Goal: Task Accomplishment & Management: Manage account settings

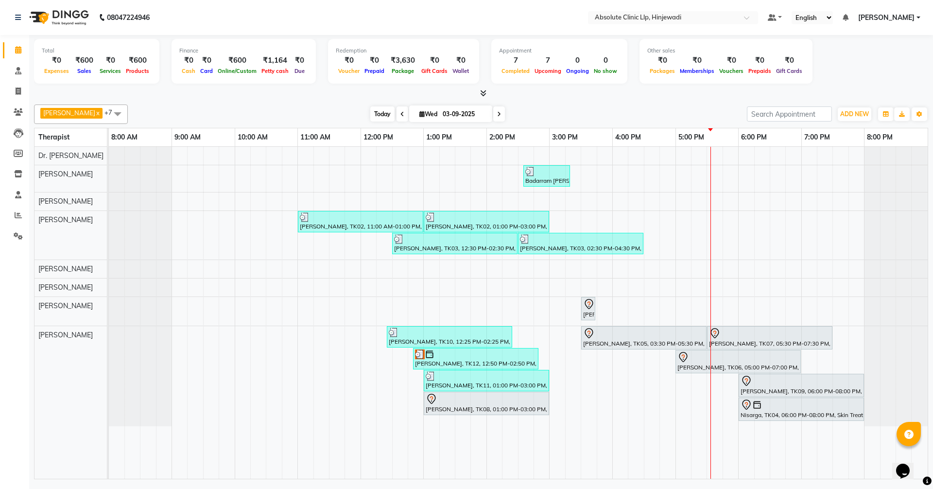
click at [395, 114] on span "Today" at bounding box center [382, 113] width 24 height 15
click at [868, 56] on div "Total ₹0 Expenses ₹600 Sales ₹0 Services ₹600 Products Finance ₹0 Cash ₹0 Card …" at bounding box center [481, 63] width 894 height 48
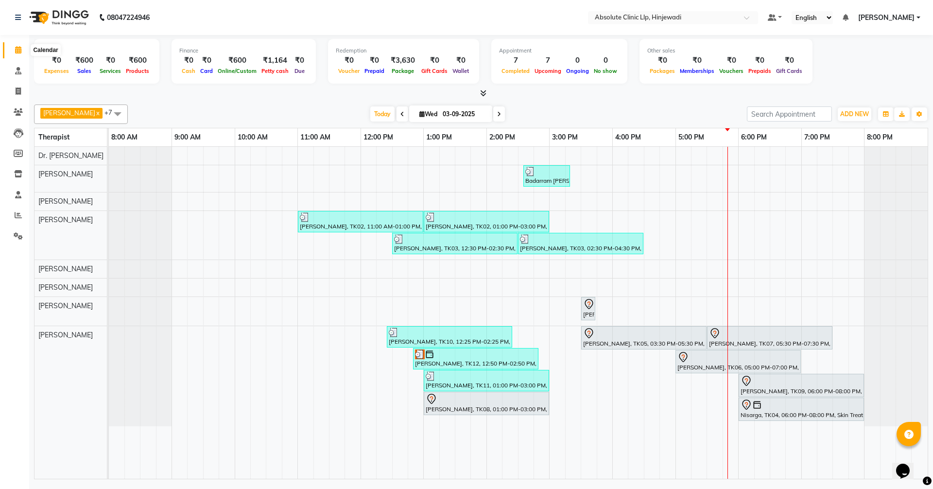
click at [17, 52] on icon at bounding box center [18, 49] width 6 height 7
click at [395, 110] on span "Today" at bounding box center [382, 113] width 24 height 15
click at [18, 235] on icon at bounding box center [18, 235] width 9 height 7
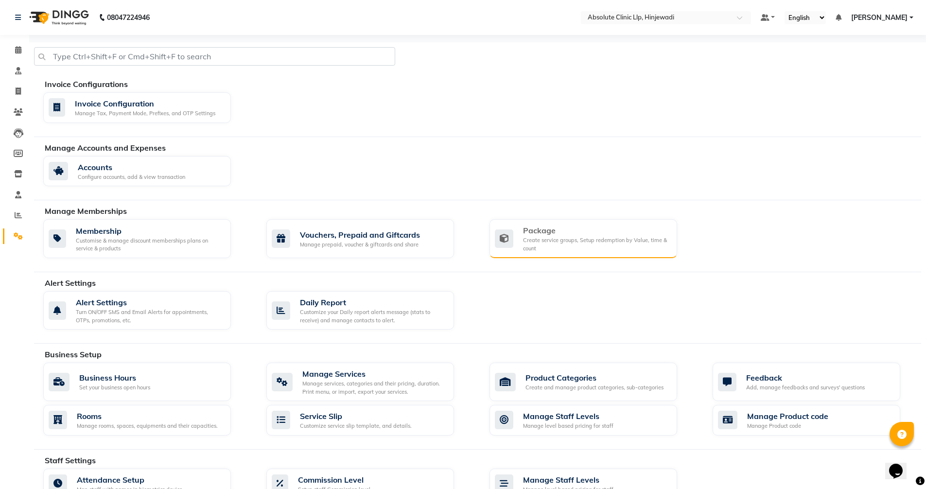
click at [524, 245] on div "Create service groups, Setup redemption by Value, time & count" at bounding box center [596, 244] width 146 height 16
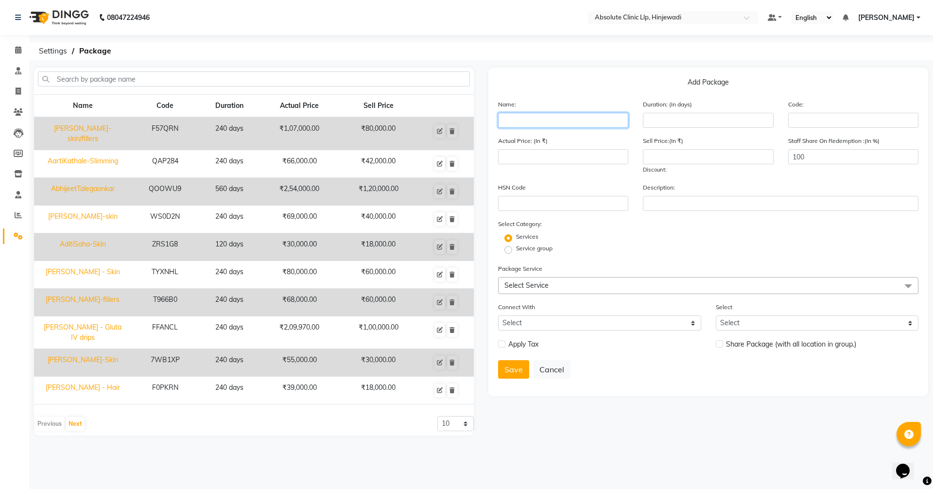
click at [518, 121] on input "text" at bounding box center [563, 120] width 130 height 15
click at [523, 121] on input "text" at bounding box center [563, 120] width 130 height 15
click at [536, 124] on input "text" at bounding box center [563, 120] width 130 height 15
type input "[PERSON_NAME] - Skin"
click at [676, 117] on input "number" at bounding box center [708, 120] width 130 height 15
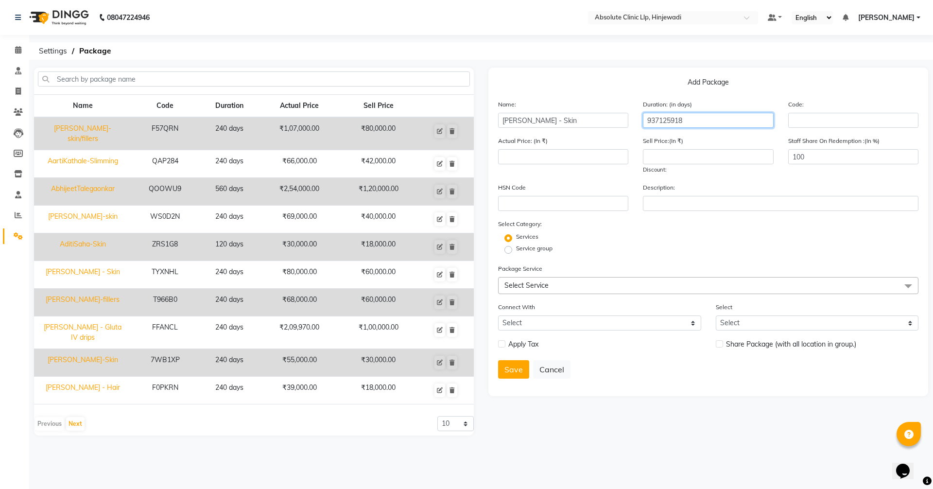
type input "9371259182"
drag, startPoint x: 702, startPoint y: 123, endPoint x: 634, endPoint y: 120, distance: 67.7
click at [634, 120] on div "Name: [PERSON_NAME] - Skin Duration: (in days) 9371259182 Code:" at bounding box center [708, 117] width 435 height 36
click at [681, 127] on input "number" at bounding box center [708, 120] width 130 height 15
drag, startPoint x: 663, startPoint y: 124, endPoint x: 635, endPoint y: 117, distance: 29.7
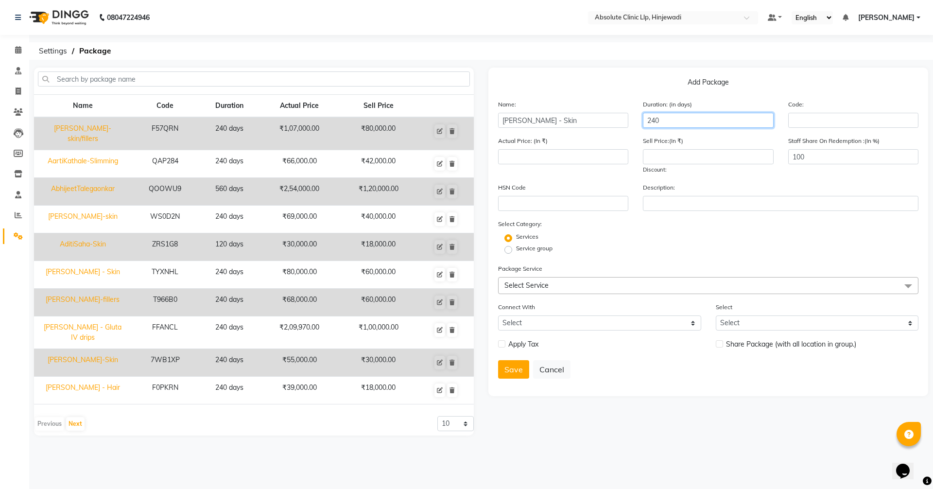
click at [635, 117] on div "Name: [PERSON_NAME] - Skin Duration: (in days) 240 Code:" at bounding box center [708, 117] width 435 height 36
type input "365"
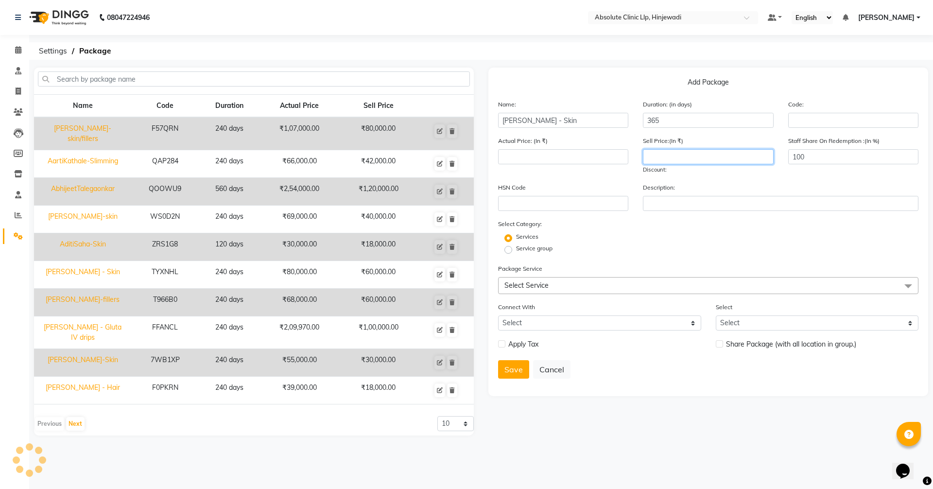
click at [673, 153] on input "number" at bounding box center [708, 156] width 130 height 15
type input "90000"
click at [632, 285] on span "Select Service" at bounding box center [708, 285] width 420 height 17
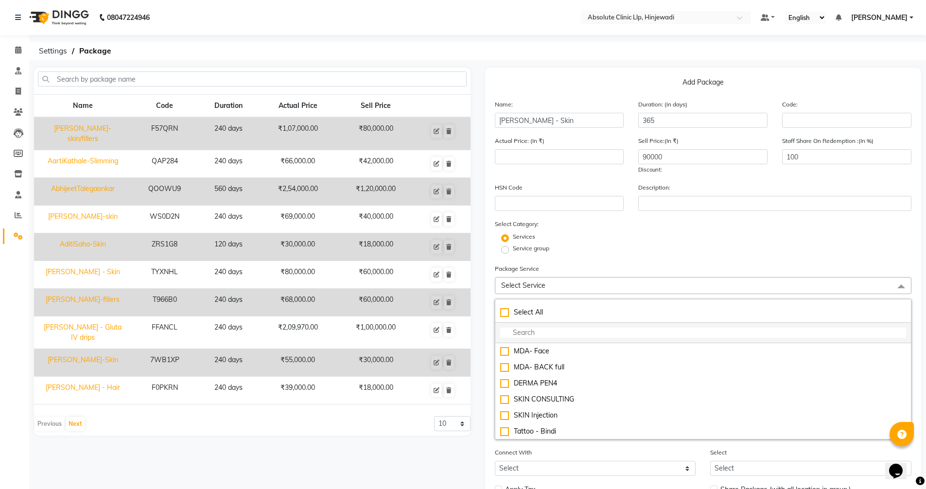
click at [577, 326] on li at bounding box center [703, 333] width 416 height 20
click at [574, 330] on input "multiselect-search" at bounding box center [703, 333] width 406 height 10
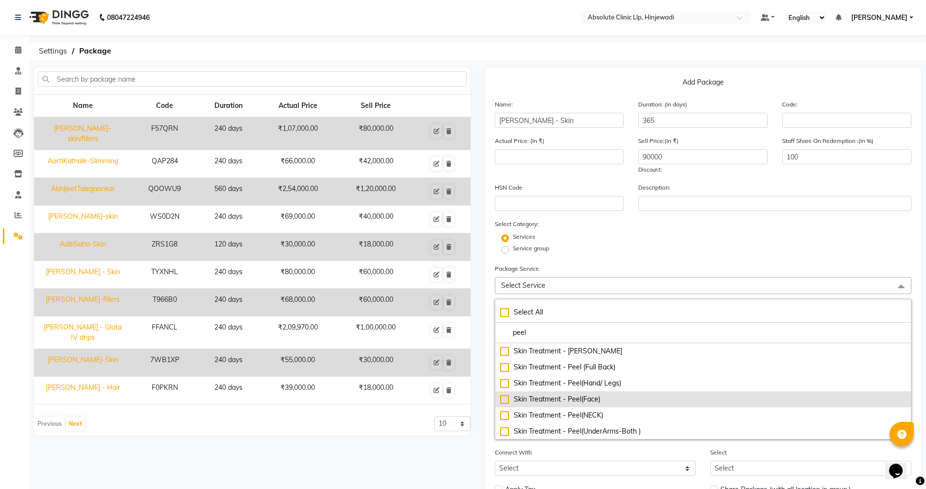
type input "peel"
click at [577, 401] on div "Skin Treatment - Peel(Face)" at bounding box center [703, 399] width 406 height 10
type input "2000"
checkbox input "true"
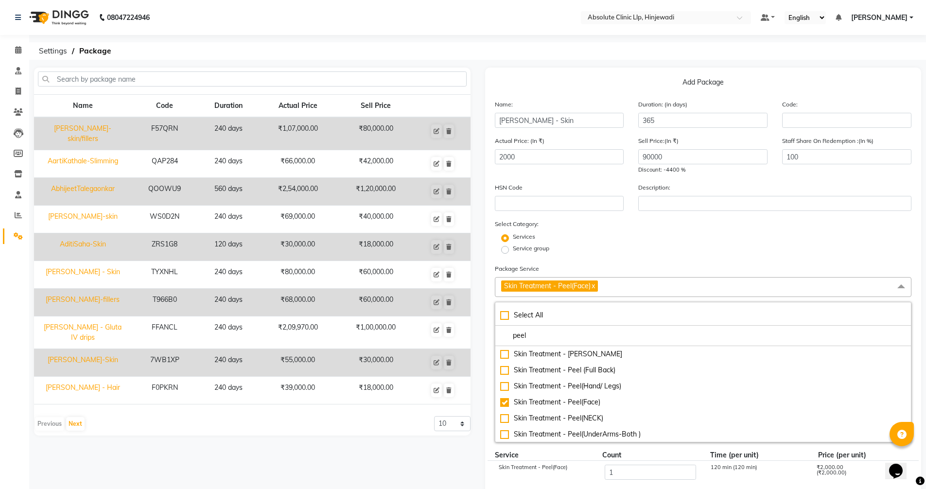
drag, startPoint x: 540, startPoint y: 334, endPoint x: 490, endPoint y: 332, distance: 49.6
click at [490, 332] on div "Add Package Name: [PERSON_NAME] - Skin Duration: (in days) 365 Code: Actual Pri…" at bounding box center [703, 394] width 436 height 653
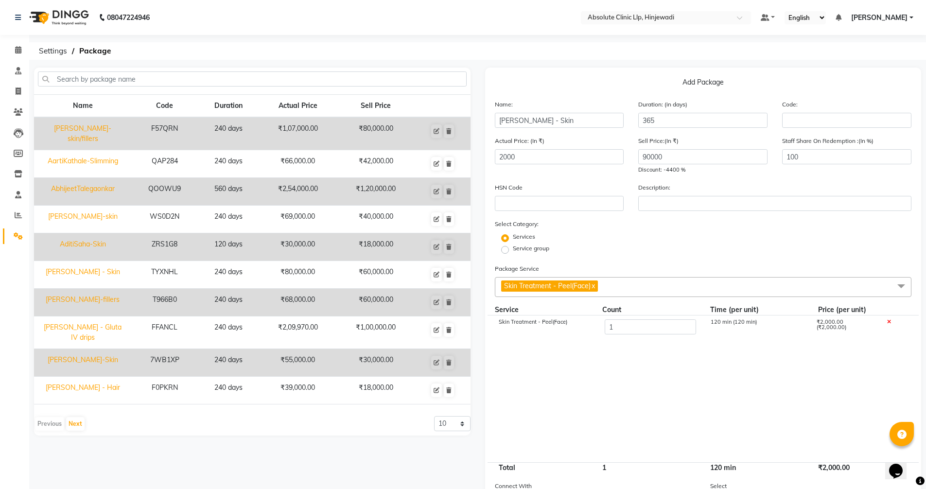
click at [654, 289] on span "Skin Treatment - Peel(Face) x" at bounding box center [703, 287] width 417 height 20
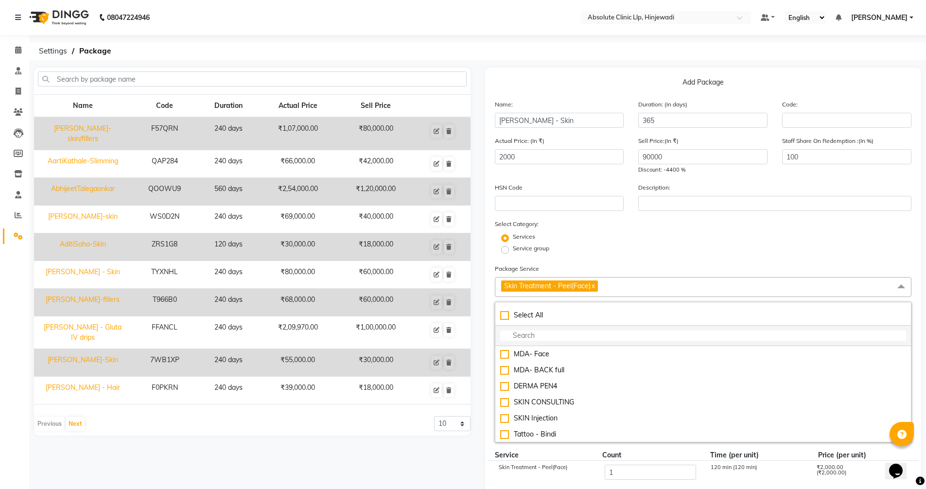
click at [610, 339] on input "multiselect-search" at bounding box center [703, 335] width 406 height 10
type input "v"
checkbox input "true"
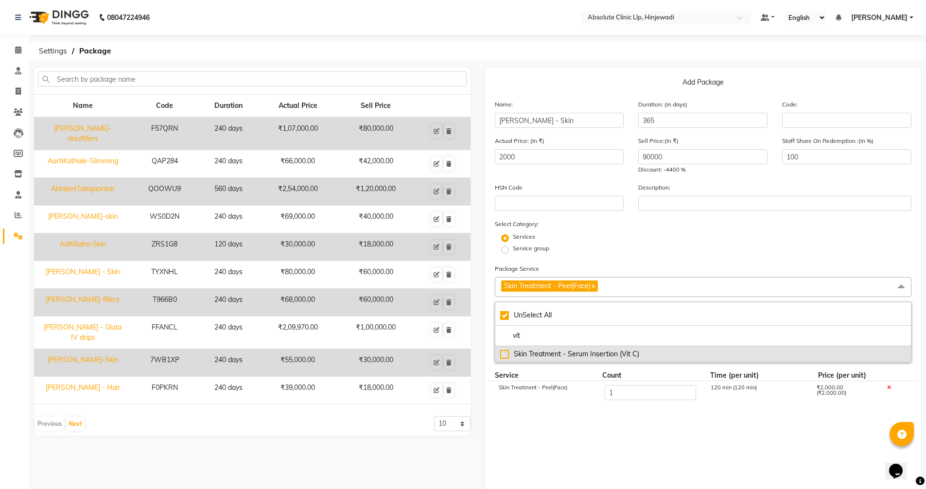
type input "vit"
click at [609, 350] on div "Skin Treatment - Serum Insertion (Vit C)" at bounding box center [703, 354] width 406 height 10
type input "3000"
checkbox input "false"
checkbox input "true"
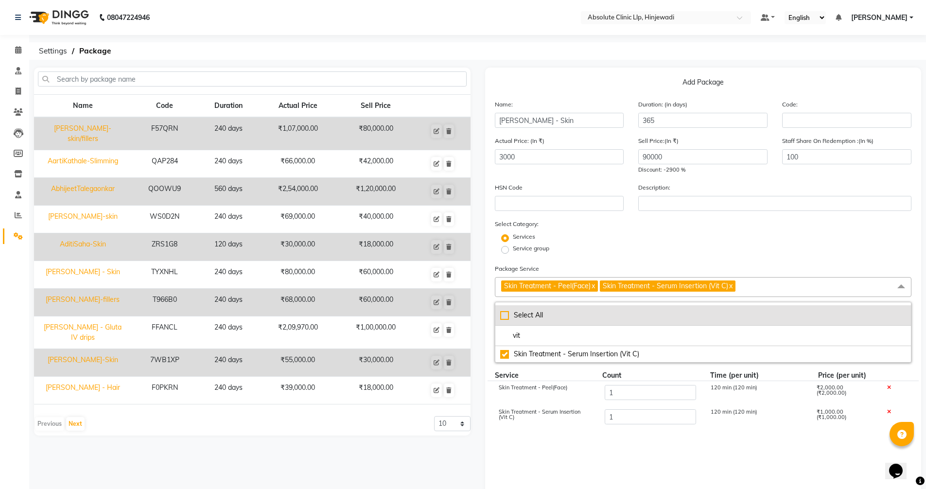
drag, startPoint x: 541, startPoint y: 333, endPoint x: 503, endPoint y: 325, distance: 38.8
click at [503, 325] on ul "Select All vit" at bounding box center [703, 325] width 416 height 41
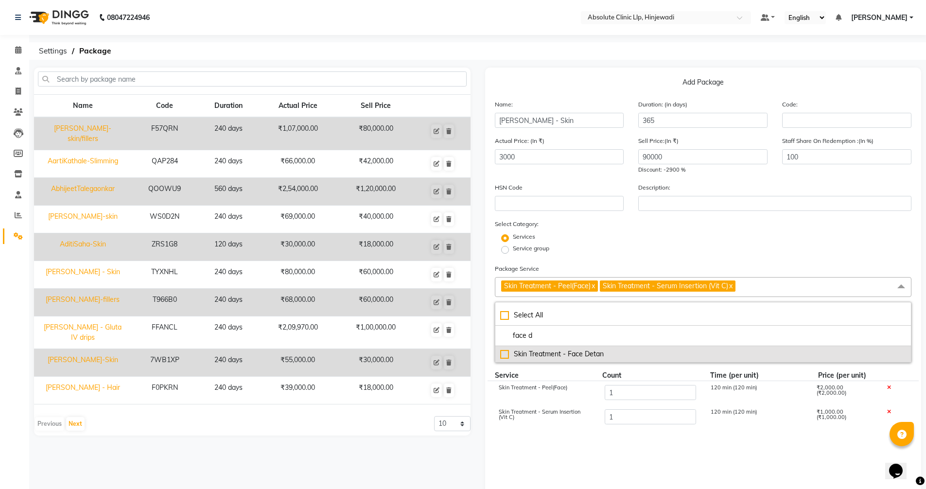
type input "face d"
click at [561, 358] on div "Skin Treatment - Face Detan" at bounding box center [703, 354] width 406 height 10
type input "7000"
checkbox input "true"
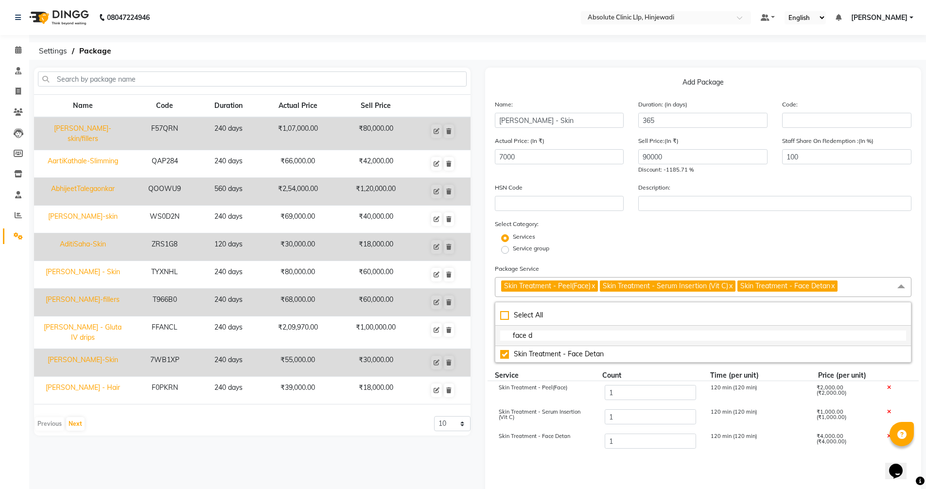
drag, startPoint x: 555, startPoint y: 339, endPoint x: 501, endPoint y: 333, distance: 54.2
click at [501, 333] on input "face d" at bounding box center [703, 335] width 406 height 10
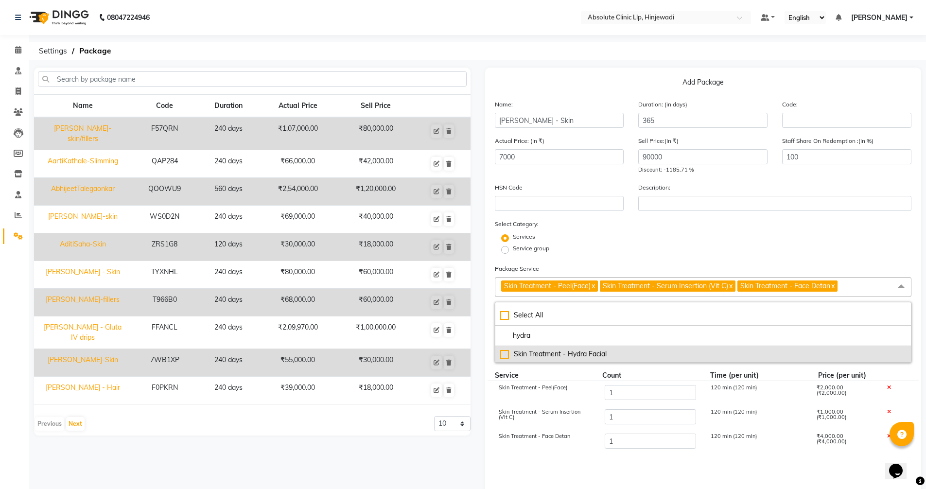
type input "hydra"
click at [555, 359] on div "Skin Treatment - Hydra Facial" at bounding box center [703, 354] width 406 height 10
type input "13000"
checkbox input "true"
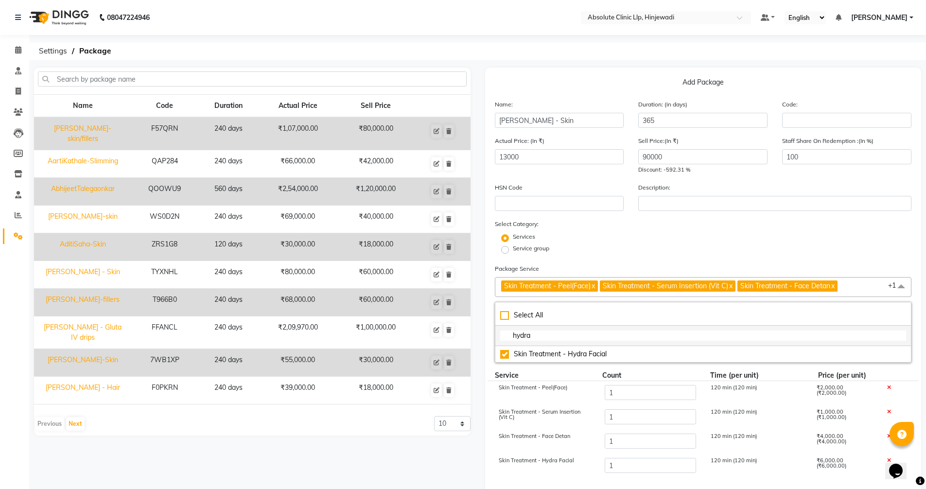
drag, startPoint x: 539, startPoint y: 340, endPoint x: 514, endPoint y: 334, distance: 25.4
click at [514, 334] on input "hydra" at bounding box center [703, 335] width 406 height 10
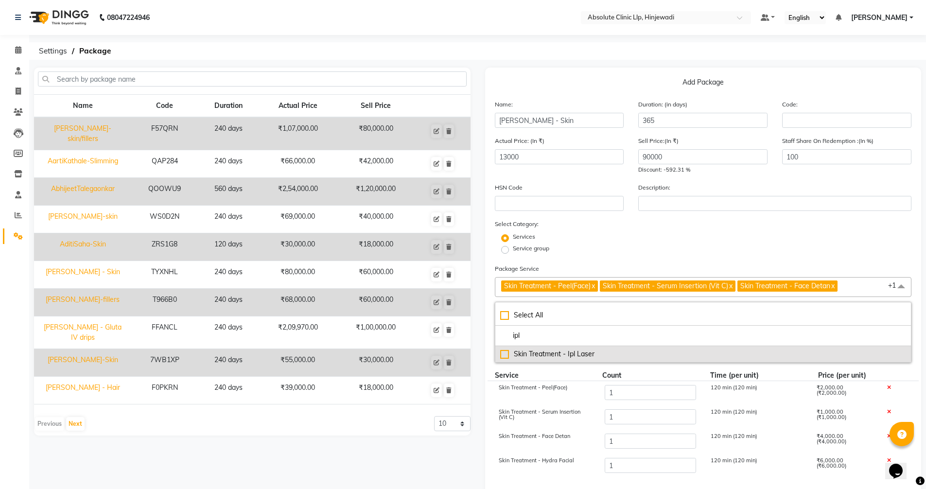
type input "ipl"
click at [575, 351] on div "Skin Treatment - Ipl Laser" at bounding box center [703, 354] width 406 height 10
type input "18000"
checkbox input "true"
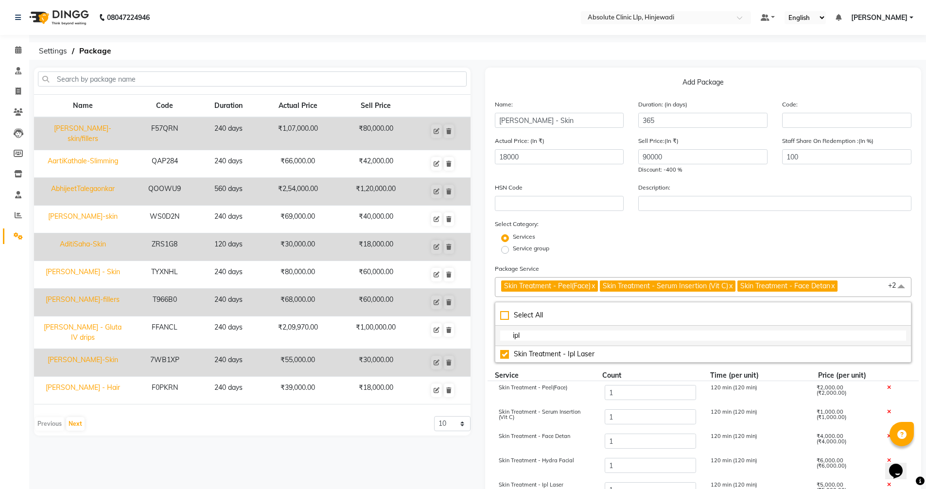
drag, startPoint x: 533, startPoint y: 336, endPoint x: 506, endPoint y: 330, distance: 27.8
click at [506, 330] on li "ipl" at bounding box center [703, 336] width 416 height 20
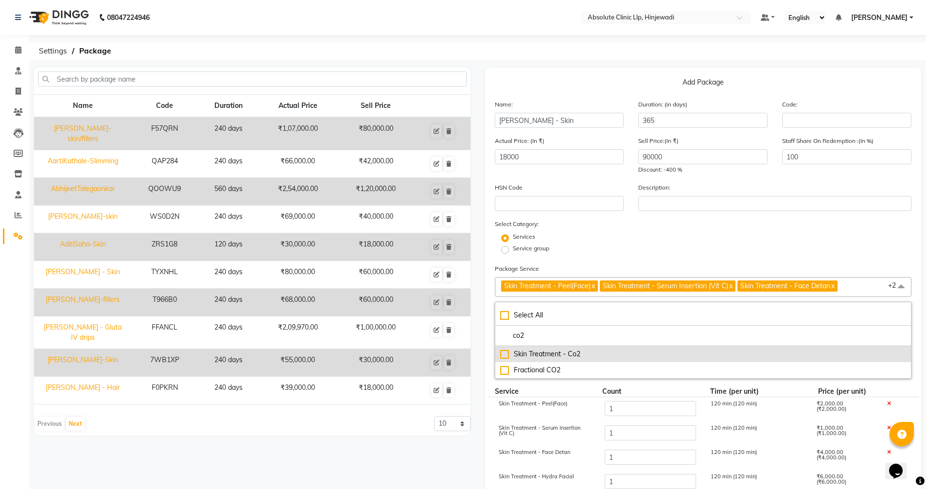
type input "co2"
click at [555, 354] on div "Skin Treatment - Co2" at bounding box center [703, 354] width 406 height 10
type input "24000"
checkbox input "true"
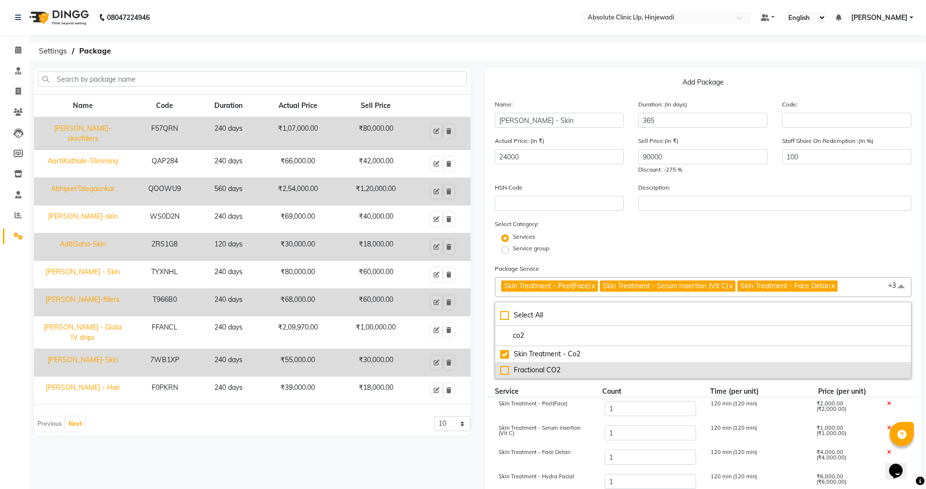
click at [527, 372] on div "Fractional CO2" at bounding box center [703, 370] width 406 height 10
type input "36000"
checkbox input "true"
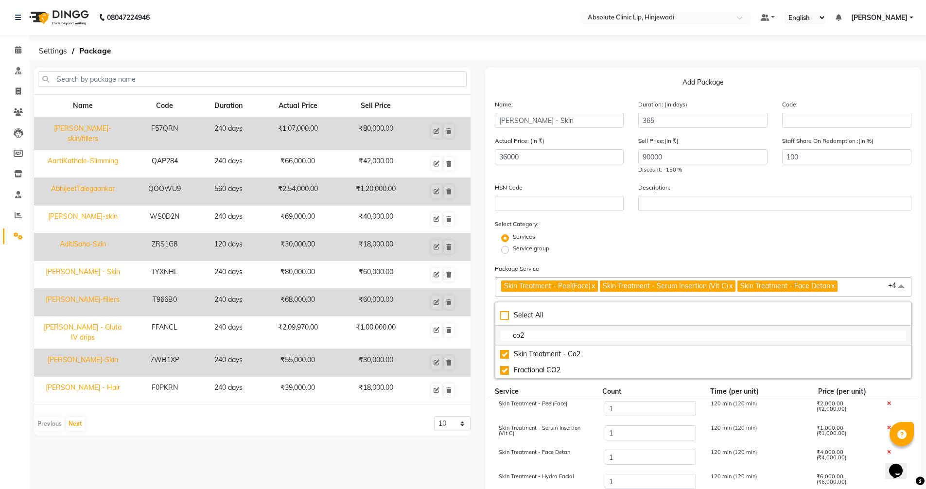
drag, startPoint x: 529, startPoint y: 333, endPoint x: 501, endPoint y: 332, distance: 28.2
click at [501, 332] on input "co2" at bounding box center [703, 335] width 406 height 10
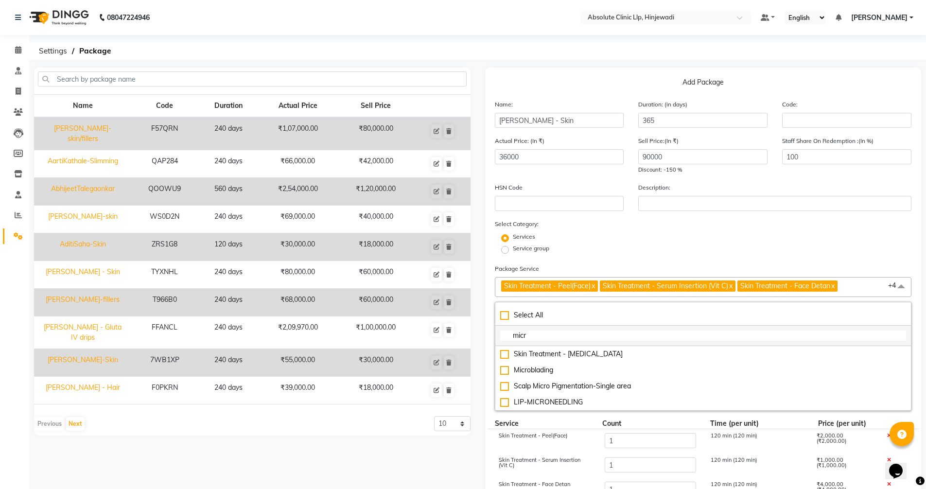
click at [540, 328] on li "micr" at bounding box center [703, 336] width 416 height 20
drag, startPoint x: 538, startPoint y: 338, endPoint x: 508, endPoint y: 335, distance: 30.7
click at [508, 335] on input "micr" at bounding box center [703, 335] width 406 height 10
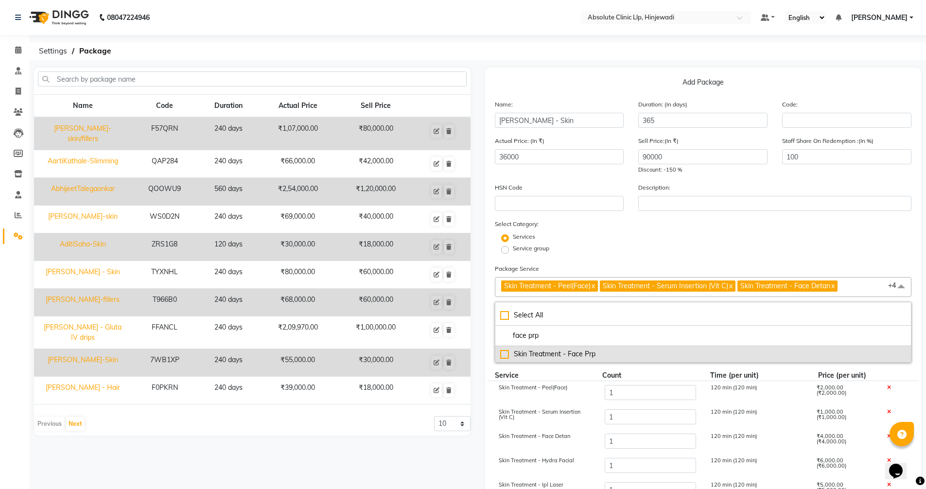
type input "face prp"
click at [584, 358] on div "Skin Treatment - Face Prp" at bounding box center [703, 354] width 406 height 10
type input "41000"
checkbox input "true"
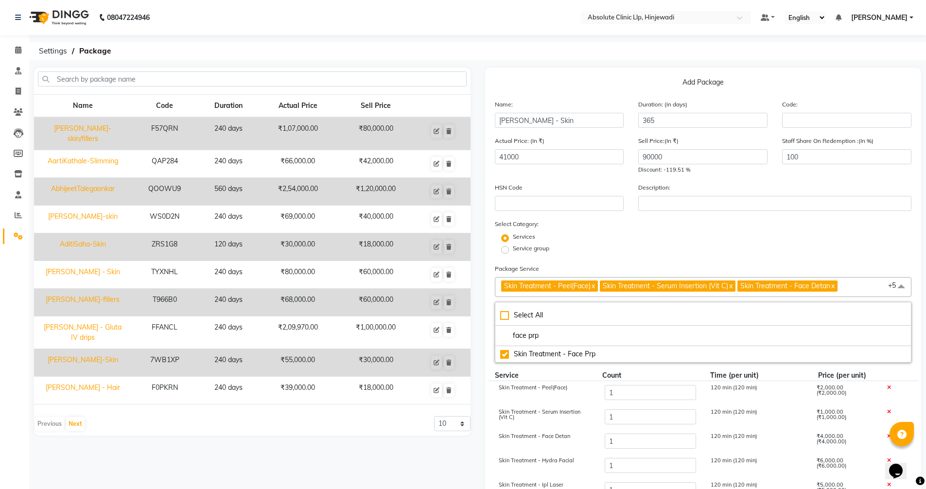
click at [626, 264] on div "Package Service Skin Treatment - Peel(Face) x Skin Treatment - Serum Insertion …" at bounding box center [703, 312] width 417 height 99
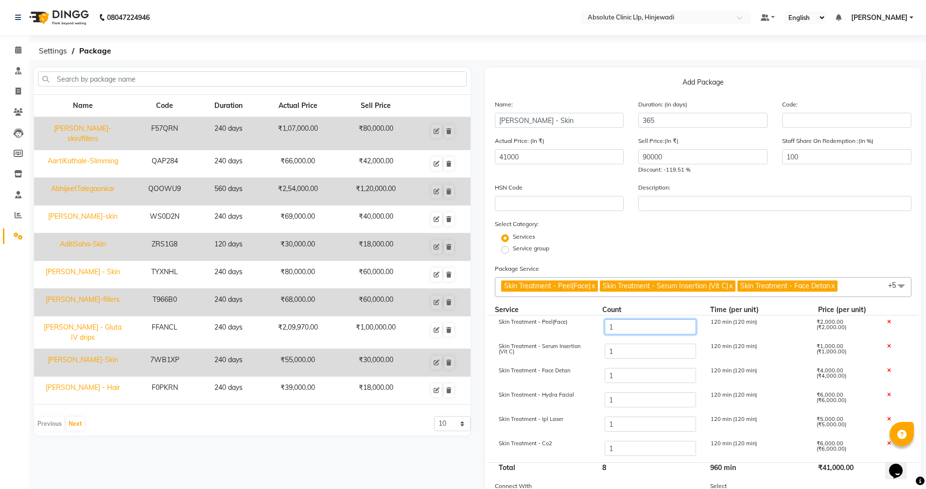
drag, startPoint x: 626, startPoint y: 329, endPoint x: 599, endPoint y: 325, distance: 28.0
click at [599, 325] on div "1" at bounding box center [650, 327] width 106 height 17
type input "7"
type input "53000"
drag, startPoint x: 617, startPoint y: 354, endPoint x: 583, endPoint y: 347, distance: 35.2
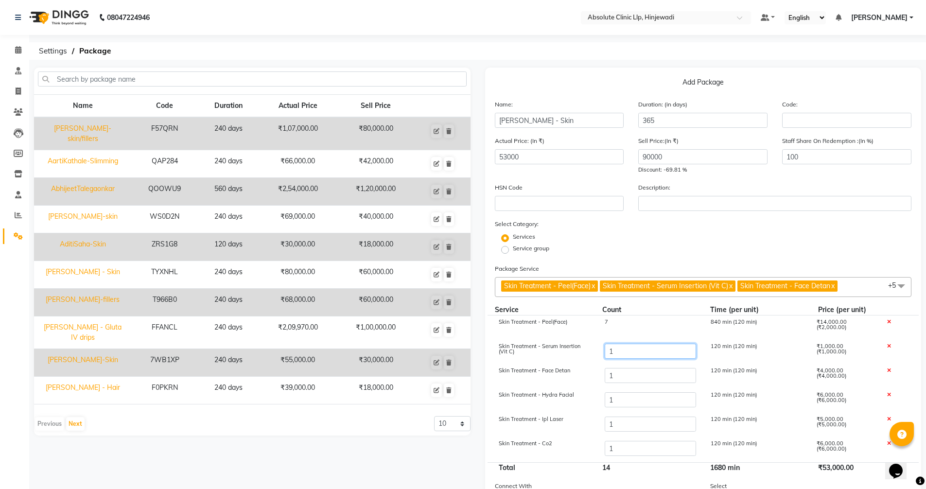
click at [583, 347] on div "Skin Treatment - Serum Insertion (Vit C) 1 120 min (120 min) ₹1,000.00 (₹1,000.…" at bounding box center [703, 352] width 432 height 24
type input "7"
type input "59000"
drag, startPoint x: 623, startPoint y: 375, endPoint x: 574, endPoint y: 367, distance: 50.2
click at [574, 367] on div "Skin Treatment - Face Detan 1 120 min (120 min) ₹4,000.00 (₹4,000.00)" at bounding box center [703, 376] width 432 height 24
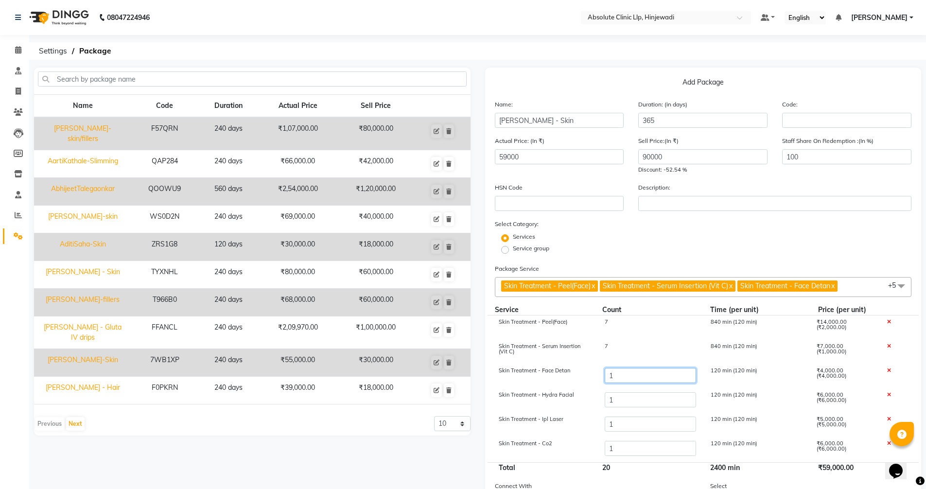
type input "3"
type input "67000"
drag, startPoint x: 621, startPoint y: 405, endPoint x: 589, endPoint y: 400, distance: 32.0
click at [589, 400] on div "Skin Treatment - Hydra Facial 1 120 min (120 min) ₹6,000.00 (₹6,000.00)" at bounding box center [703, 400] width 432 height 24
type input "3"
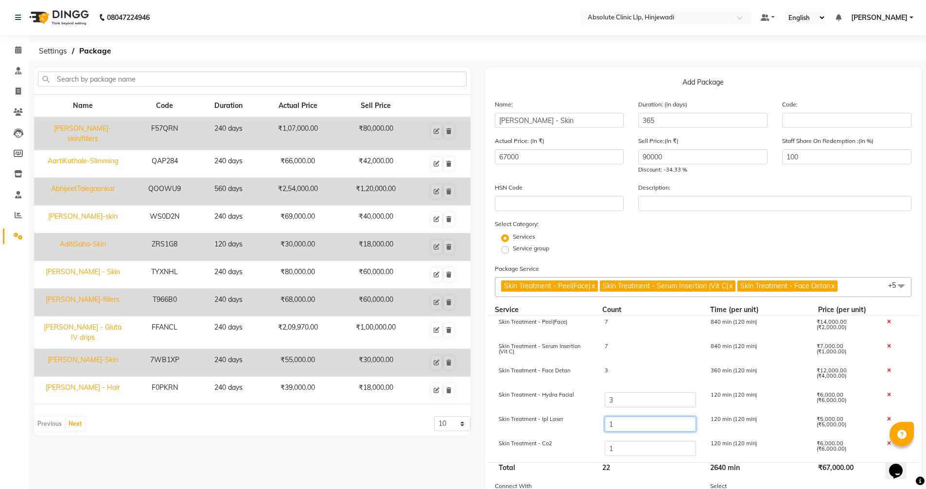
type input "79000"
drag, startPoint x: 615, startPoint y: 421, endPoint x: 590, endPoint y: 419, distance: 24.9
click at [590, 419] on div "Skin Treatment - Ipl Laser 1 120 min (120 min) ₹5,000.00 (₹5,000.00)" at bounding box center [703, 425] width 432 height 24
type input "3"
type input "89000"
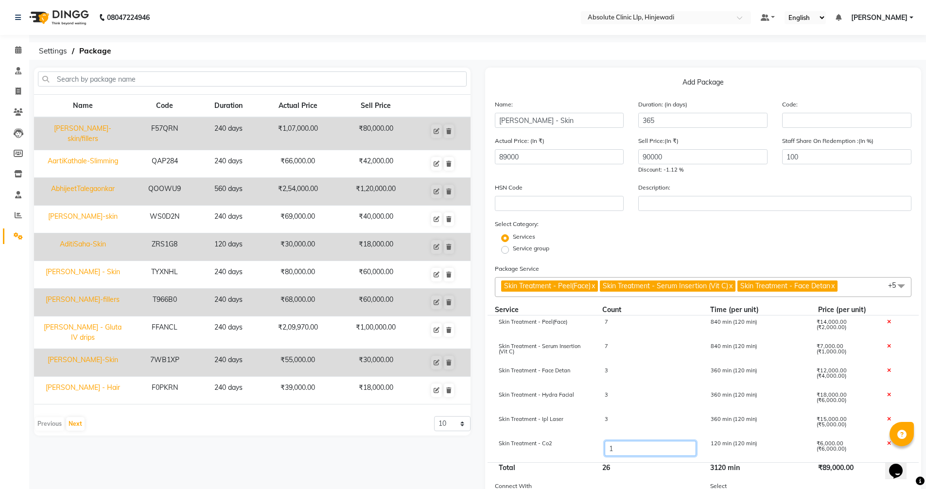
drag, startPoint x: 642, startPoint y: 449, endPoint x: 594, endPoint y: 447, distance: 47.7
click at [594, 447] on div "Skin Treatment - Co2 1 120 min (120 min) ₹6,000.00 (₹6,000.00)" at bounding box center [703, 449] width 432 height 24
type input "3"
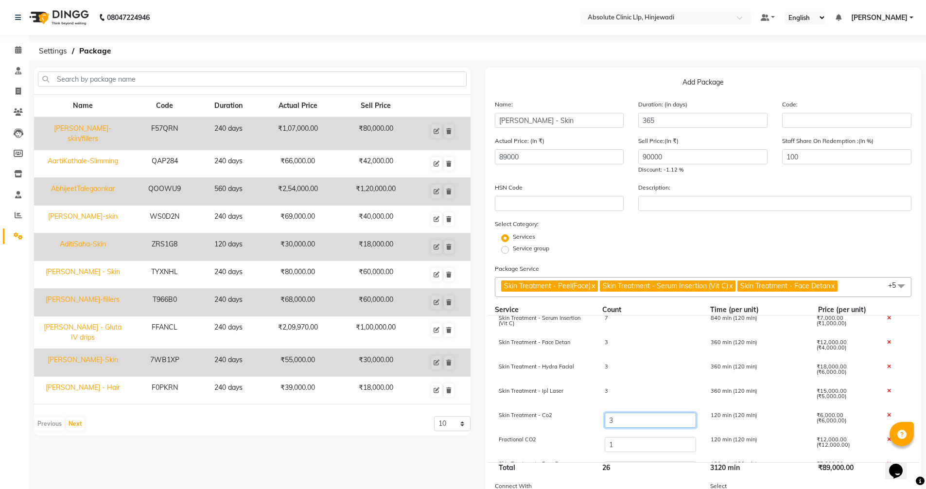
scroll to position [48, 0]
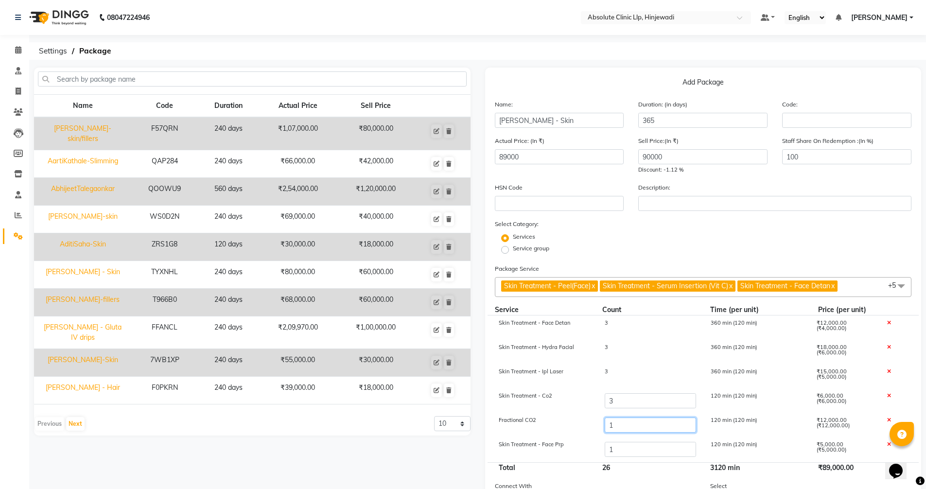
type input "101000"
drag, startPoint x: 632, startPoint y: 428, endPoint x: 573, endPoint y: 423, distance: 59.0
click at [573, 423] on div "Fractional CO2 1 120 min (120 min) ₹12,000.00 (₹12,000.00)" at bounding box center [703, 426] width 432 height 24
type input "3"
type input "125000"
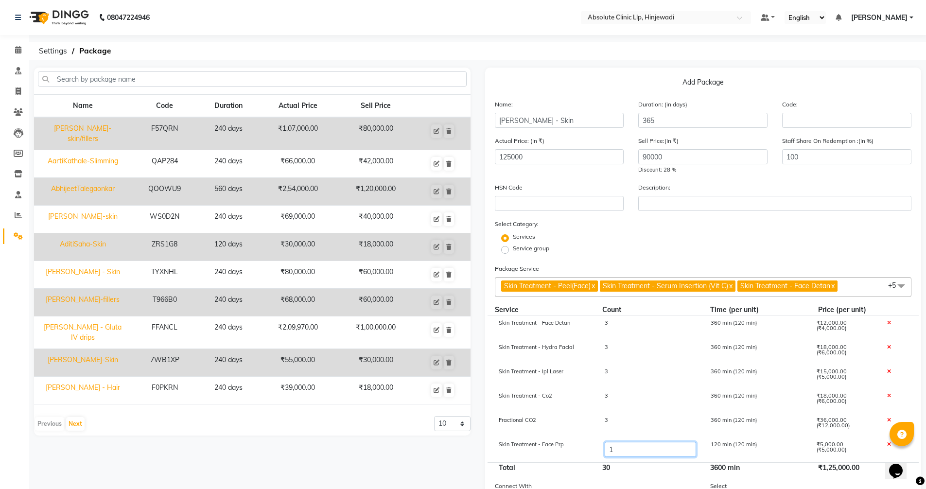
drag, startPoint x: 628, startPoint y: 454, endPoint x: 594, endPoint y: 452, distance: 33.6
click at [594, 452] on div "Skin Treatment - Face Prp 1 120 min (120 min) ₹5,000.00 (₹5,000.00)" at bounding box center [703, 450] width 432 height 24
type input "3"
type input "135000"
click at [682, 238] on div "Services" at bounding box center [703, 238] width 432 height 12
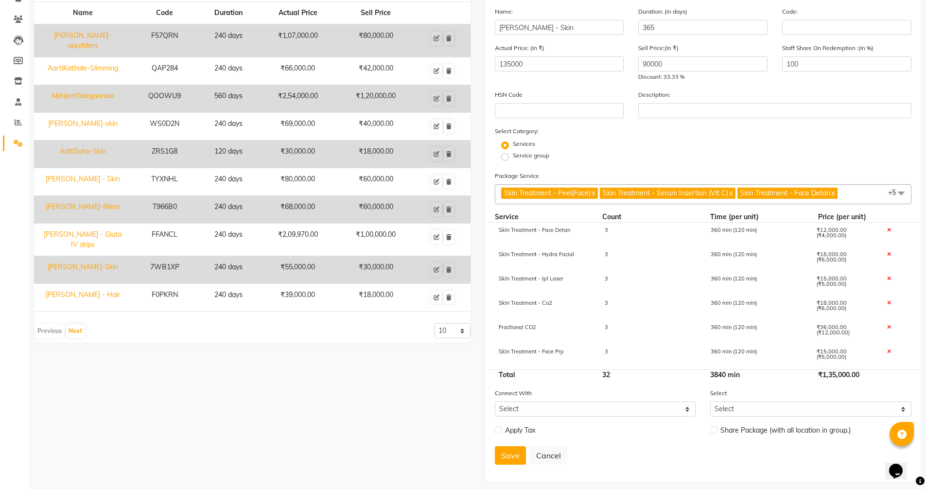
scroll to position [101, 0]
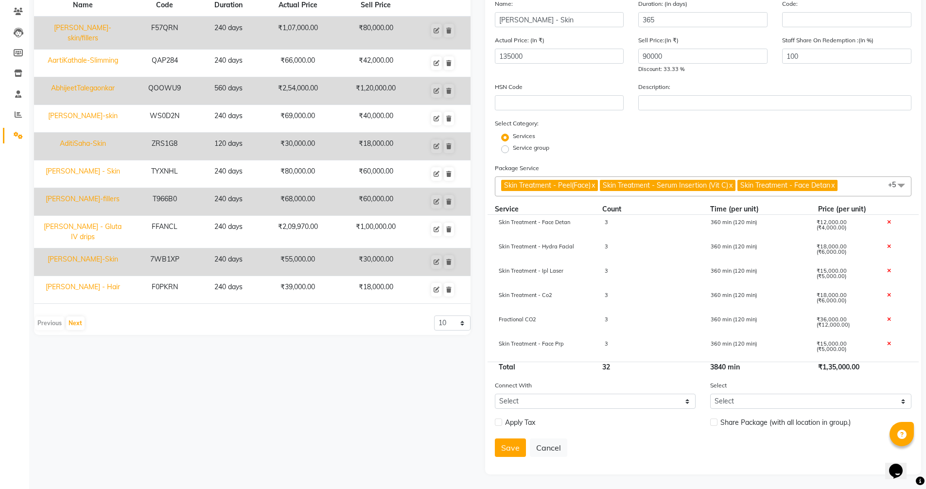
click at [501, 419] on label at bounding box center [498, 421] width 7 height 7
click at [501, 419] on input "checkbox" at bounding box center [498, 422] width 6 height 6
checkbox input "true"
click at [508, 473] on button "Save" at bounding box center [510, 473] width 31 height 18
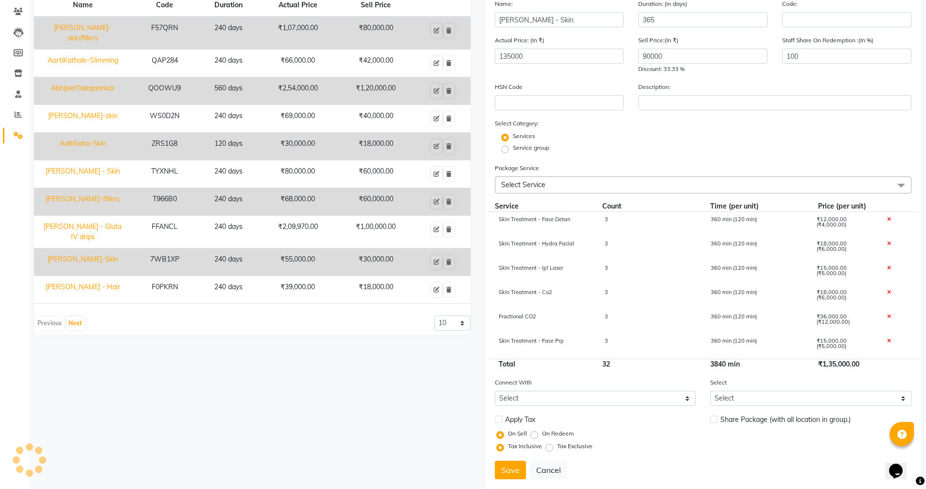
select select
checkbox input "false"
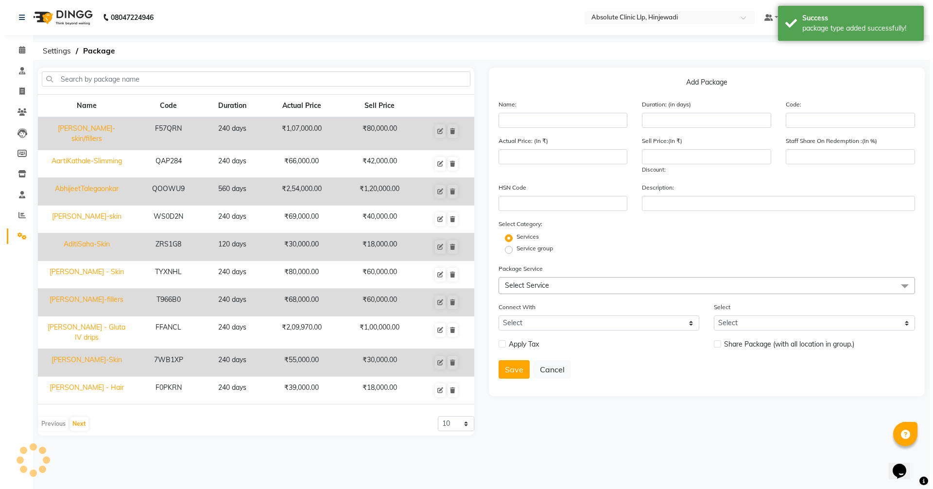
scroll to position [0, 0]
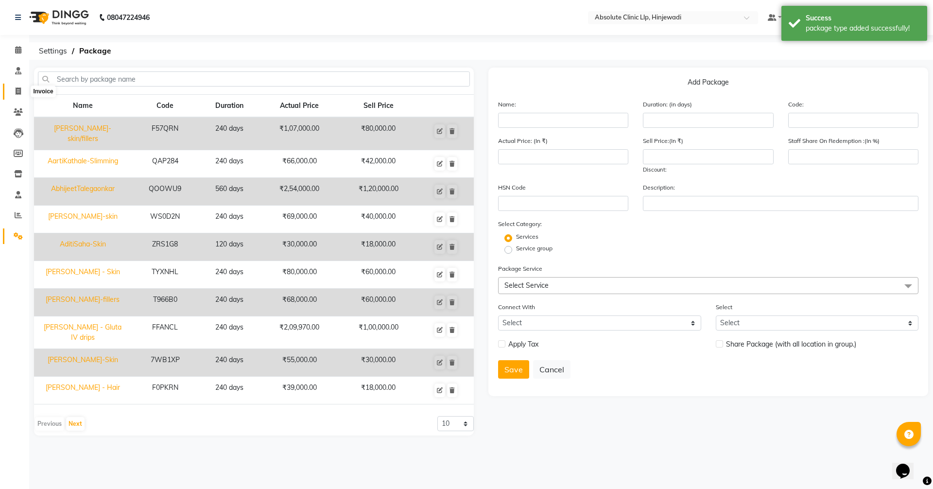
click at [16, 92] on icon at bounding box center [18, 90] width 5 height 7
select select "service"
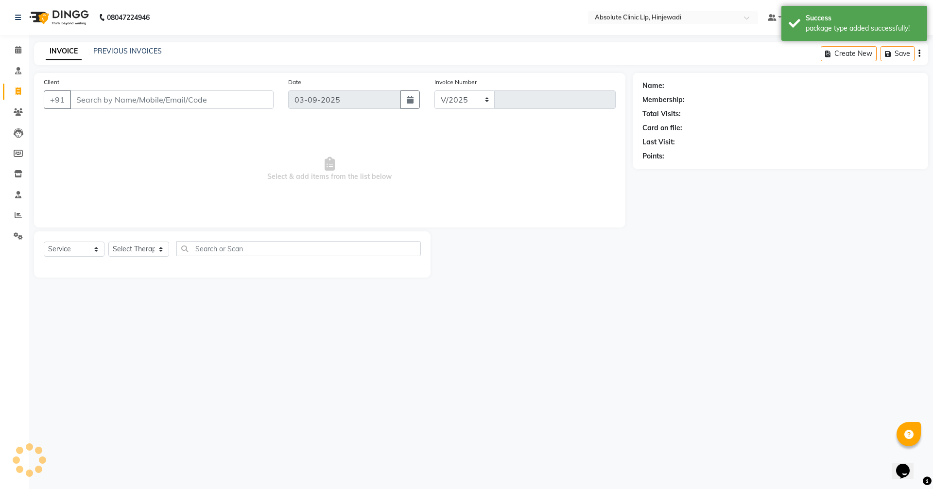
select select "5113"
type input "2160"
click at [136, 103] on input "Client" at bounding box center [172, 99] width 204 height 18
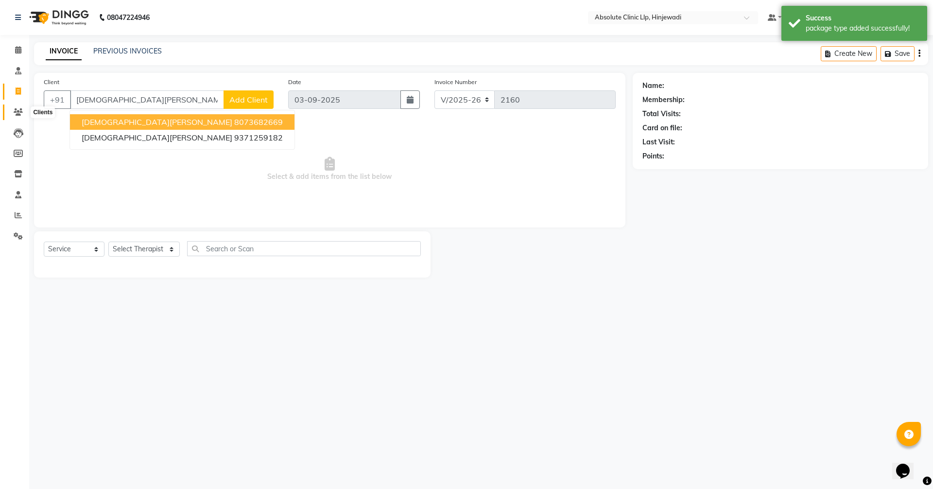
type input "[DEMOGRAPHIC_DATA][PERSON_NAME]"
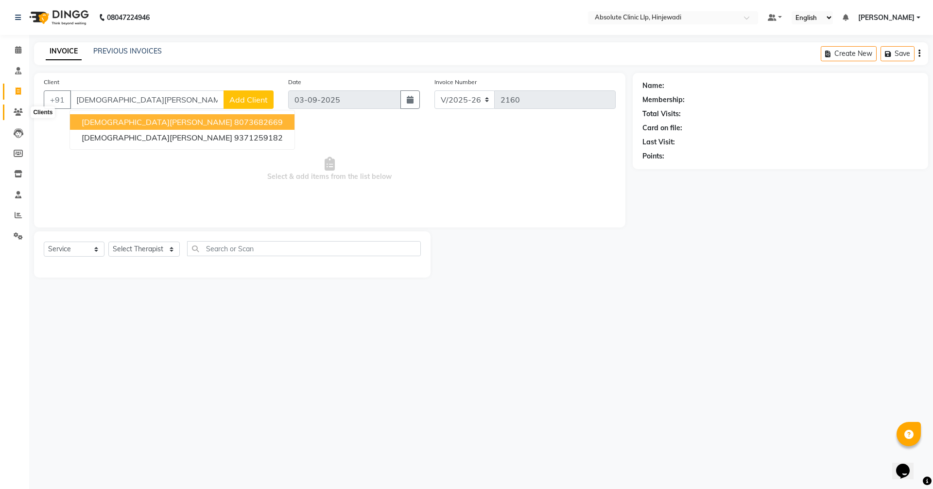
click at [16, 112] on icon at bounding box center [18, 111] width 9 height 7
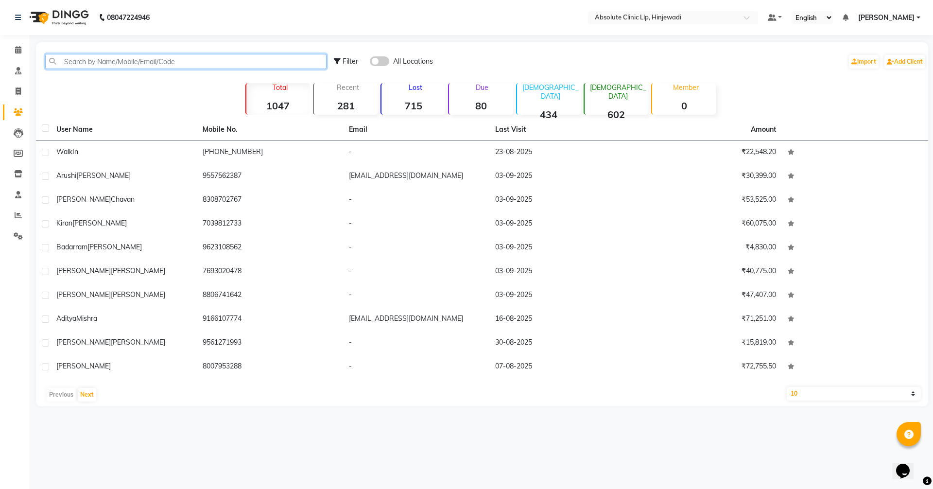
click at [119, 64] on input "text" at bounding box center [185, 61] width 281 height 15
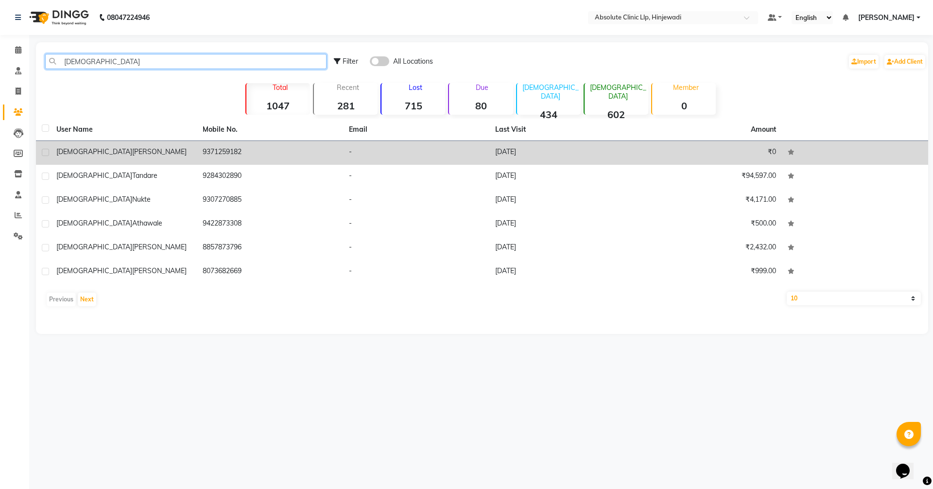
type input "[DEMOGRAPHIC_DATA]"
click at [126, 155] on div "[DEMOGRAPHIC_DATA][PERSON_NAME]" at bounding box center [123, 152] width 135 height 10
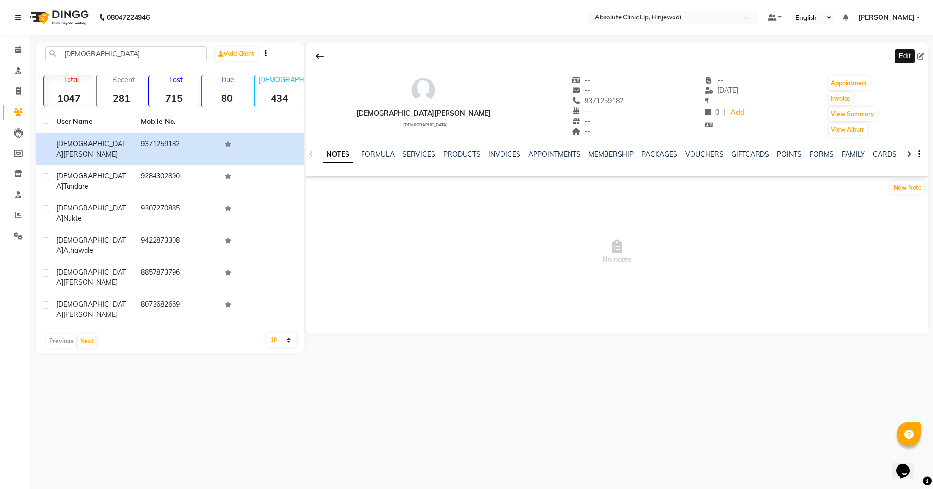
click at [923, 60] on span at bounding box center [922, 57] width 11 height 10
click at [923, 53] on icon at bounding box center [920, 56] width 7 height 7
select select "[DEMOGRAPHIC_DATA]"
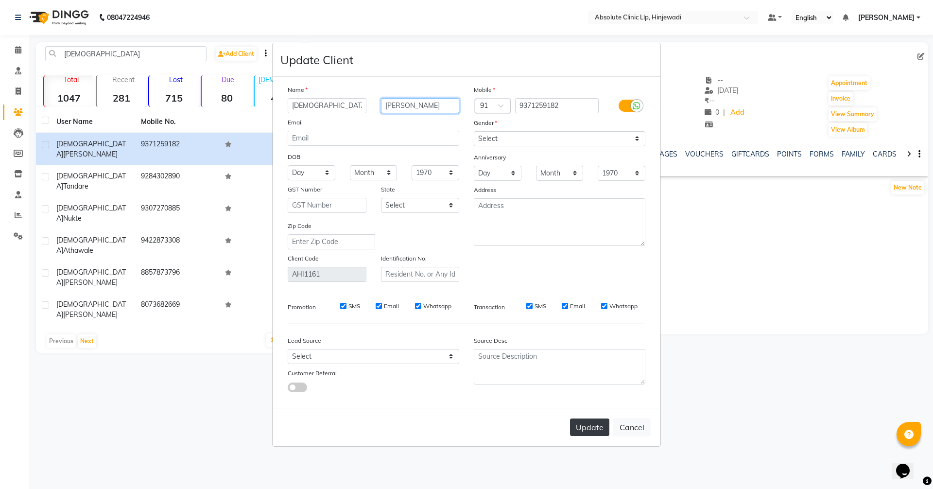
type input "[PERSON_NAME]"
click at [586, 431] on button "Update" at bounding box center [589, 426] width 39 height 17
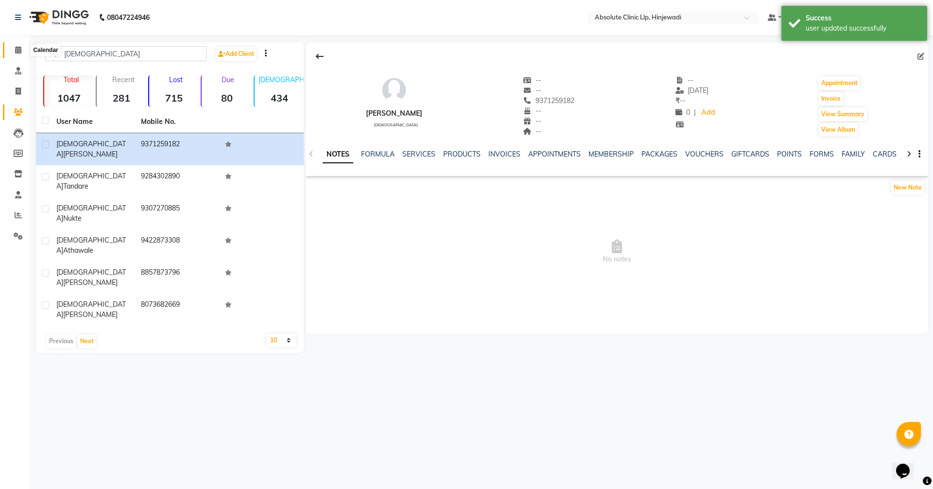
drag, startPoint x: 18, startPoint y: 46, endPoint x: 24, endPoint y: 116, distance: 70.2
click at [18, 46] on icon at bounding box center [18, 49] width 6 height 7
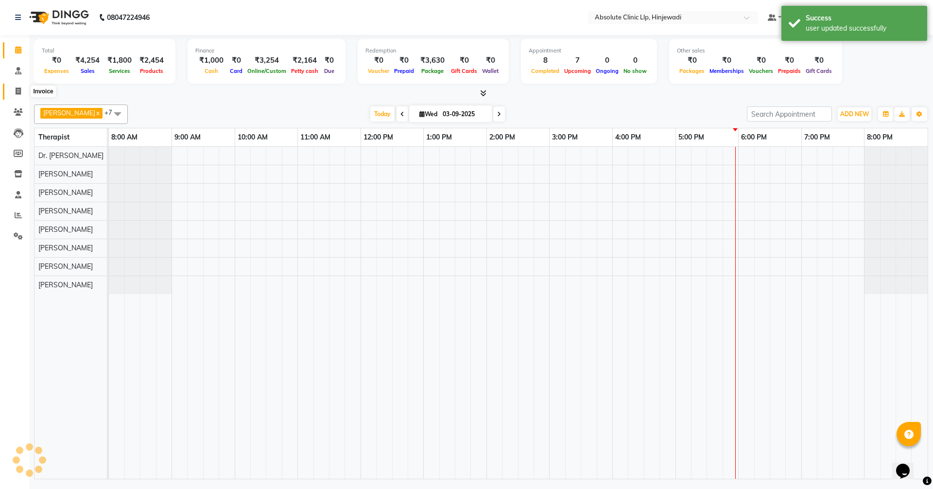
click at [19, 90] on icon at bounding box center [18, 90] width 5 height 7
select select "service"
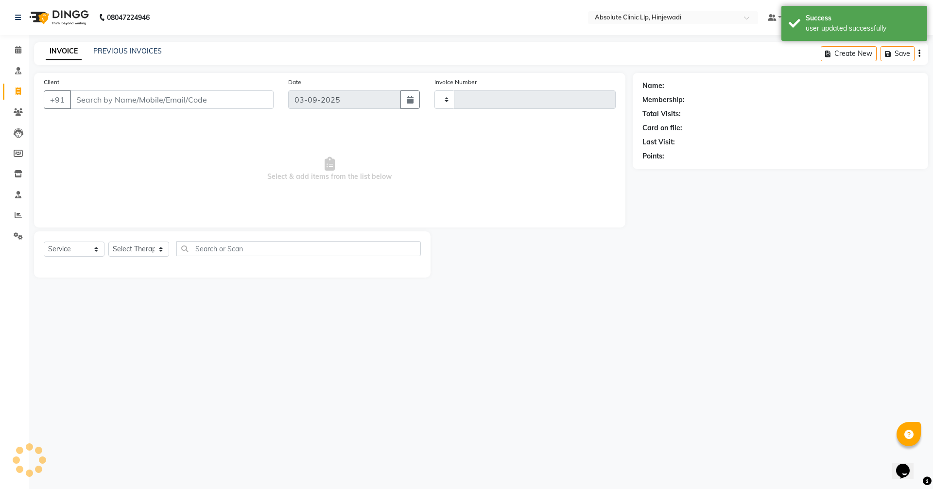
type input "2160"
select select "5113"
click at [162, 95] on input "Client" at bounding box center [172, 99] width 204 height 18
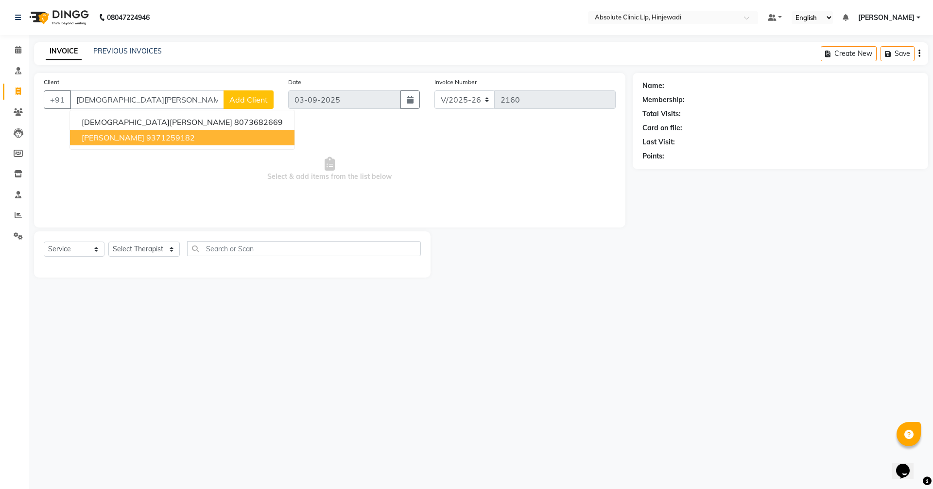
click at [162, 134] on ngb-highlight "9371259182" at bounding box center [170, 138] width 49 height 10
type input "9371259182"
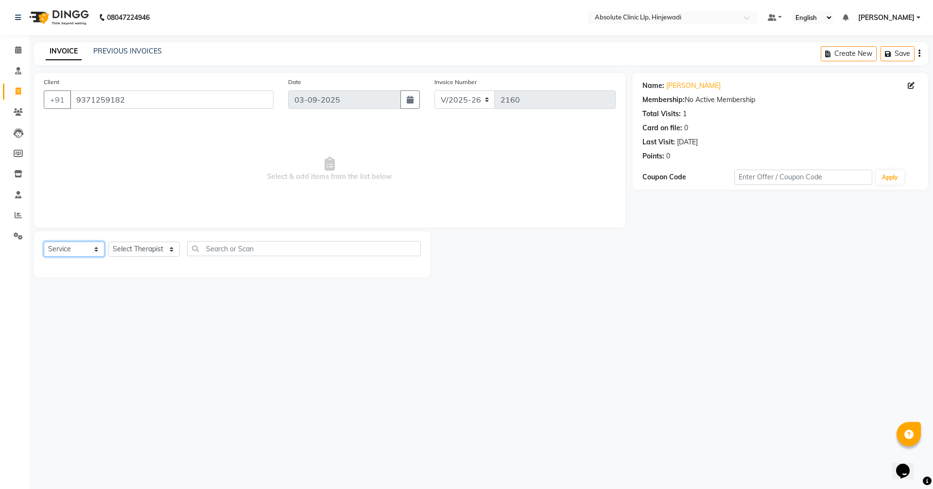
click at [87, 245] on select "Select Service Product Membership Package Voucher Prepaid Gift Card" at bounding box center [74, 249] width 61 height 15
select select "package"
click at [44, 242] on select "Select Service Product Membership Package Voucher Prepaid Gift Card" at bounding box center [74, 249] width 61 height 15
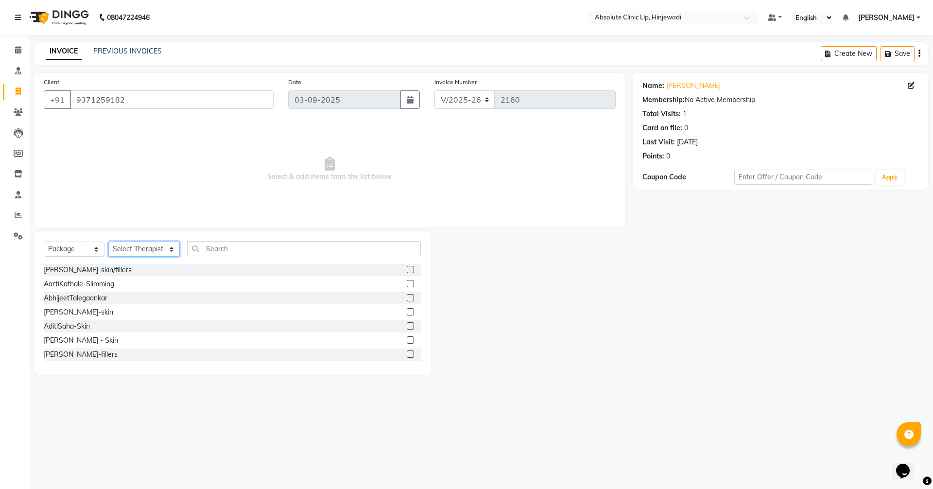
click at [149, 249] on select "Select Therapist [PERSON_NAME] DHANANJAY [PERSON_NAME] Dr. [PERSON_NAME] [PERSO…" at bounding box center [143, 249] width 71 height 15
select select "44044"
click at [108, 242] on select "Select Therapist [PERSON_NAME] DHANANJAY [PERSON_NAME] Dr. [PERSON_NAME] [PERSO…" at bounding box center [143, 249] width 71 height 15
click at [231, 249] on input "text" at bounding box center [304, 248] width 234 height 15
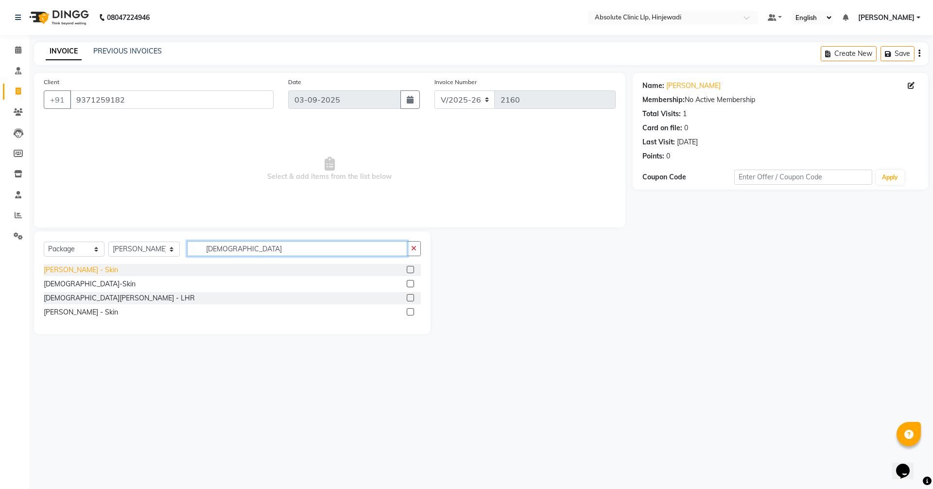
type input "[DEMOGRAPHIC_DATA]"
click at [97, 273] on div "[PERSON_NAME] - Skin" at bounding box center [81, 270] width 74 height 10
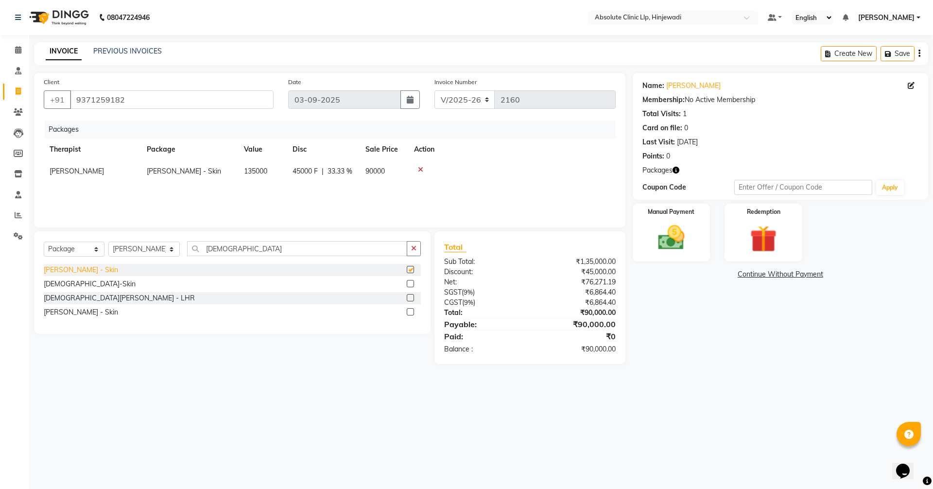
checkbox input "false"
click at [675, 238] on img at bounding box center [671, 238] width 45 height 32
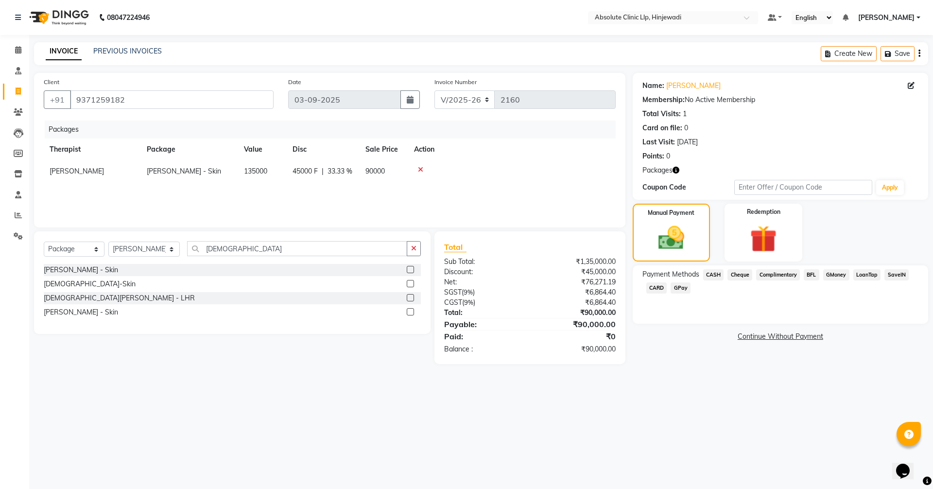
click at [661, 288] on span "CARD" at bounding box center [656, 287] width 21 height 11
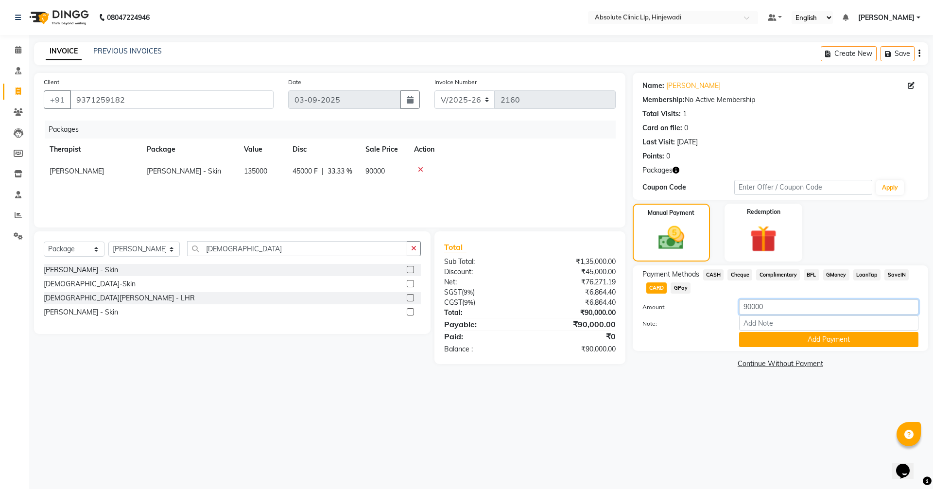
click at [772, 301] on input "90000" at bounding box center [828, 306] width 179 height 15
drag, startPoint x: 772, startPoint y: 305, endPoint x: 738, endPoint y: 308, distance: 34.6
click at [738, 308] on div "90000" at bounding box center [829, 306] width 194 height 15
type input "20000"
click at [842, 341] on button "Add Payment" at bounding box center [828, 339] width 179 height 15
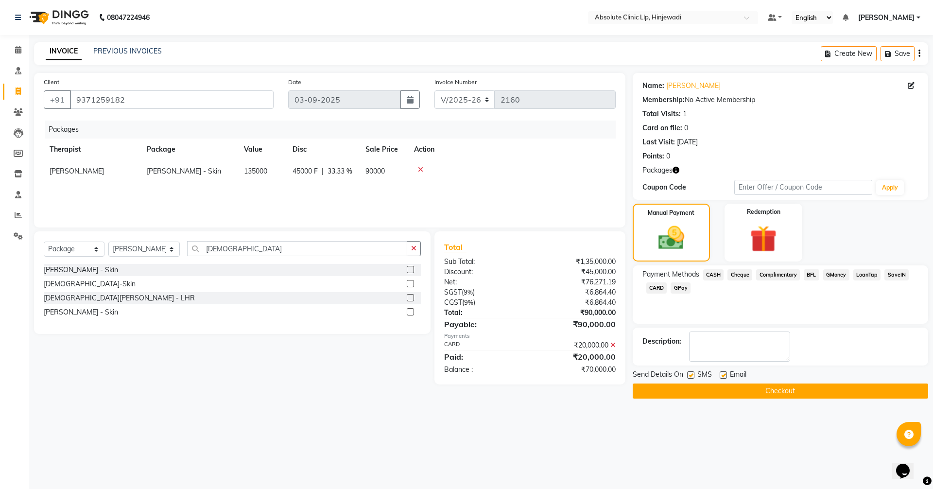
click at [658, 289] on span "CARD" at bounding box center [656, 287] width 21 height 11
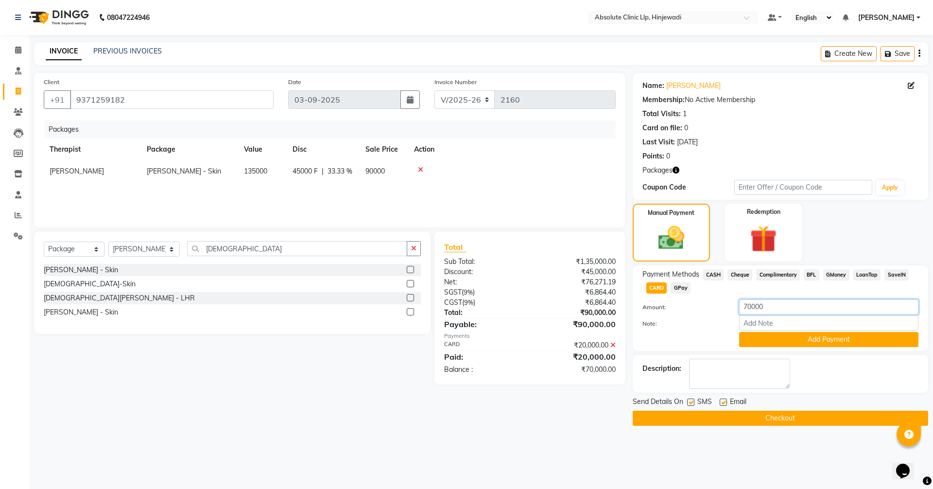
drag, startPoint x: 770, startPoint y: 309, endPoint x: 740, endPoint y: 310, distance: 29.7
click at [740, 310] on input "70000" at bounding box center [828, 306] width 179 height 15
type input "20000"
click at [831, 339] on button "Add Payment" at bounding box center [828, 339] width 179 height 15
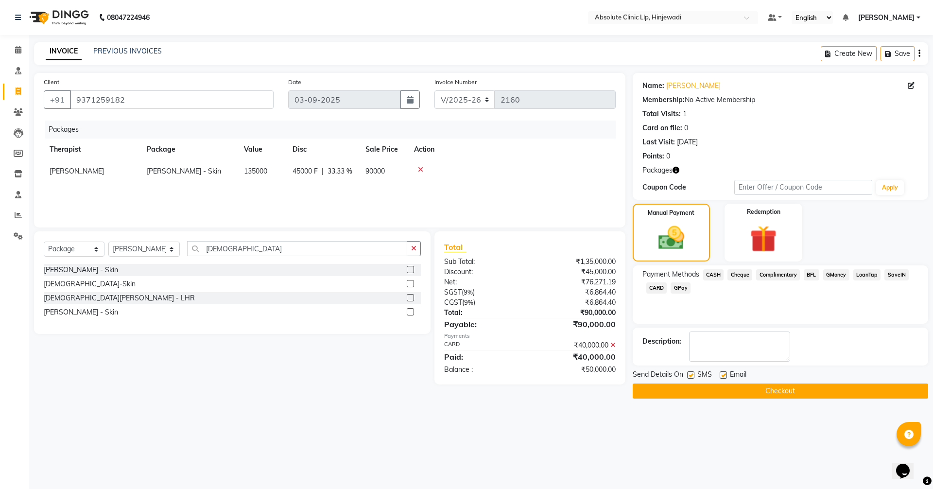
click at [796, 391] on button "Checkout" at bounding box center [780, 390] width 295 height 15
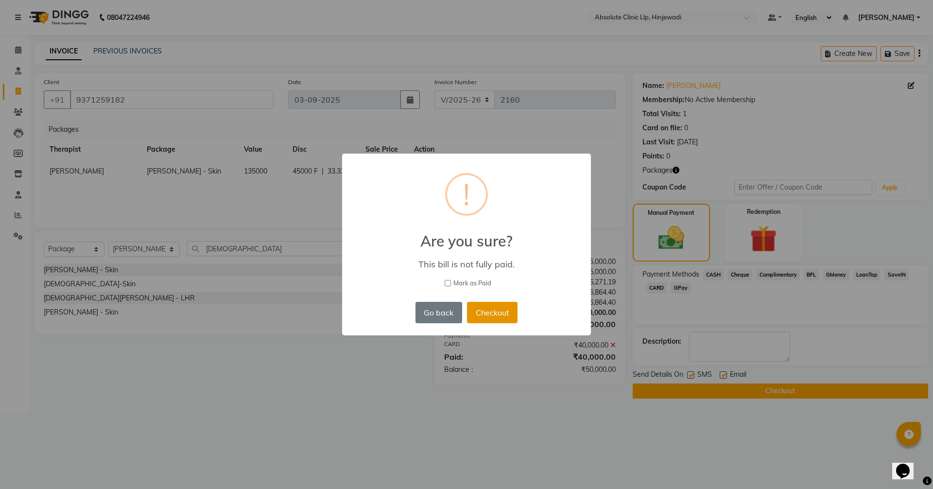
click at [502, 314] on button "Checkout" at bounding box center [492, 312] width 51 height 21
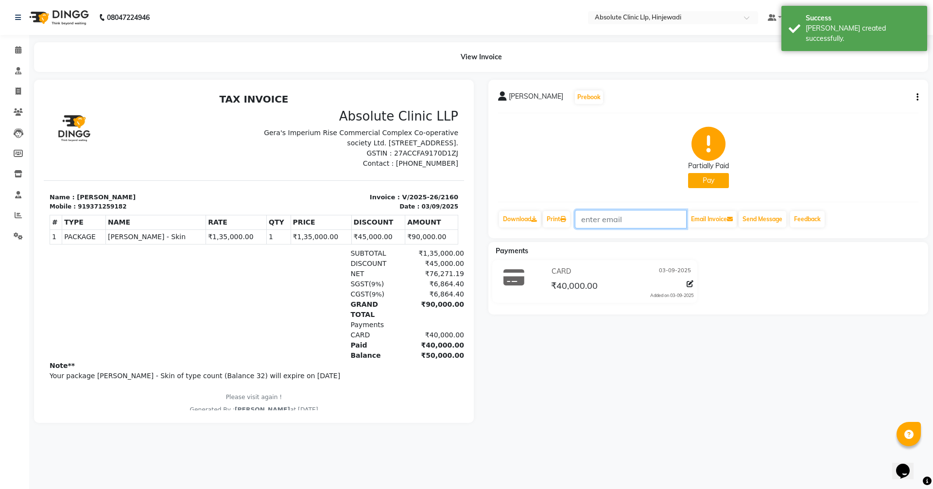
click at [606, 224] on input "text" at bounding box center [631, 219] width 112 height 18
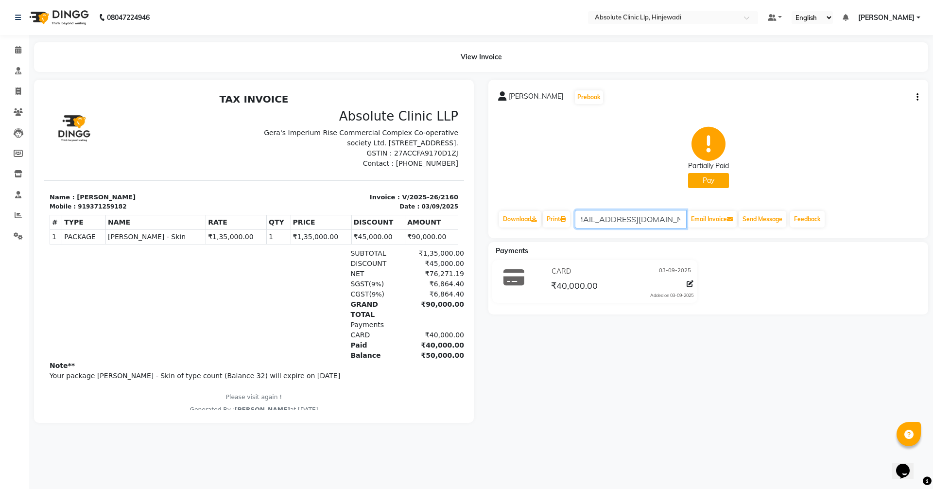
scroll to position [0, 18]
type input "[EMAIL_ADDRESS][DOMAIN_NAME]"
click at [715, 222] on button "Email Invoice" at bounding box center [712, 219] width 50 height 17
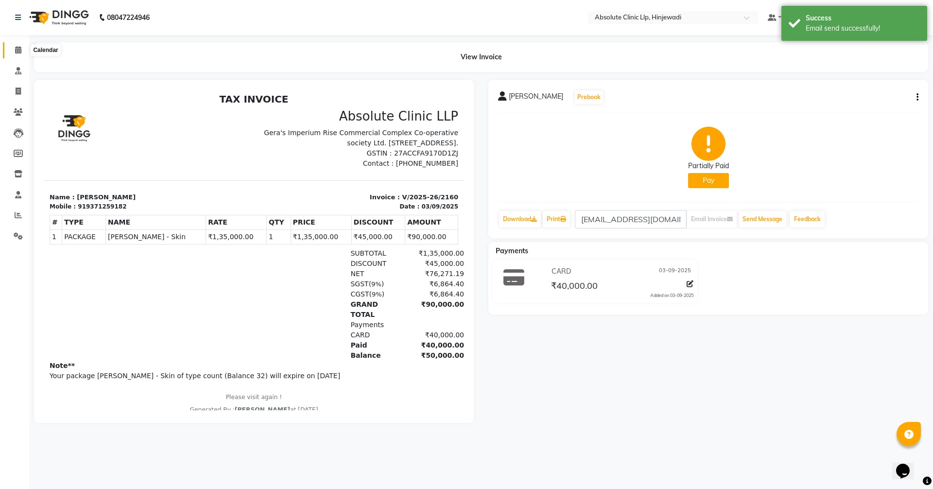
click at [20, 47] on icon at bounding box center [18, 49] width 6 height 7
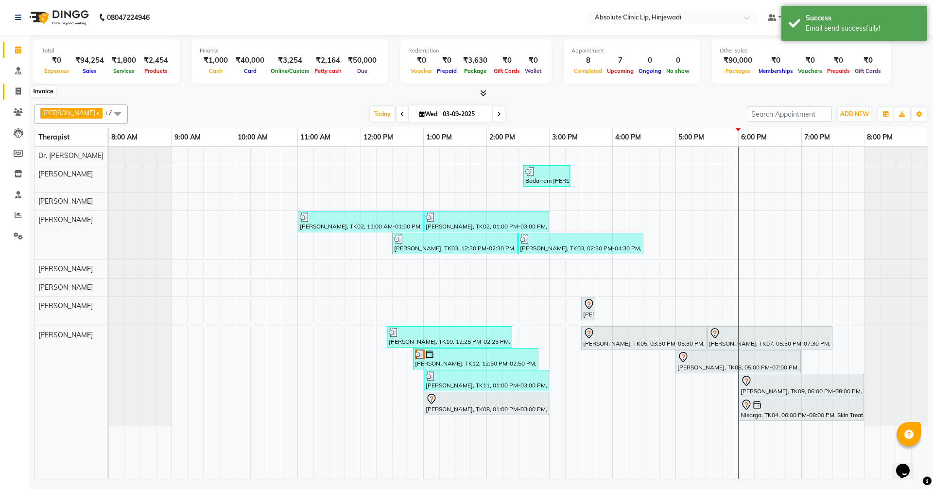
click at [19, 88] on icon at bounding box center [18, 90] width 5 height 7
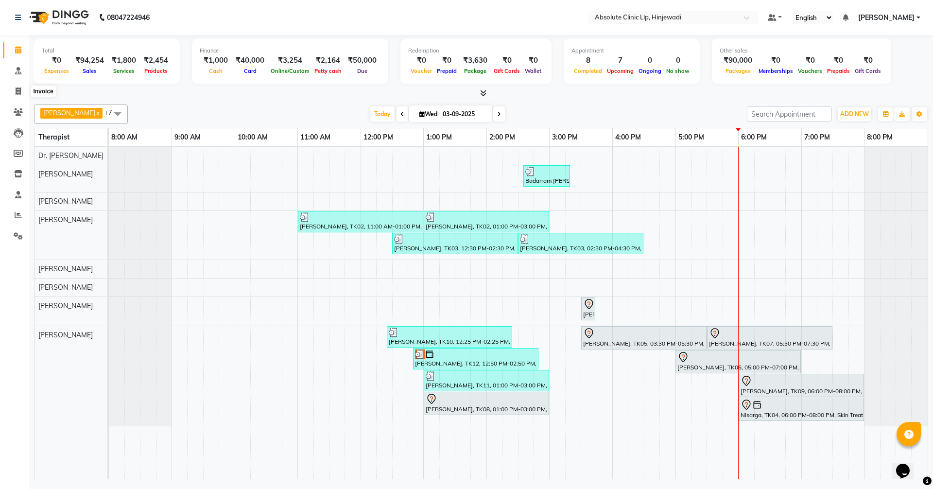
select select "service"
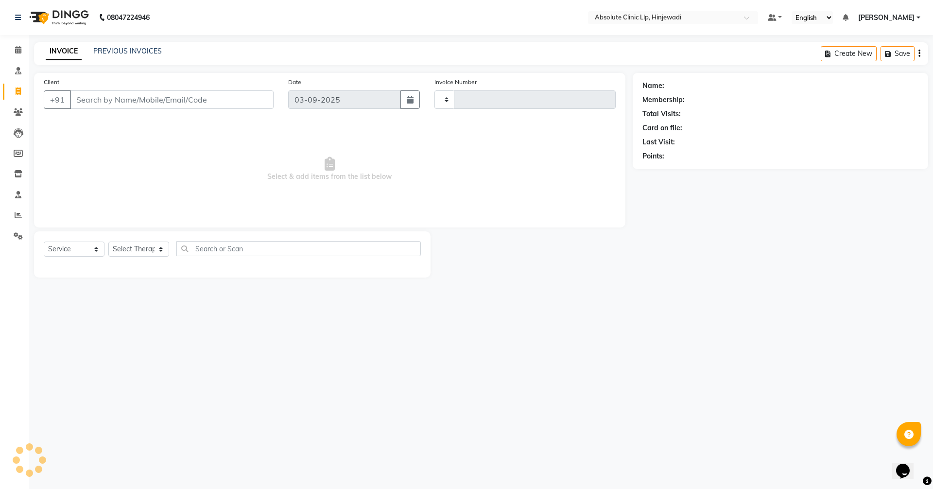
type input "2161"
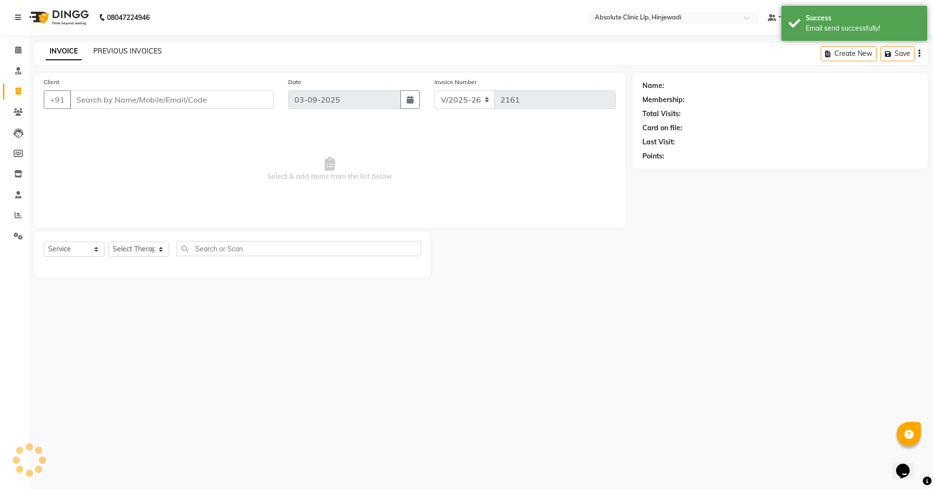
click at [138, 54] on link "PREVIOUS INVOICES" at bounding box center [127, 51] width 69 height 9
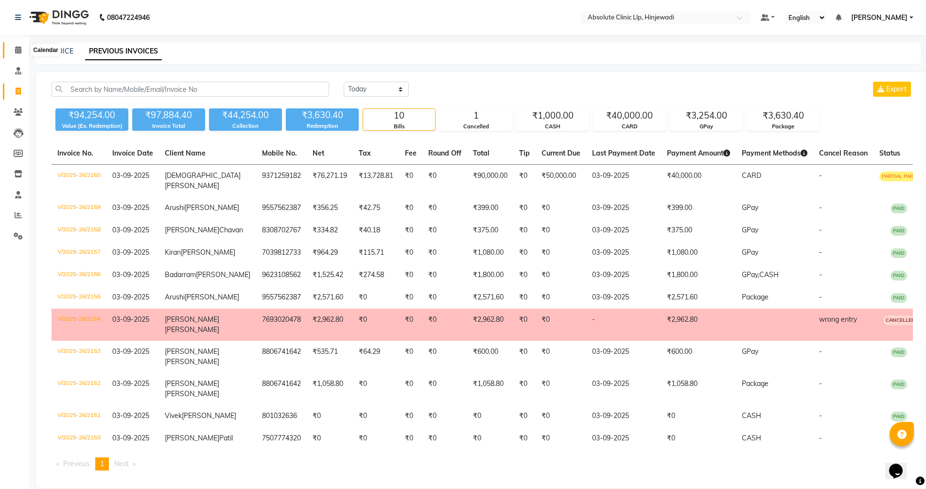
click at [18, 45] on span at bounding box center [18, 50] width 17 height 11
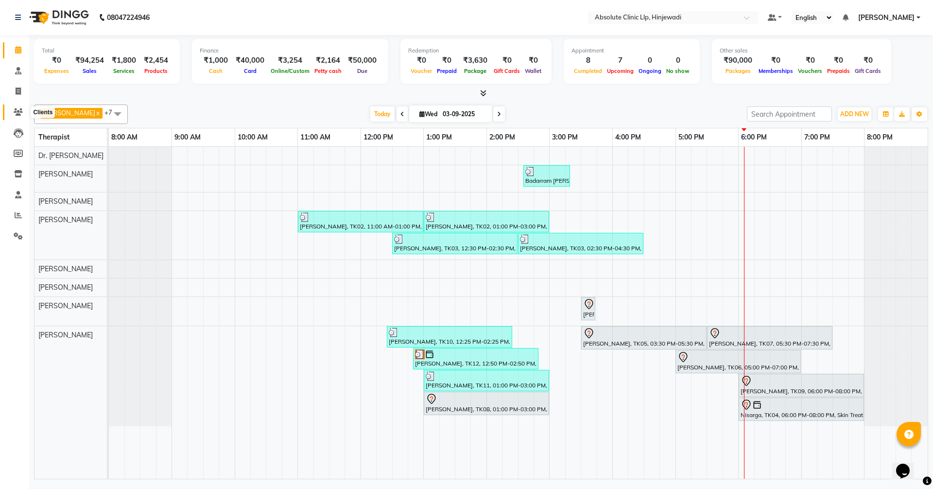
click at [21, 109] on icon at bounding box center [18, 111] width 9 height 7
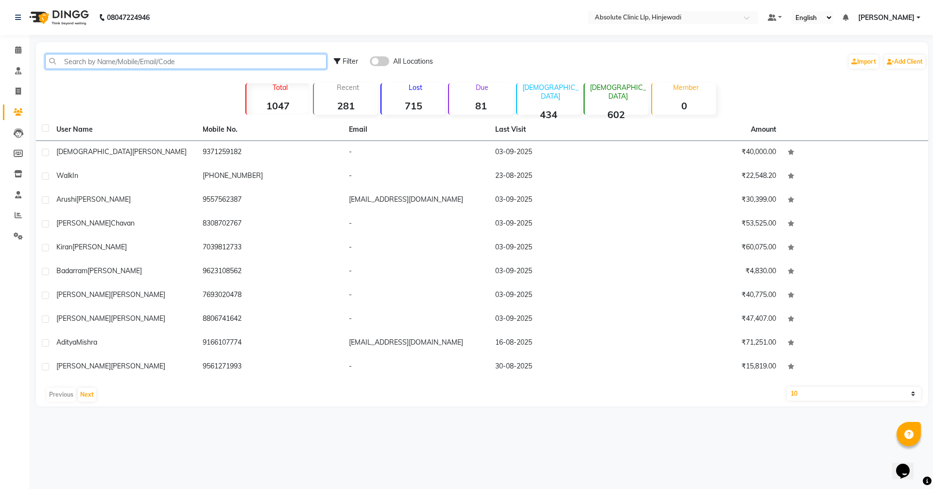
click at [137, 60] on input "text" at bounding box center [185, 61] width 281 height 15
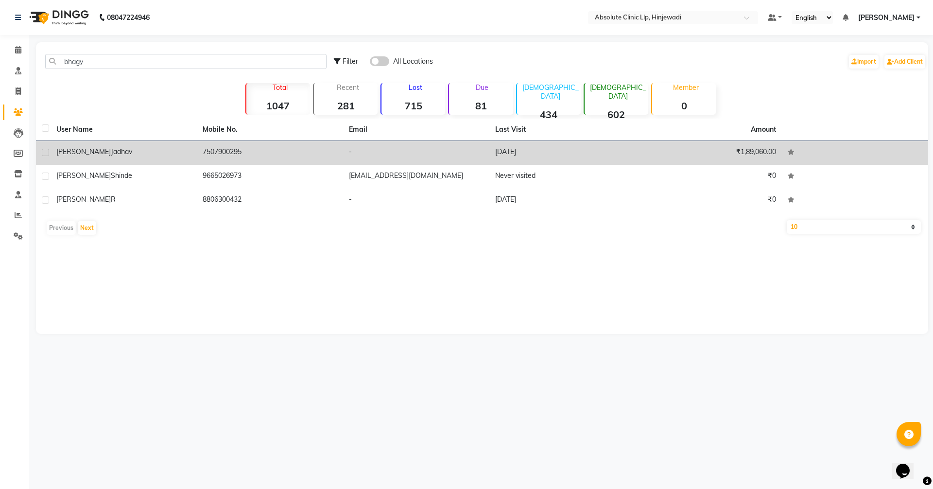
click at [135, 148] on div "[PERSON_NAME]" at bounding box center [123, 152] width 135 height 10
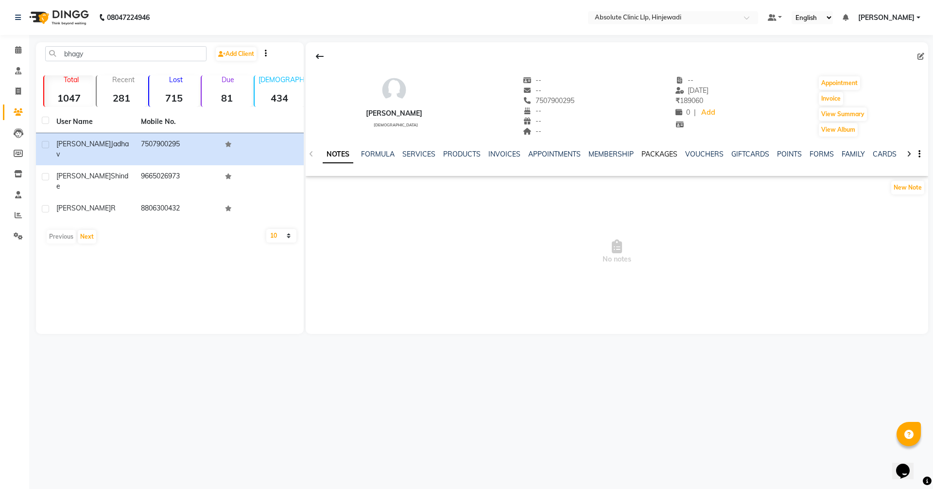
click at [656, 156] on link "PACKAGES" at bounding box center [659, 154] width 36 height 9
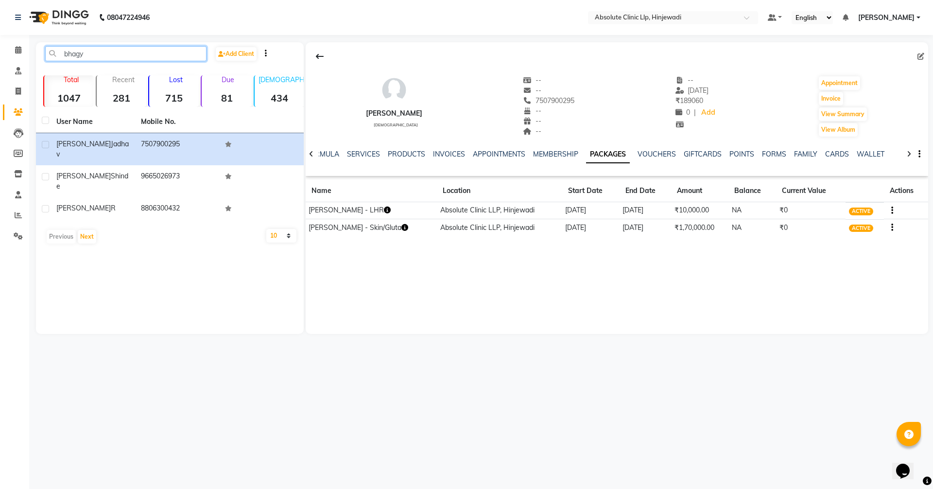
drag, startPoint x: 100, startPoint y: 53, endPoint x: 55, endPoint y: 52, distance: 45.2
click at [55, 52] on input "bhagy" at bounding box center [125, 53] width 161 height 15
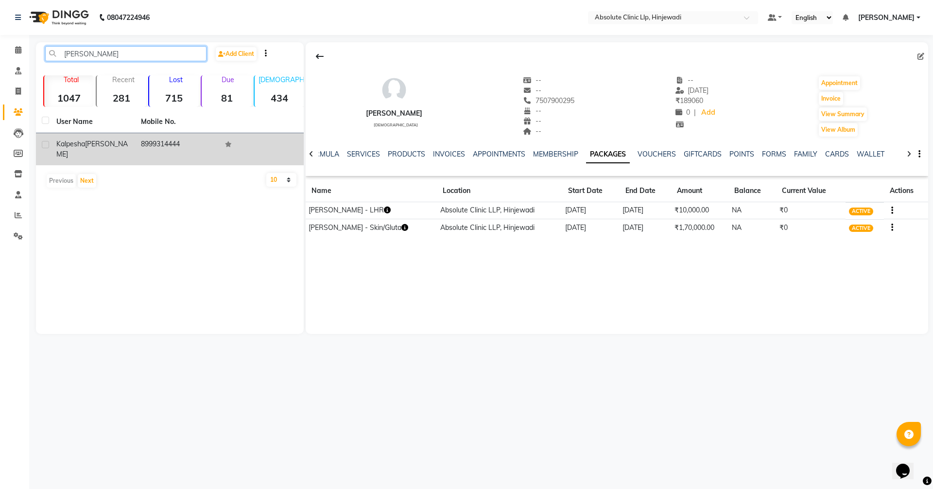
type input "[PERSON_NAME]"
click at [123, 147] on div "[PERSON_NAME]" at bounding box center [92, 149] width 73 height 20
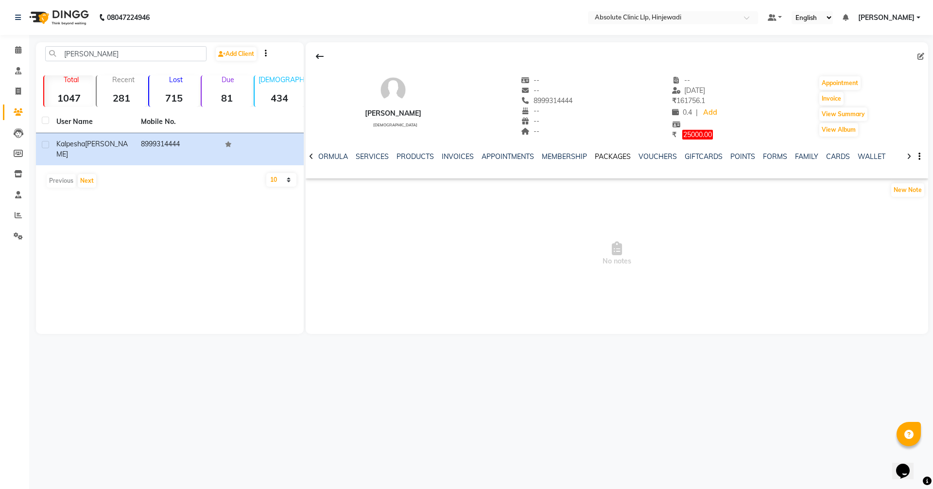
click at [611, 152] on link "PACKAGES" at bounding box center [613, 156] width 36 height 9
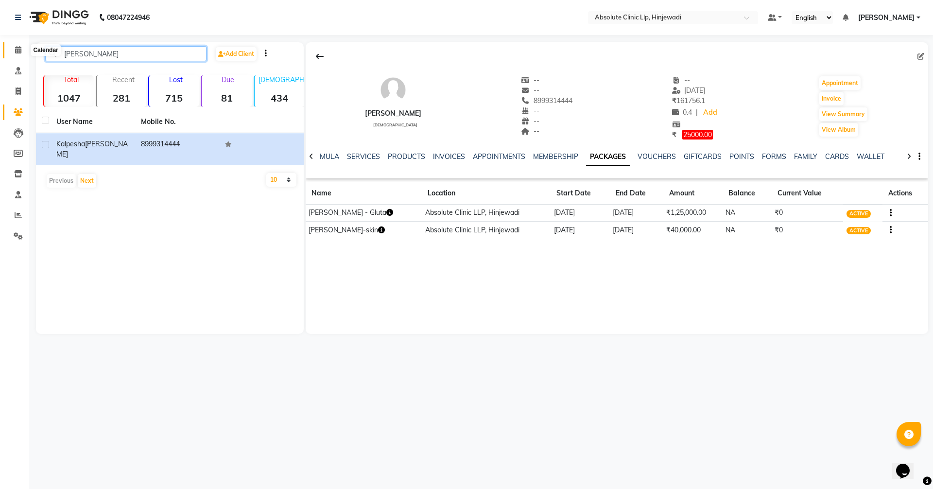
drag, startPoint x: 110, startPoint y: 48, endPoint x: 26, endPoint y: 53, distance: 84.7
click at [26, 53] on app-home "08047224946 Select Location × Absolute Clinic Llp, Hinjewadi Default Panel My P…" at bounding box center [466, 174] width 933 height 348
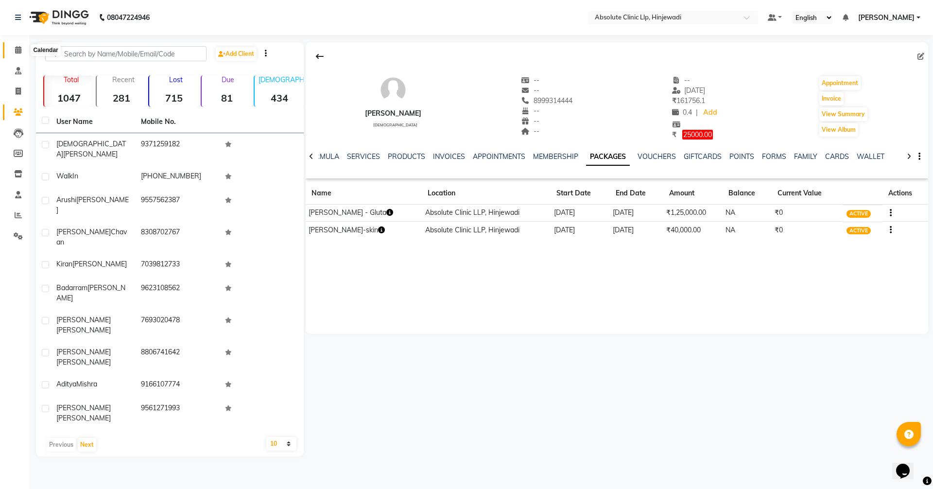
click at [19, 51] on icon at bounding box center [18, 49] width 6 height 7
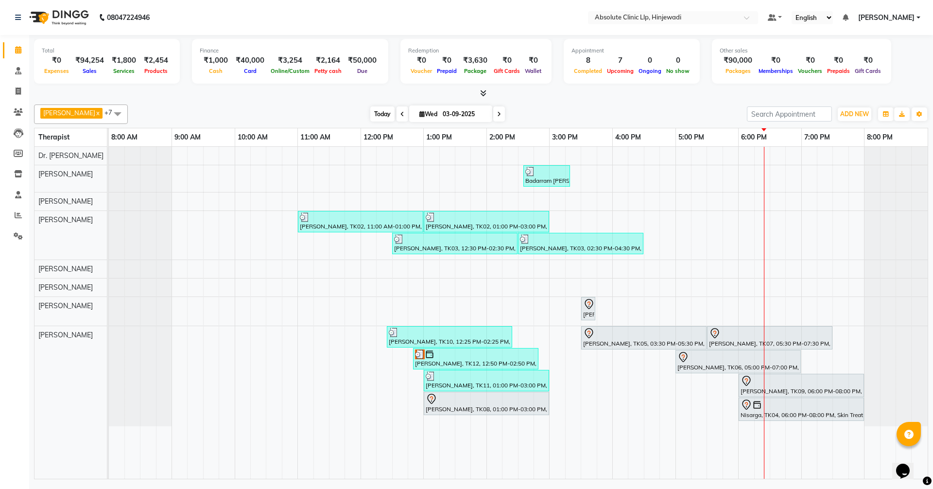
click at [395, 110] on span "Today" at bounding box center [382, 113] width 24 height 15
click at [586, 303] on icon at bounding box center [589, 304] width 8 height 10
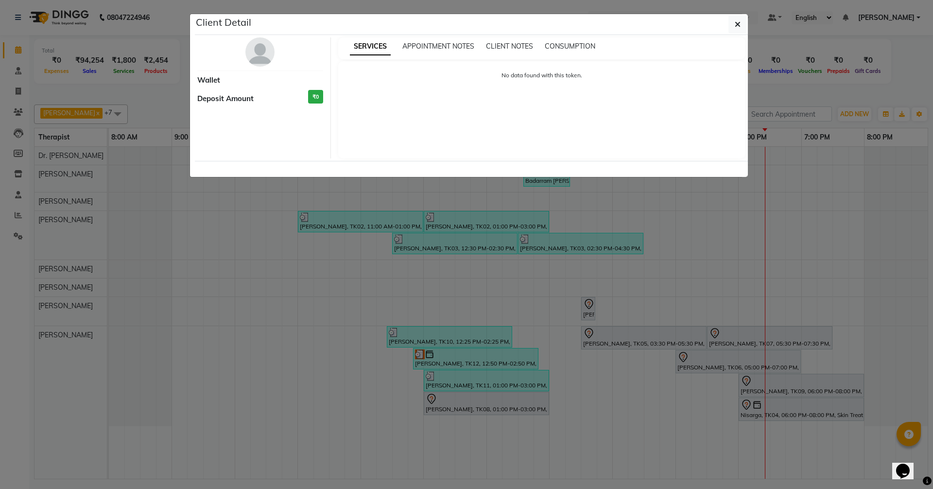
select select "7"
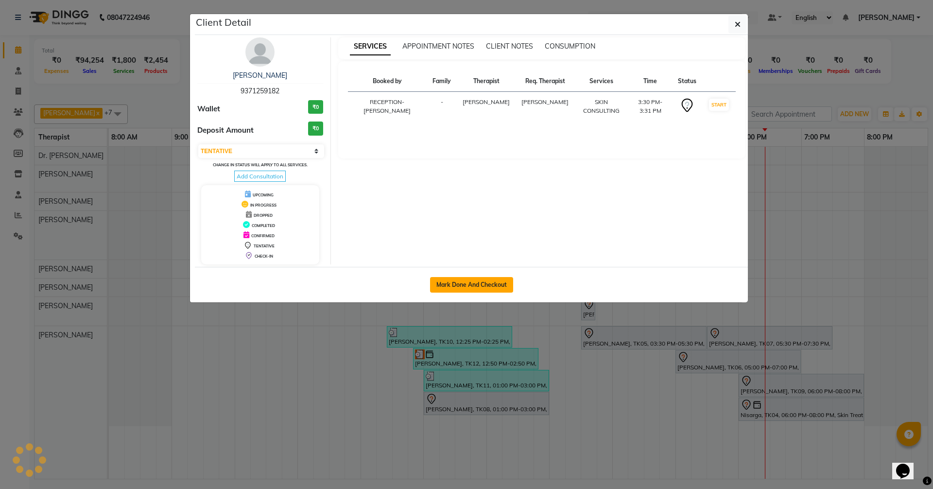
click at [500, 283] on button "Mark Done And Checkout" at bounding box center [471, 285] width 83 height 16
select select "service"
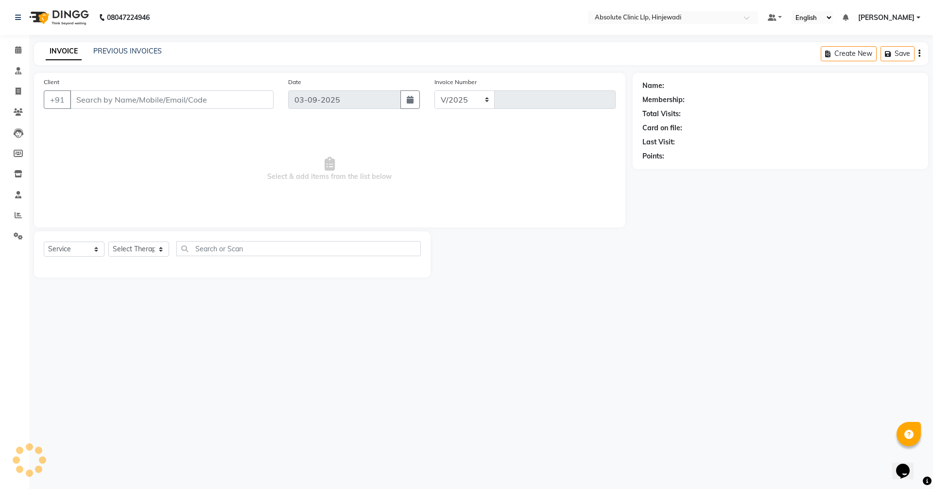
select select "5113"
type input "2161"
type input "9371259182"
select select "44044"
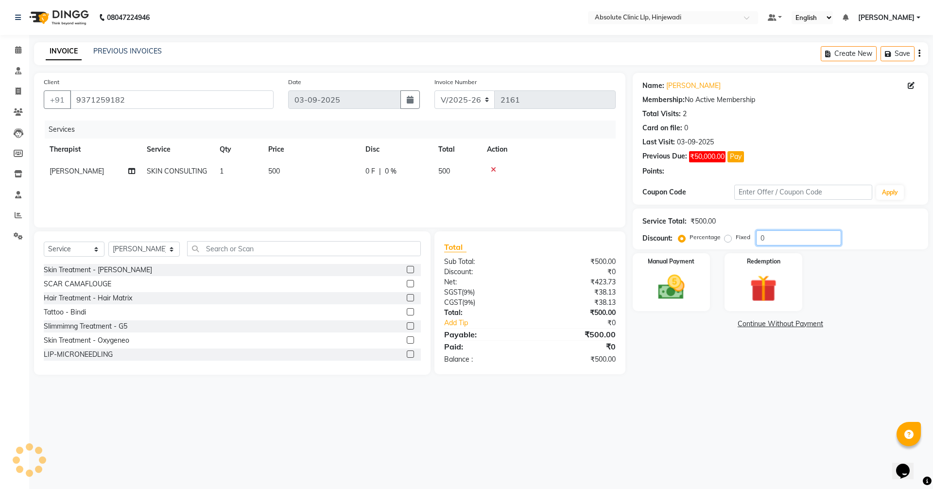
click at [744, 236] on div "Percentage Fixed 0" at bounding box center [760, 237] width 161 height 15
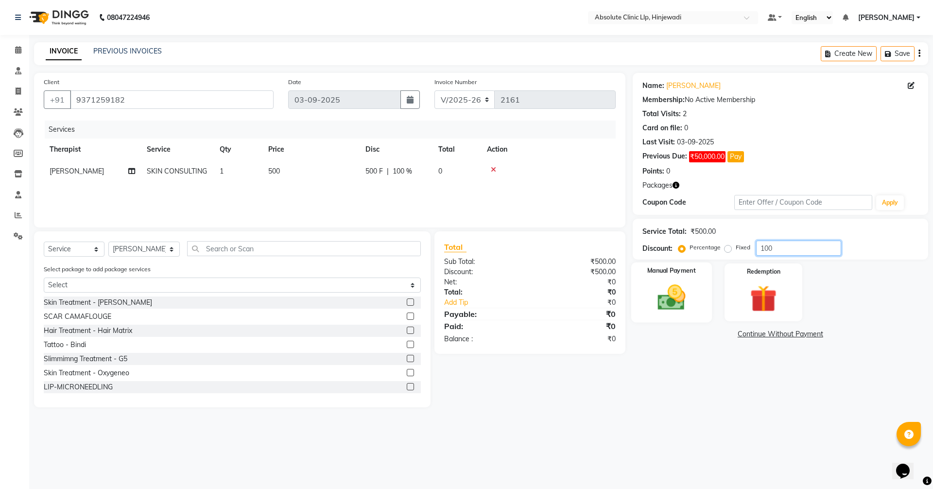
type input "100"
click at [678, 292] on img at bounding box center [671, 297] width 45 height 32
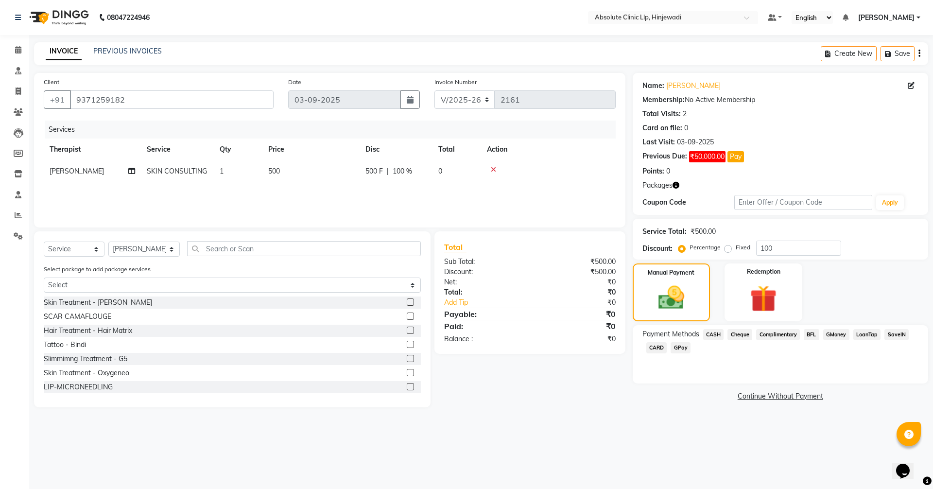
click at [715, 331] on span "CASH" at bounding box center [713, 334] width 21 height 11
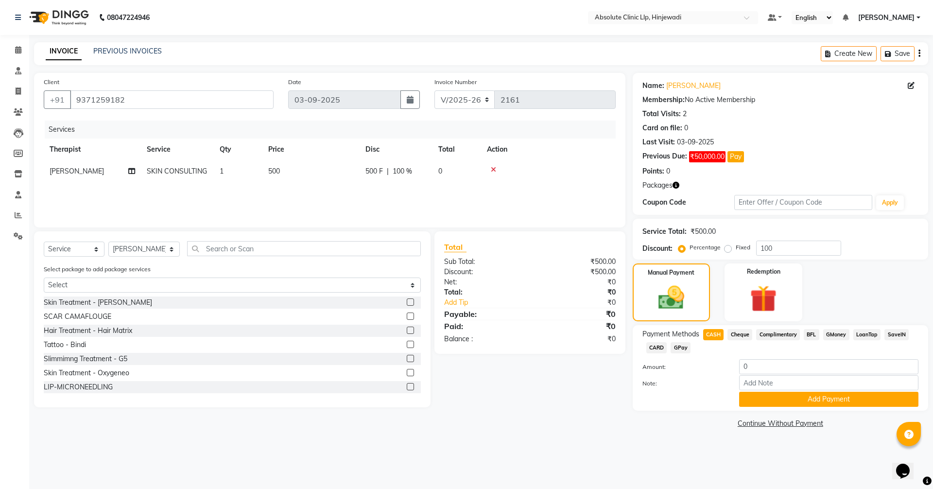
click at [863, 407] on div "Payment Methods CASH Cheque Complimentary BFL GMoney LoanTap SaveIN CARD GPay A…" at bounding box center [780, 368] width 295 height 86
click at [864, 402] on button "Add Payment" at bounding box center [828, 399] width 179 height 15
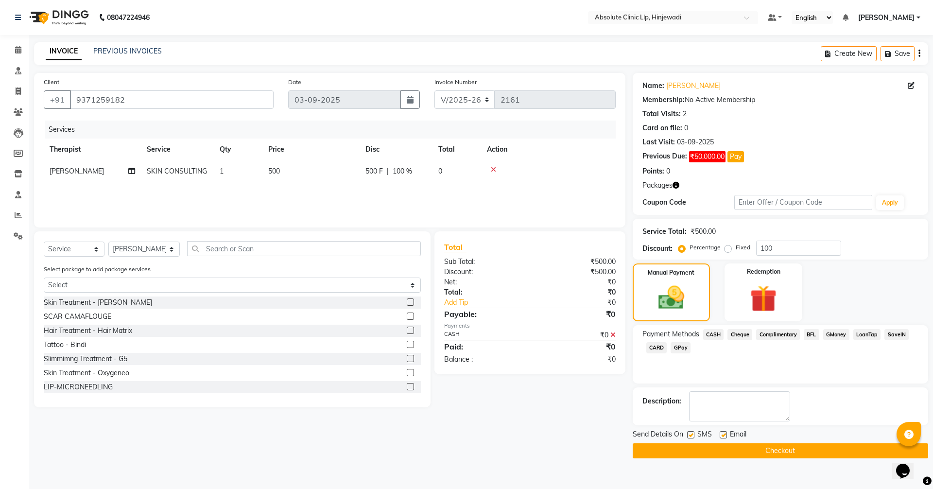
click at [826, 452] on button "Checkout" at bounding box center [780, 450] width 295 height 15
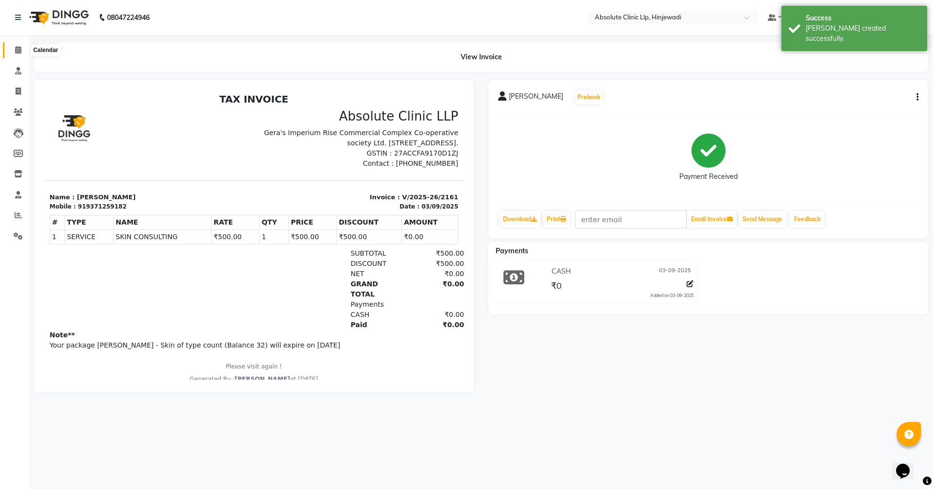
click at [18, 49] on icon at bounding box center [18, 49] width 6 height 7
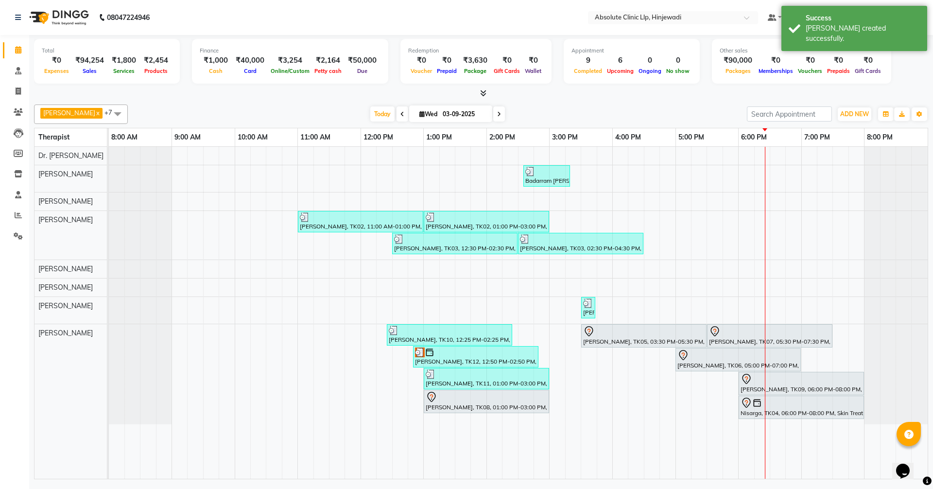
click at [552, 300] on div "Badarram [PERSON_NAME], TK13, 02:35 PM-03:20 PM, SKIN Injection (₹2000) [PERSON…" at bounding box center [518, 313] width 819 height 332
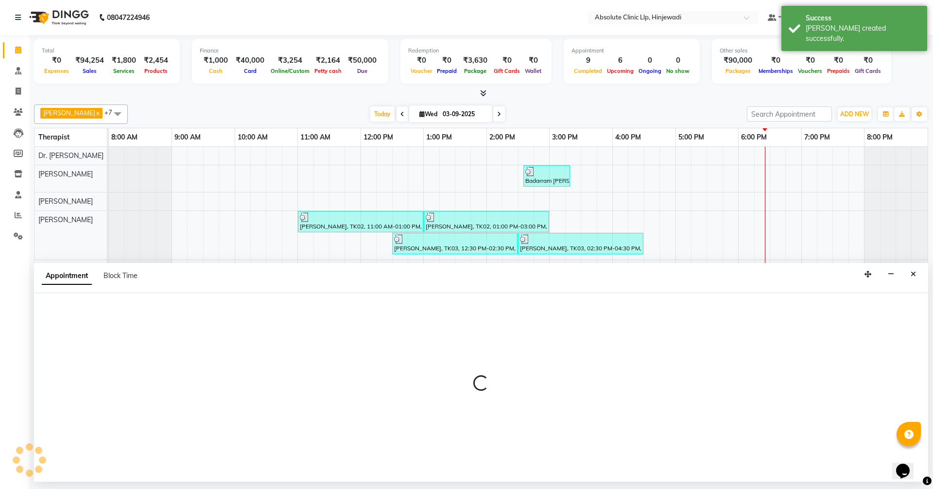
select select "44044"
select select "tentative"
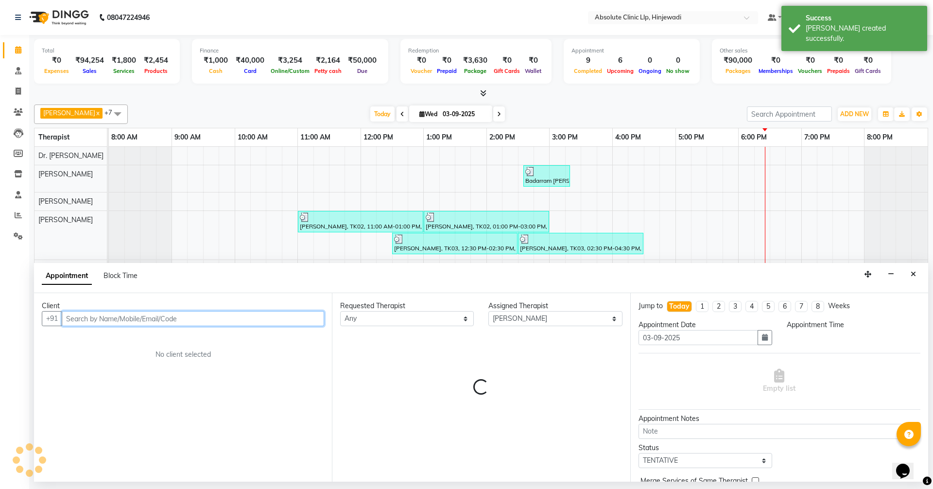
select select "900"
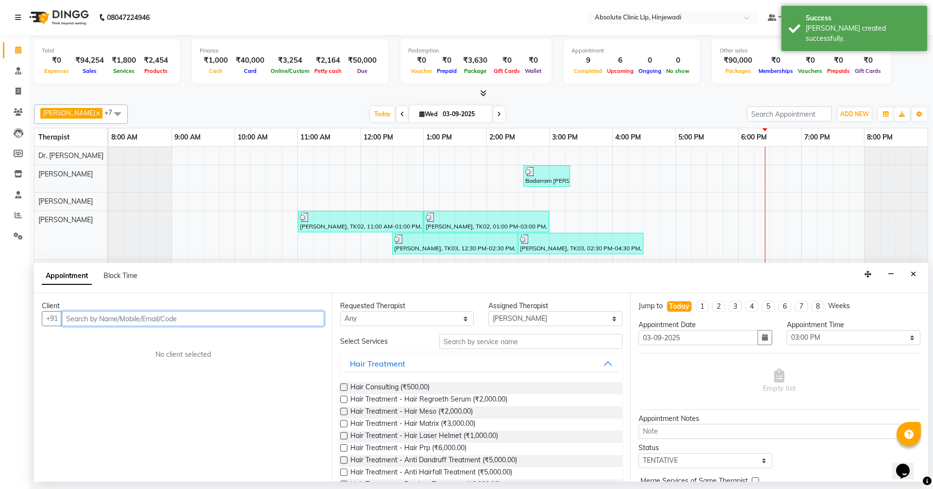
click at [317, 316] on input "text" at bounding box center [193, 318] width 262 height 15
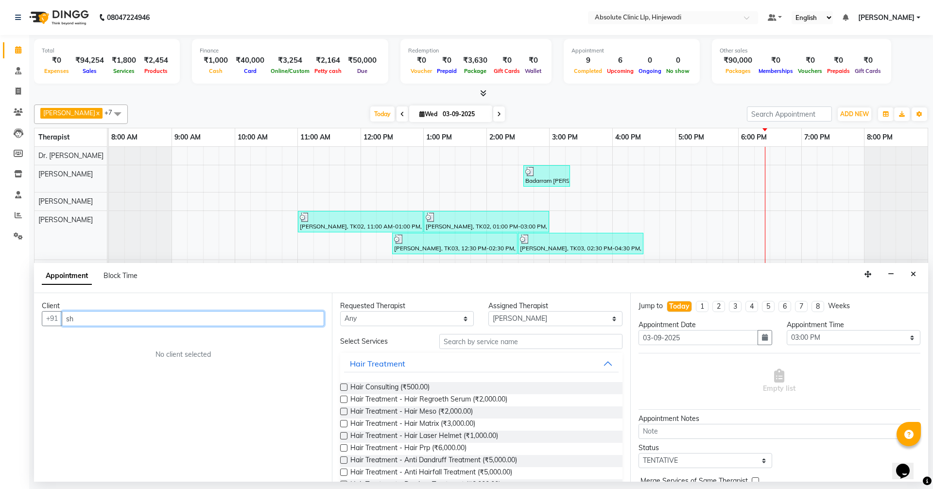
type input "s"
type input "Shree har"
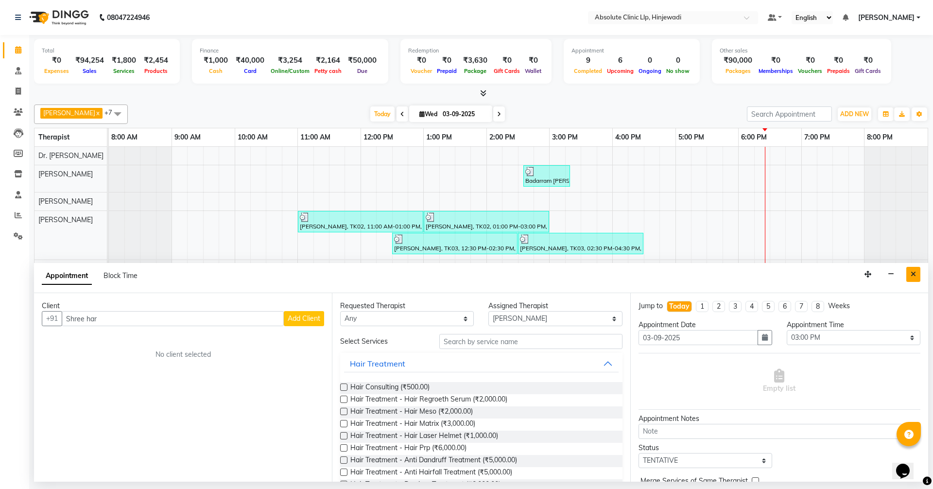
click at [913, 279] on button "Close" at bounding box center [913, 274] width 14 height 15
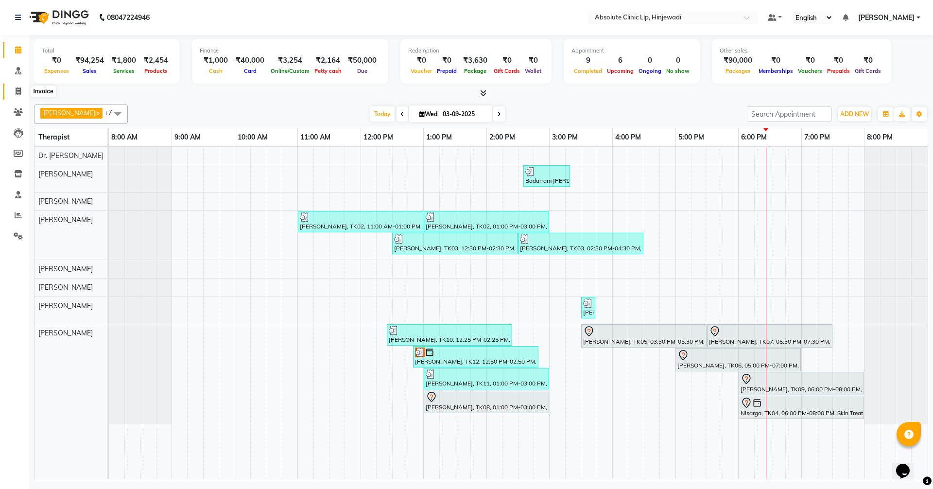
click at [20, 88] on icon at bounding box center [18, 90] width 5 height 7
select select "service"
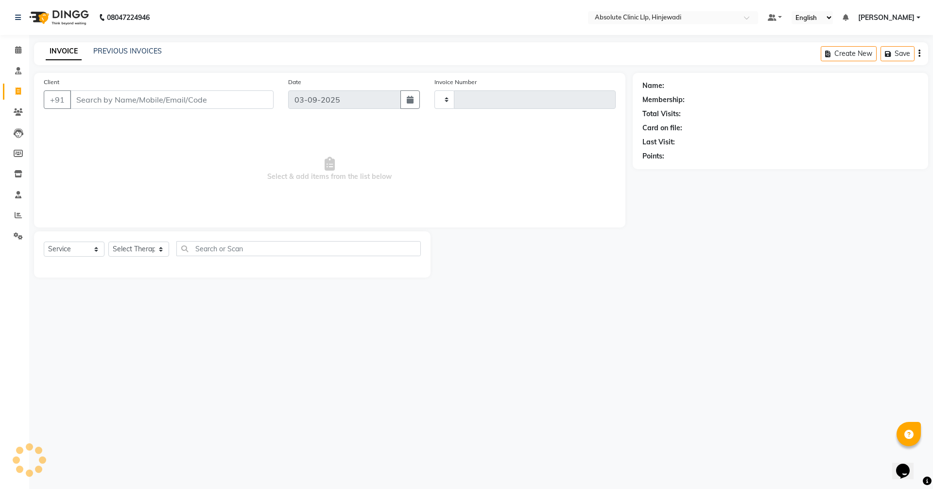
type input "2163"
select select "5113"
click at [149, 53] on link "PREVIOUS INVOICES" at bounding box center [127, 51] width 69 height 9
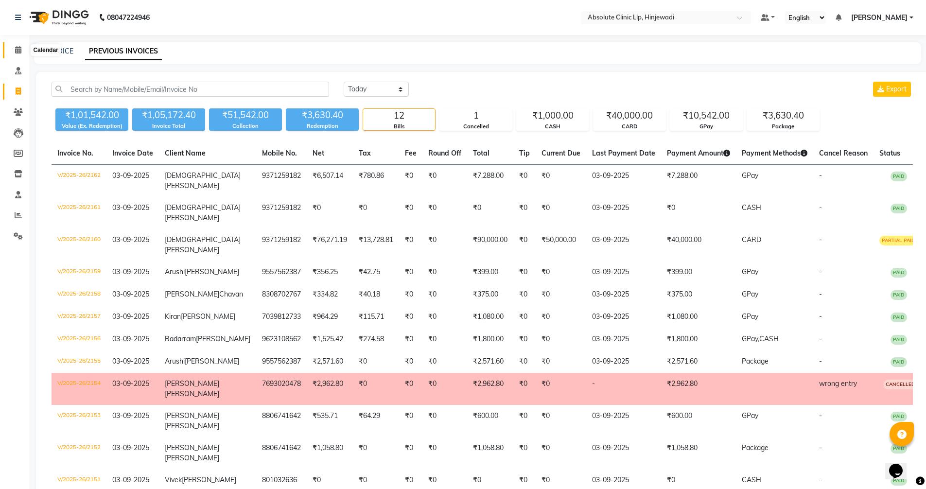
click at [20, 47] on icon at bounding box center [18, 49] width 6 height 7
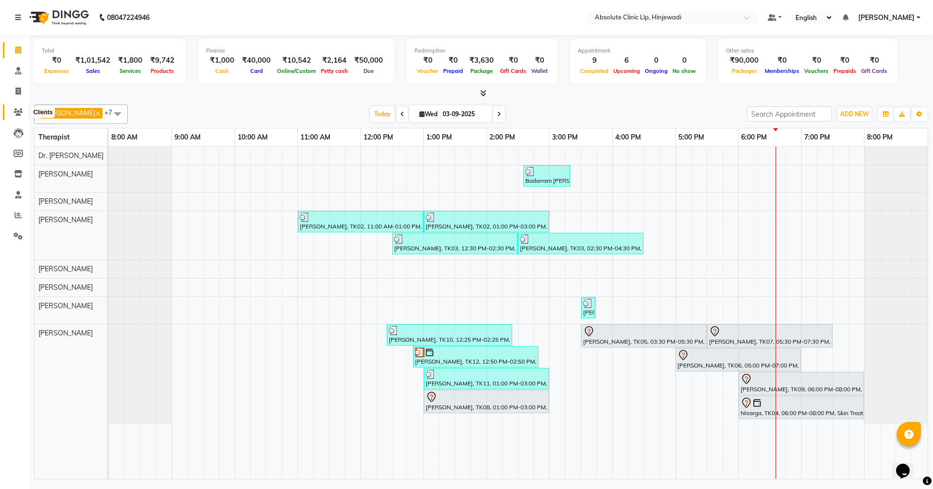
click at [21, 113] on icon at bounding box center [18, 111] width 9 height 7
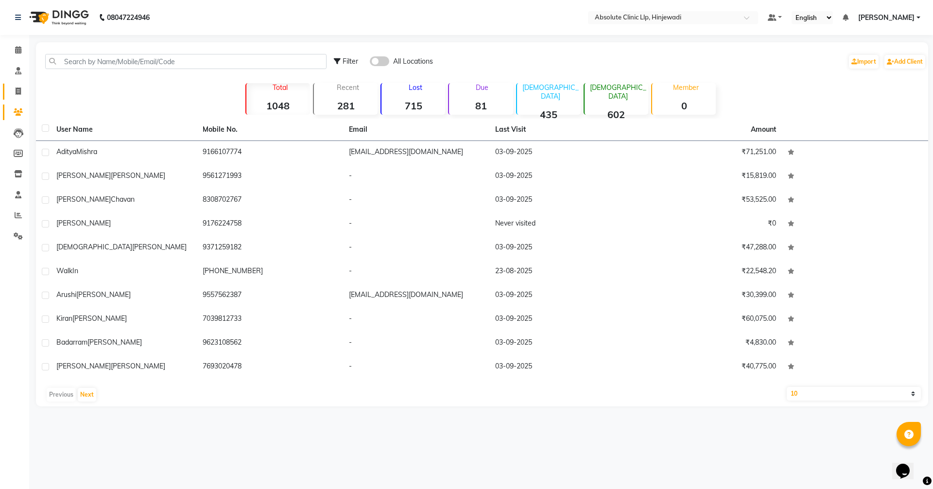
click at [15, 85] on link "Invoice" at bounding box center [14, 92] width 23 height 16
select select "service"
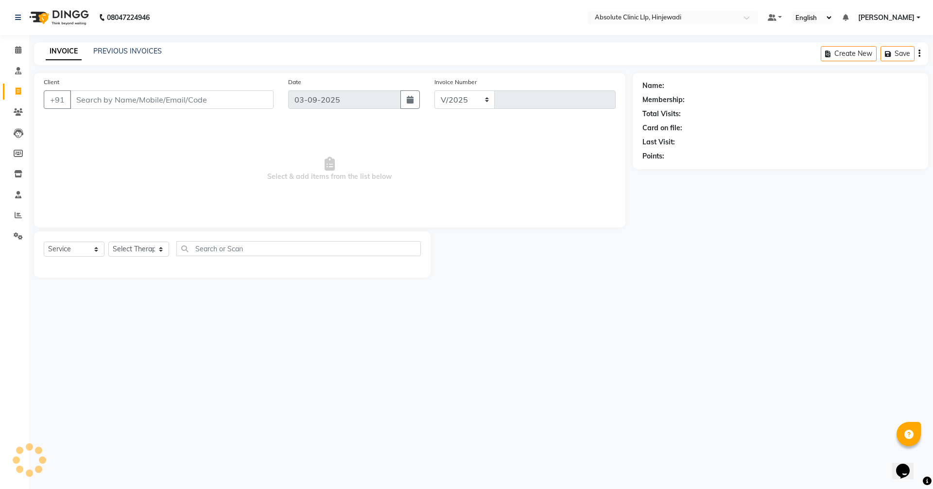
select select "5113"
type input "2166"
click at [136, 51] on link "PREVIOUS INVOICES" at bounding box center [127, 51] width 69 height 9
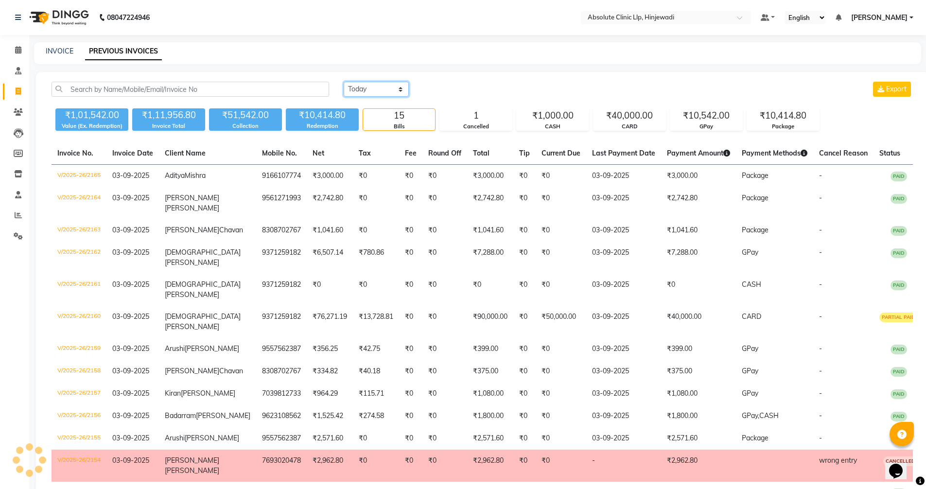
click at [356, 84] on select "[DATE] [DATE] Custom Range" at bounding box center [376, 89] width 65 height 15
select select "[DATE]"
click at [344, 82] on select "[DATE] [DATE] Custom Range" at bounding box center [376, 89] width 65 height 15
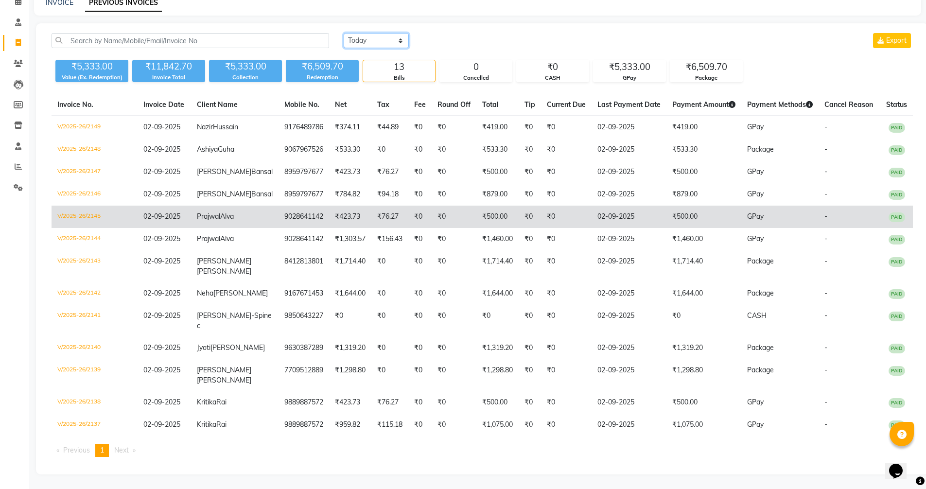
scroll to position [127, 0]
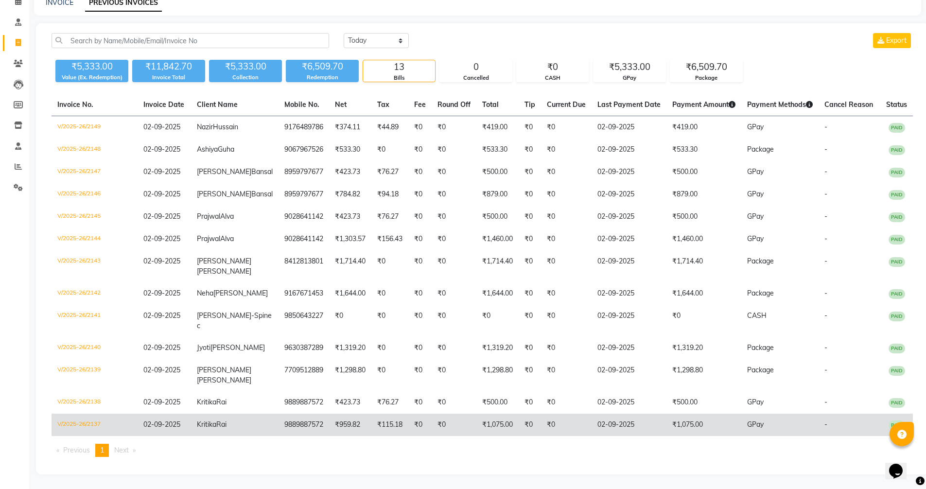
click at [591, 426] on td "02-09-2025" at bounding box center [628, 425] width 75 height 22
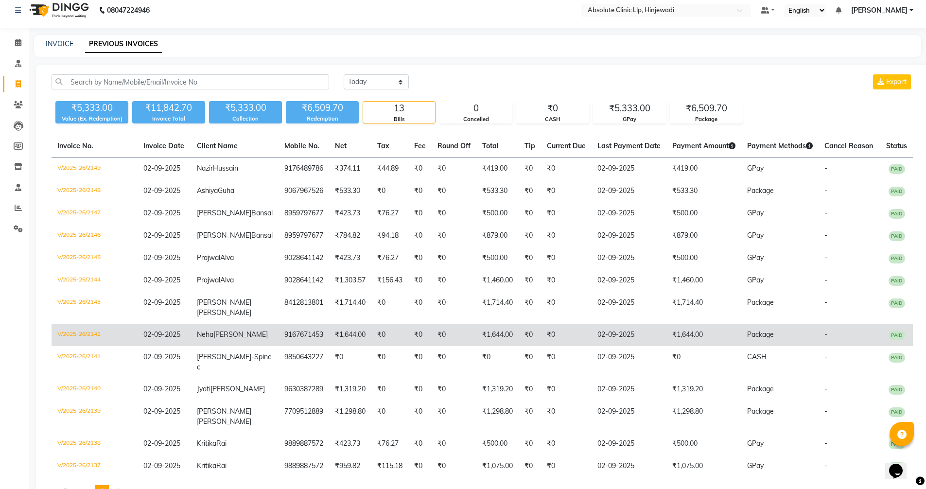
scroll to position [0, 0]
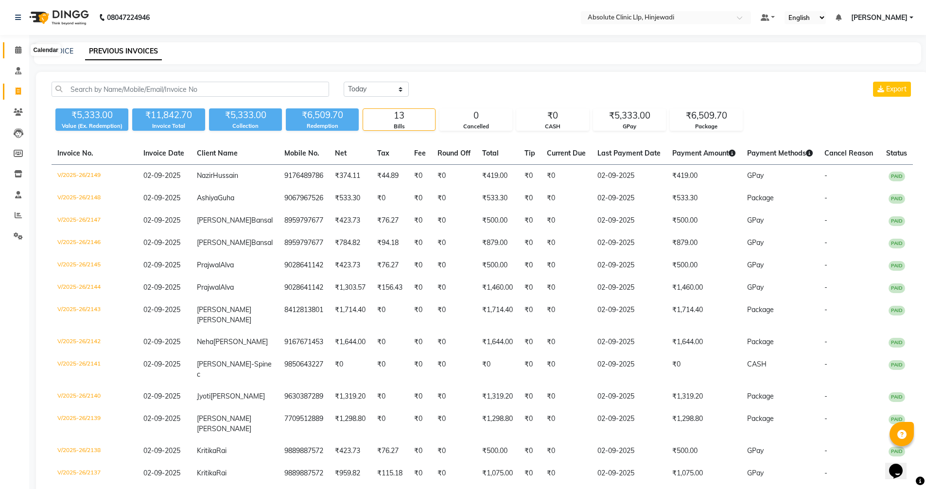
click at [17, 50] on icon at bounding box center [18, 49] width 6 height 7
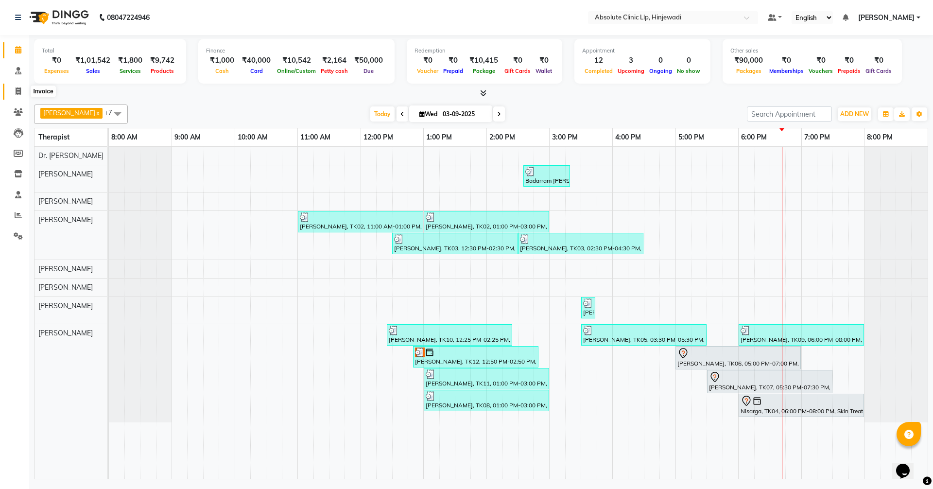
click at [19, 88] on icon at bounding box center [18, 90] width 5 height 7
select select "service"
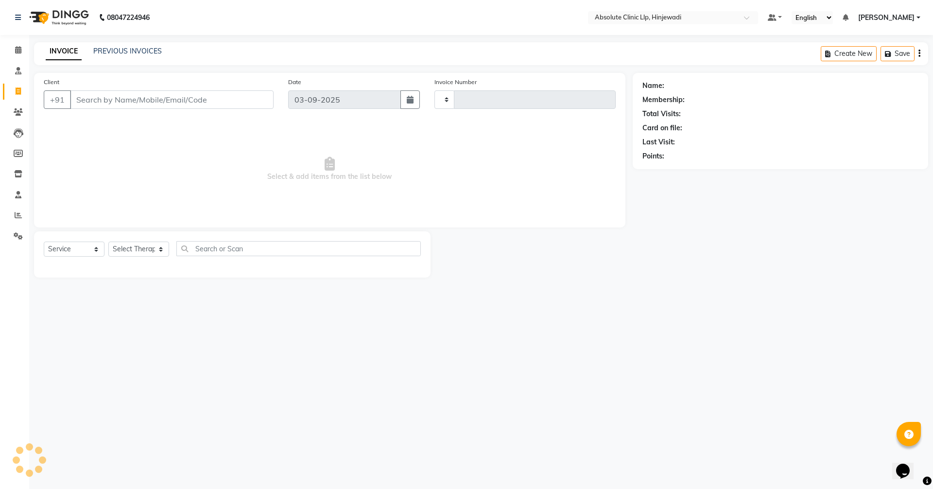
type input "2166"
select select "5113"
click at [142, 48] on link "PREVIOUS INVOICES" at bounding box center [127, 51] width 69 height 9
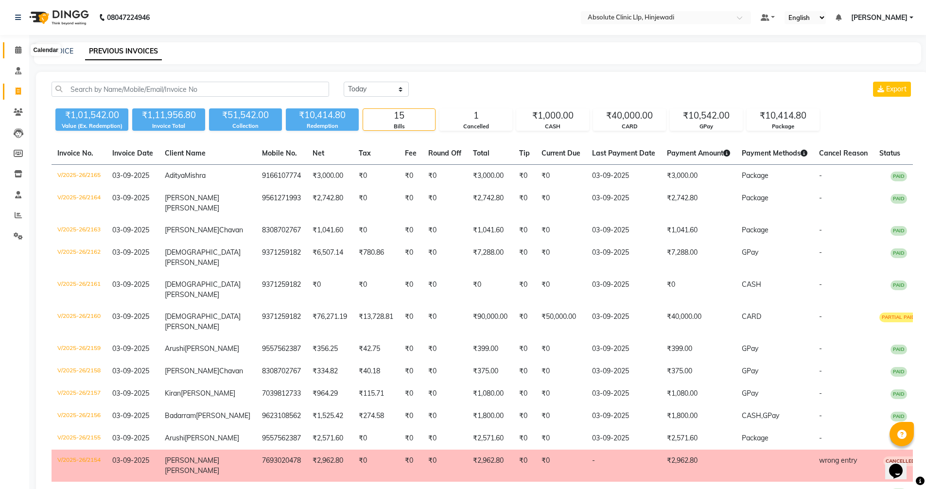
click at [16, 49] on icon at bounding box center [18, 49] width 6 height 7
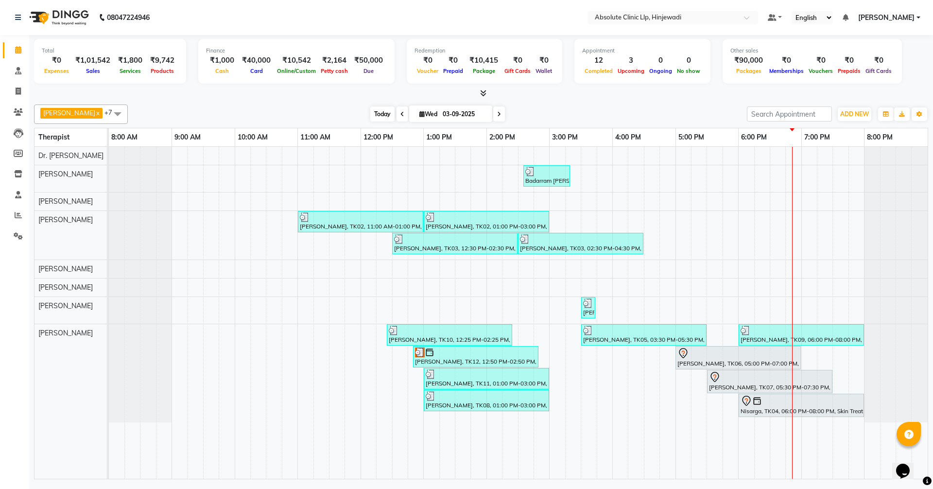
click at [395, 112] on span "Today" at bounding box center [382, 113] width 24 height 15
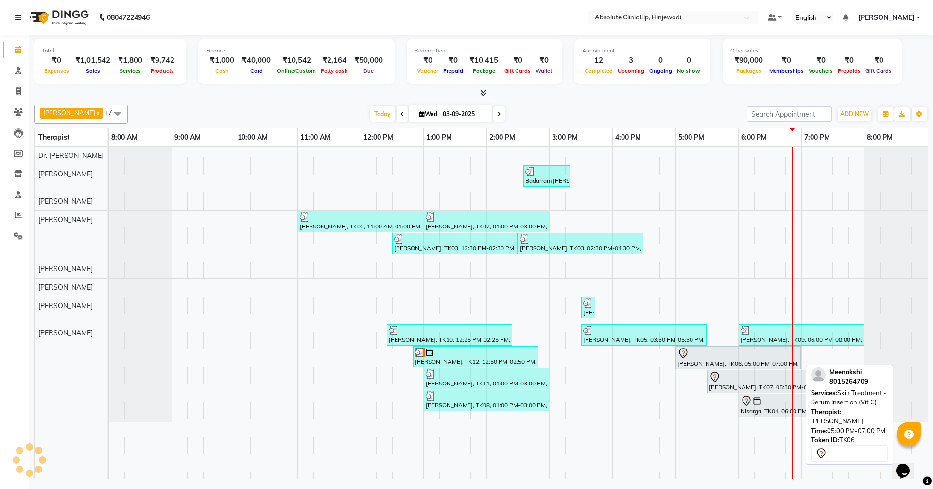
click at [689, 349] on icon at bounding box center [683, 353] width 12 height 12
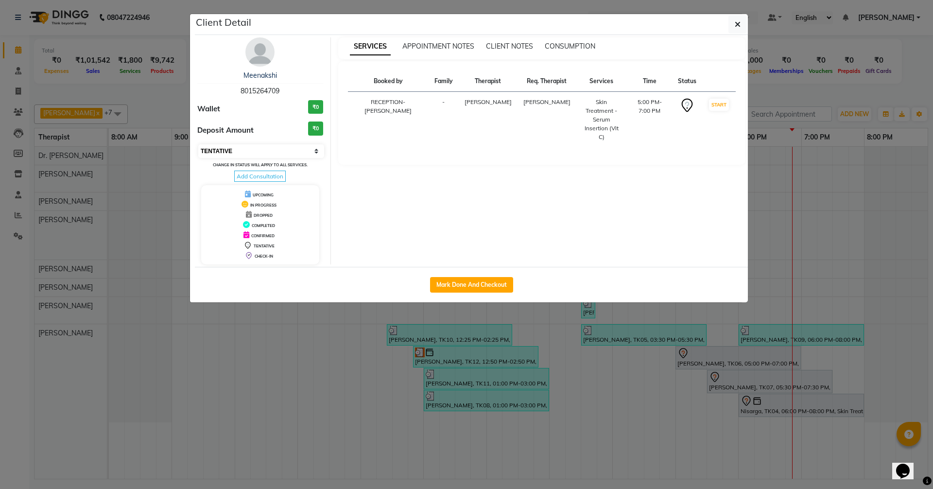
click at [301, 148] on select "Select IN SERVICE CONFIRMED TENTATIVE CHECK IN MARK DONE DROPPED UPCOMING" at bounding box center [261, 151] width 126 height 14
select select "2"
click at [198, 144] on select "Select IN SERVICE CONFIRMED TENTATIVE CHECK IN MARK DONE DROPPED UPCOMING" at bounding box center [261, 151] width 126 height 14
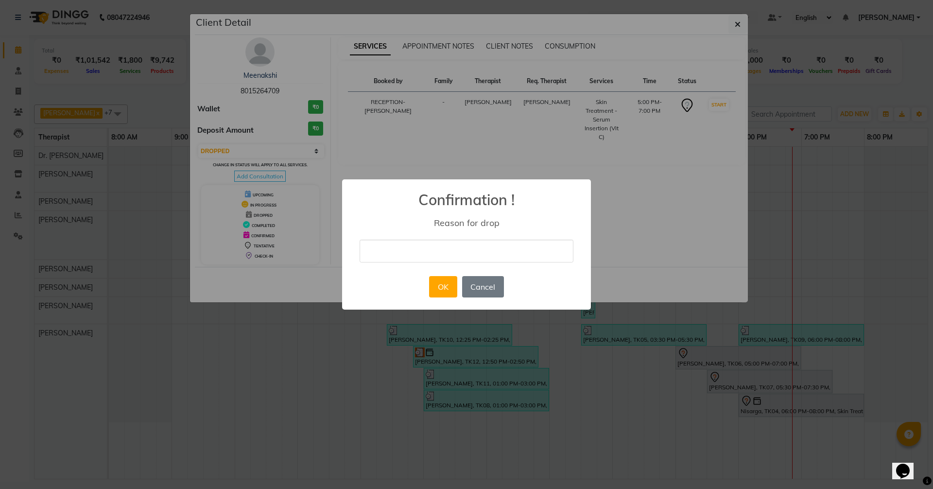
drag, startPoint x: 499, startPoint y: 253, endPoint x: 475, endPoint y: 259, distance: 24.5
click at [499, 253] on input "text" at bounding box center [467, 251] width 214 height 23
type input "cancel"
click at [446, 287] on button "OK" at bounding box center [443, 286] width 28 height 21
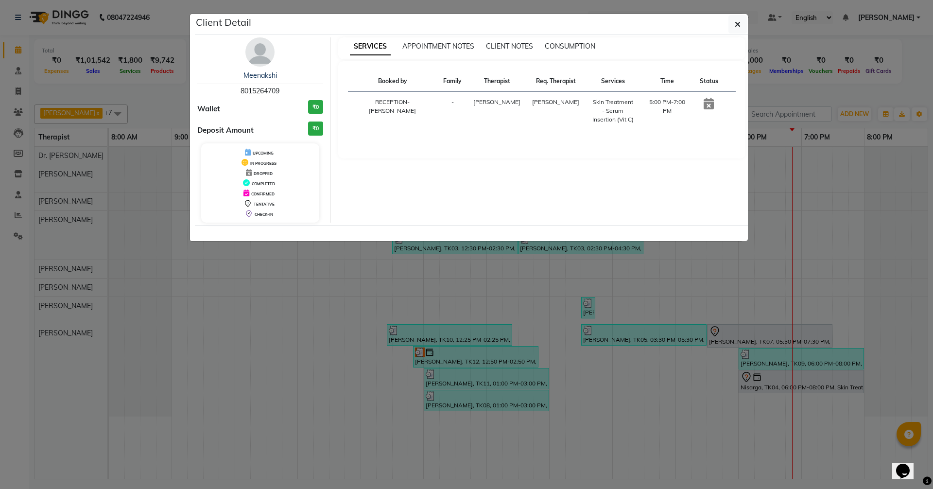
click at [737, 24] on icon "button" at bounding box center [738, 24] width 6 height 8
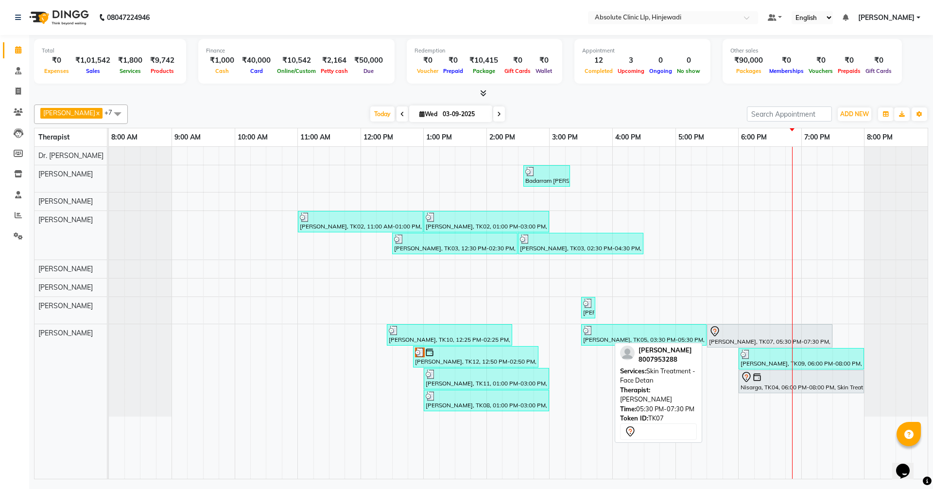
click at [726, 328] on div at bounding box center [769, 332] width 121 height 12
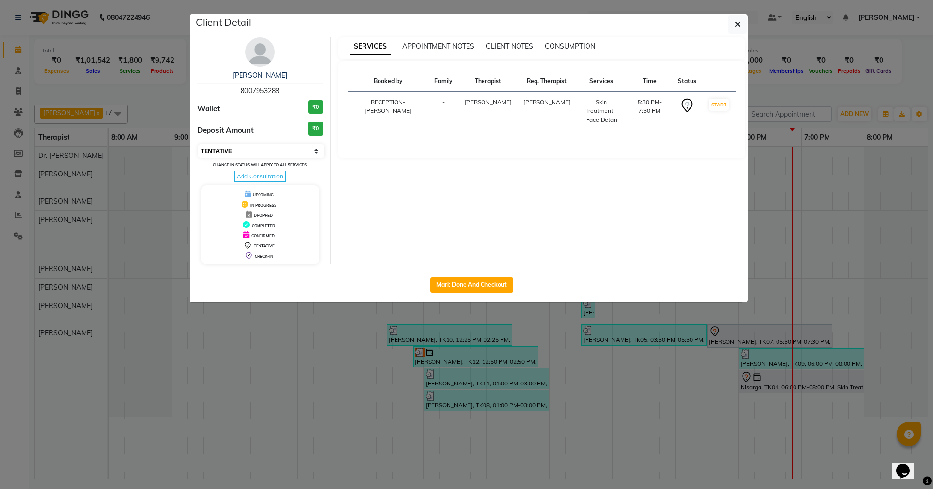
click at [280, 149] on select "Select IN SERVICE CONFIRMED TENTATIVE CHECK IN MARK DONE DROPPED UPCOMING" at bounding box center [261, 151] width 126 height 14
select select "2"
click at [198, 144] on select "Select IN SERVICE CONFIRMED TENTATIVE CHECK IN MARK DONE DROPPED UPCOMING" at bounding box center [261, 151] width 126 height 14
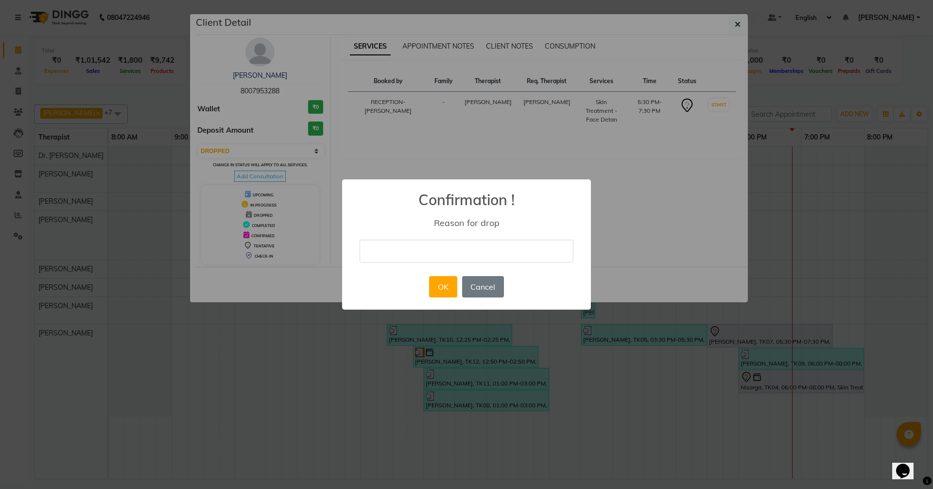
click at [438, 242] on input "text" at bounding box center [467, 251] width 214 height 23
type input "cancel"
click at [445, 287] on button "OK" at bounding box center [443, 286] width 28 height 21
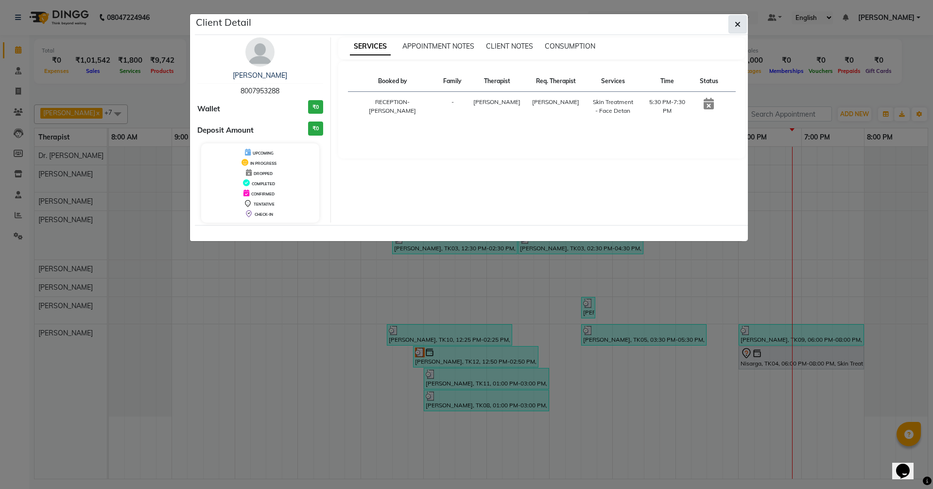
click at [738, 21] on icon "button" at bounding box center [738, 24] width 6 height 8
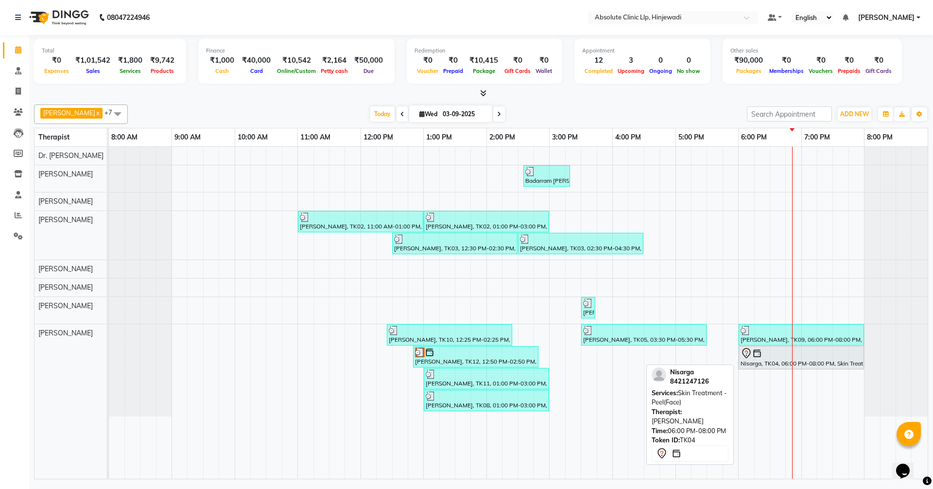
click at [750, 354] on icon at bounding box center [746, 353] width 8 height 10
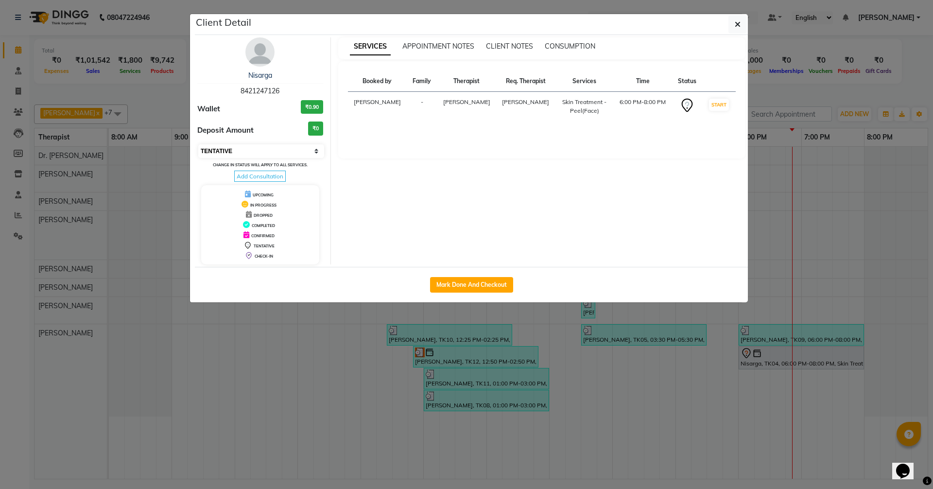
click at [306, 155] on select "Select IN SERVICE CONFIRMED TENTATIVE CHECK IN MARK DONE DROPPED UPCOMING" at bounding box center [261, 151] width 126 height 14
select select "2"
click at [198, 144] on select "Select IN SERVICE CONFIRMED TENTATIVE CHECK IN MARK DONE DROPPED UPCOMING" at bounding box center [261, 151] width 126 height 14
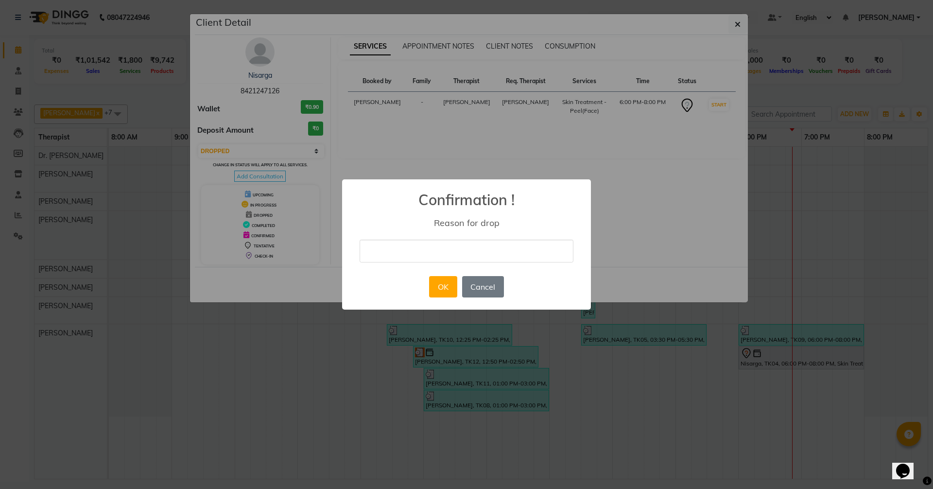
click at [436, 253] on input "text" at bounding box center [467, 251] width 214 height 23
type input "postponed"
click at [449, 289] on button "OK" at bounding box center [443, 286] width 28 height 21
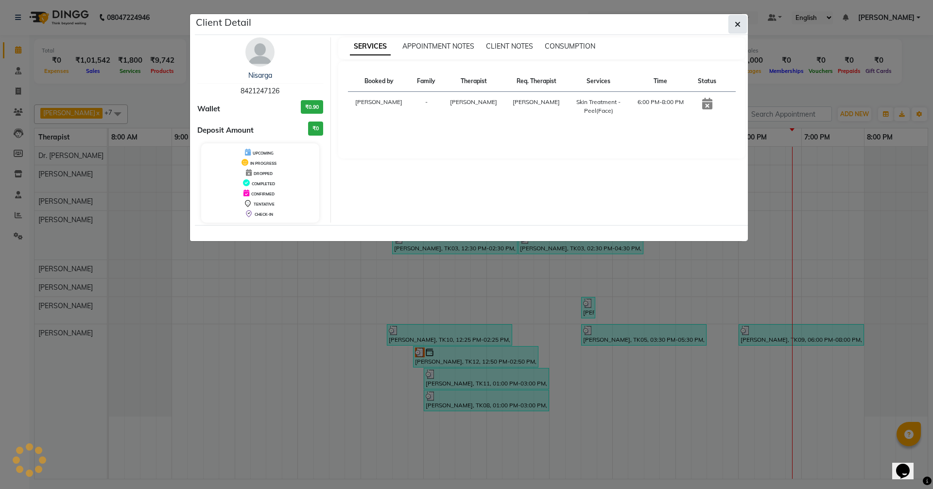
click at [736, 23] on icon "button" at bounding box center [738, 24] width 6 height 8
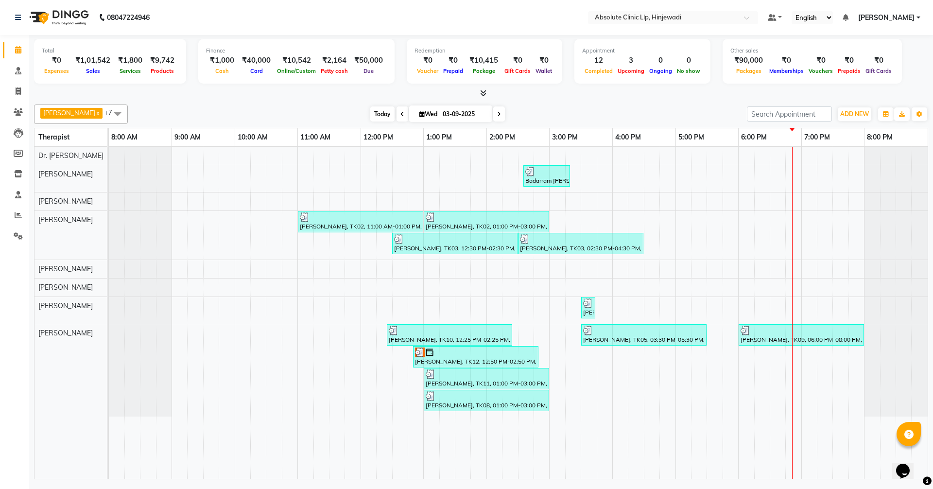
click at [395, 113] on span "Today" at bounding box center [382, 113] width 24 height 15
click at [395, 114] on span "Today" at bounding box center [382, 113] width 24 height 15
click at [20, 109] on icon at bounding box center [18, 111] width 9 height 7
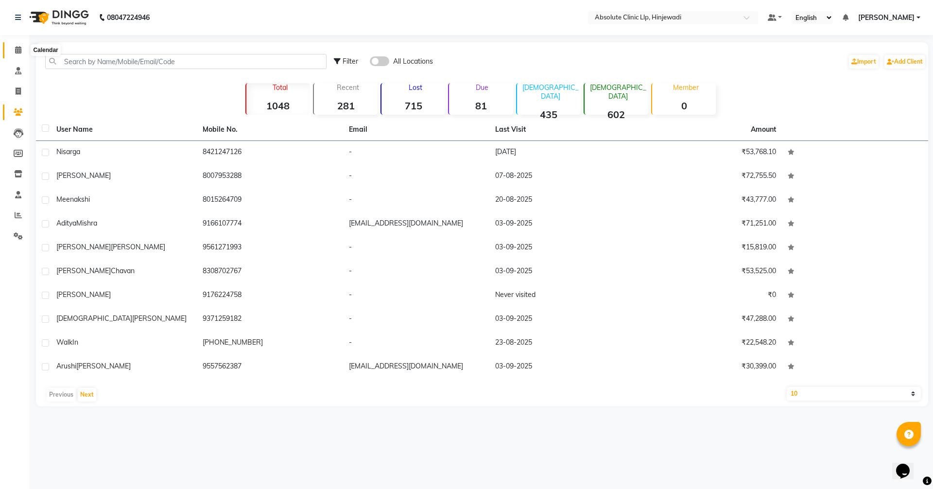
click at [18, 51] on icon at bounding box center [18, 49] width 6 height 7
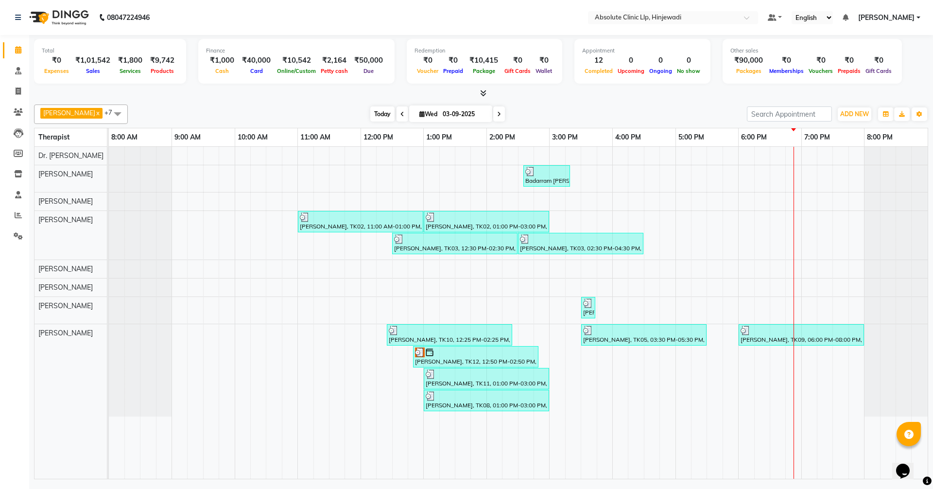
click at [395, 119] on span "Today" at bounding box center [382, 113] width 24 height 15
click at [395, 112] on span "Today" at bounding box center [382, 113] width 24 height 15
click at [19, 89] on icon at bounding box center [18, 90] width 5 height 7
select select "service"
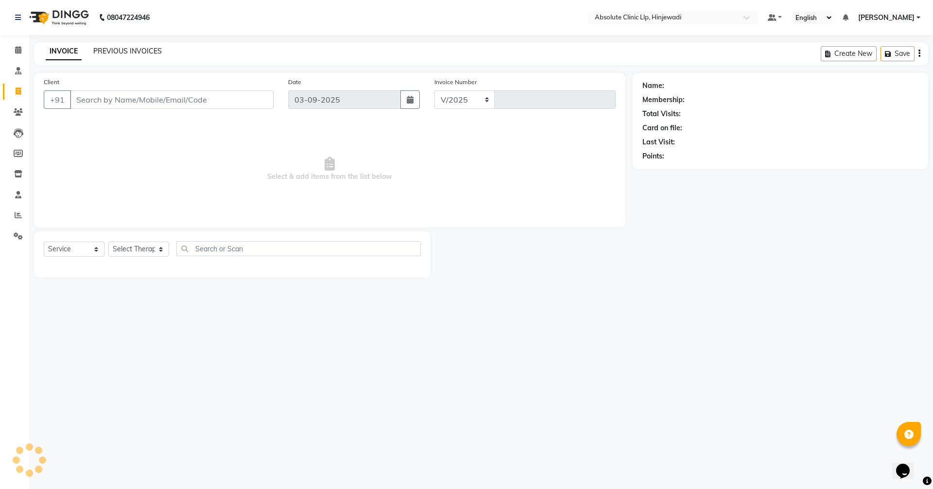
select select "5113"
type input "2166"
click at [145, 52] on link "PREVIOUS INVOICES" at bounding box center [127, 51] width 69 height 9
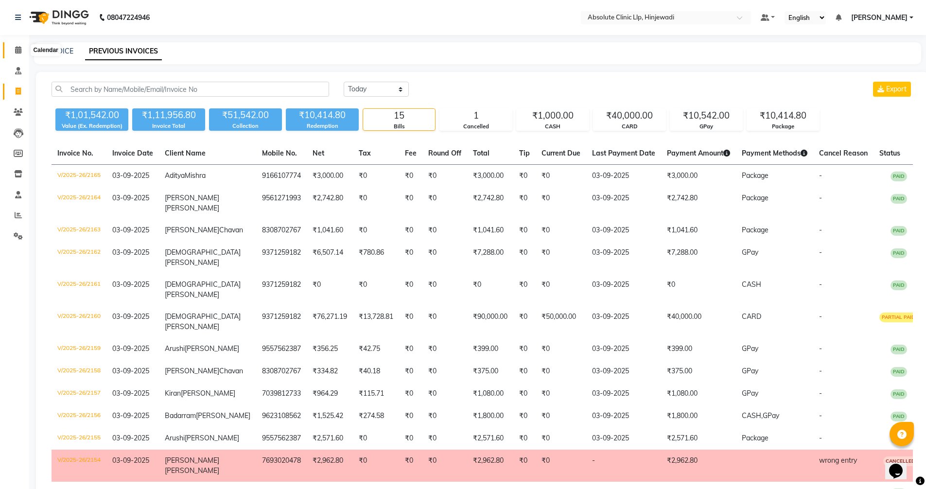
click at [18, 52] on icon at bounding box center [18, 49] width 6 height 7
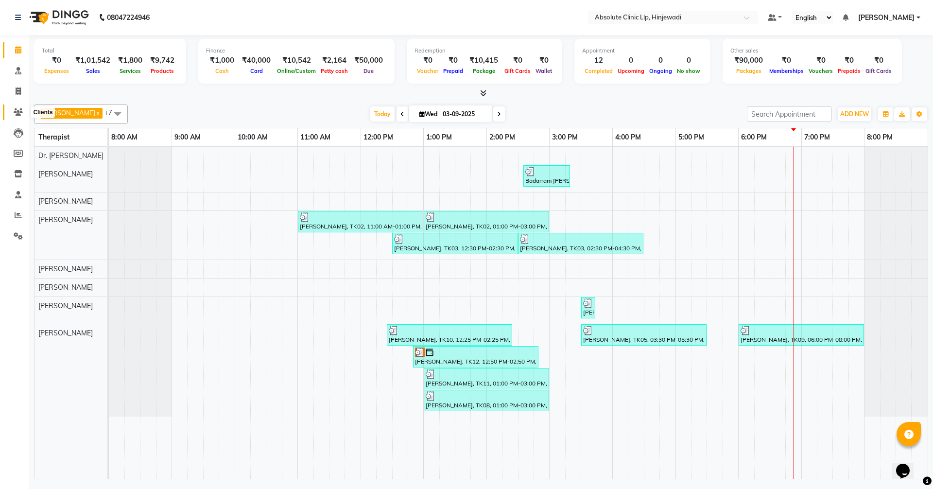
click at [20, 108] on icon at bounding box center [18, 111] width 9 height 7
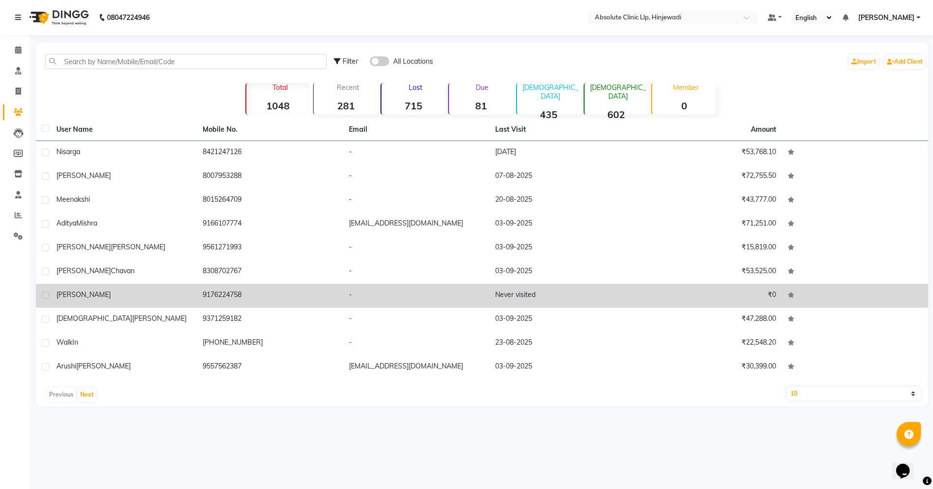
click at [119, 299] on div "[PERSON_NAME]" at bounding box center [123, 295] width 135 height 10
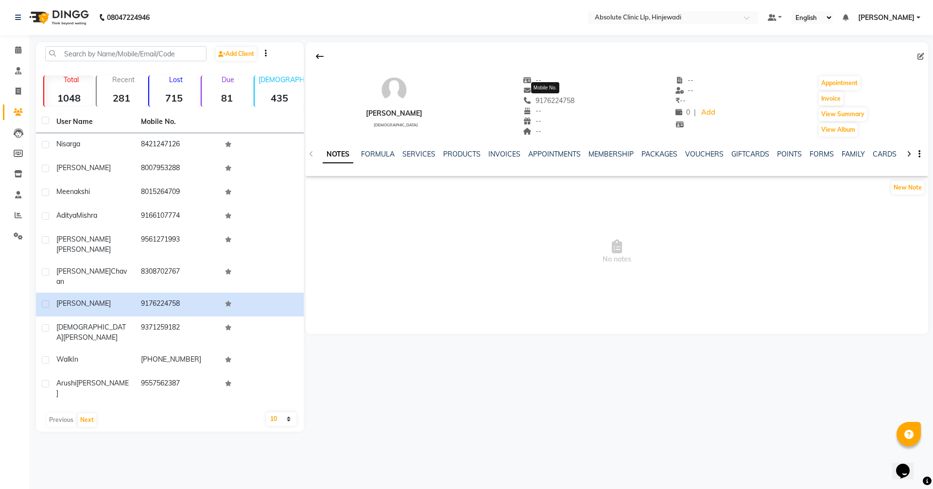
drag, startPoint x: 572, startPoint y: 98, endPoint x: 534, endPoint y: 101, distance: 39.0
click at [534, 101] on span "9176224758" at bounding box center [549, 100] width 52 height 9
copy span "9176224758"
click at [19, 47] on icon at bounding box center [18, 49] width 6 height 7
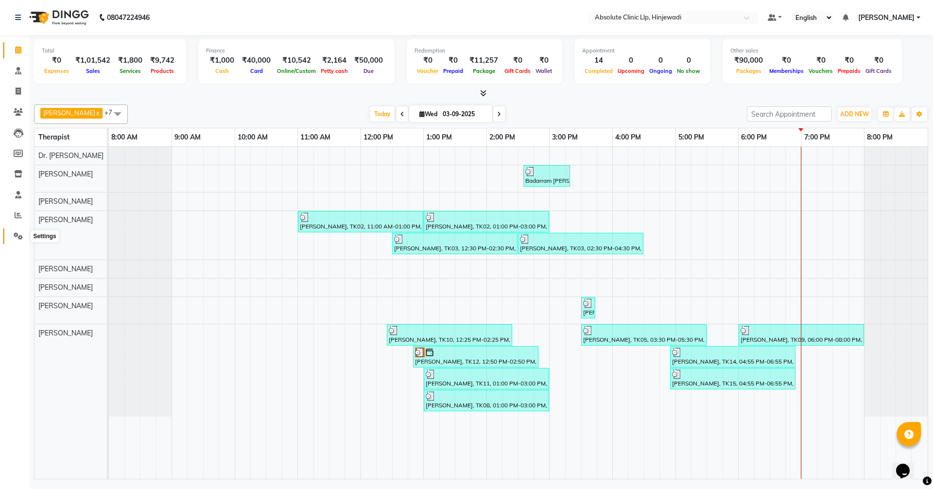
click at [19, 236] on icon at bounding box center [18, 235] width 9 height 7
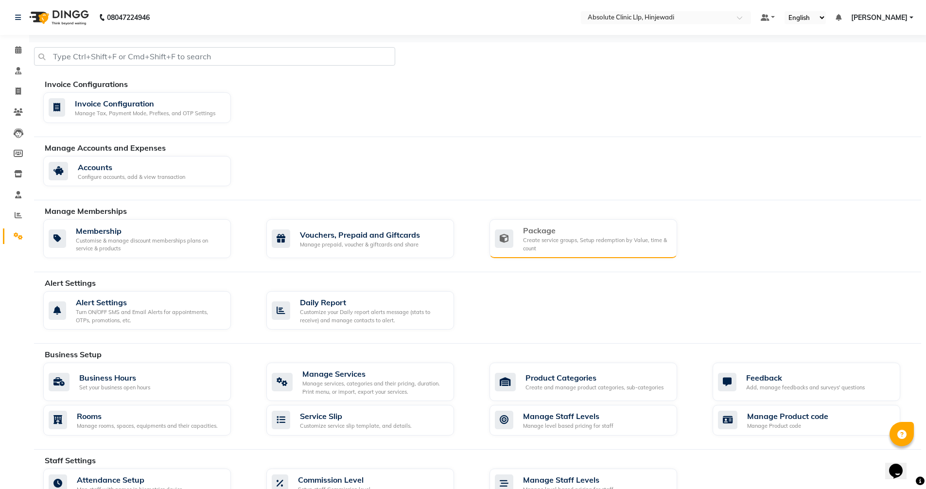
click at [567, 229] on div "Package" at bounding box center [596, 230] width 146 height 12
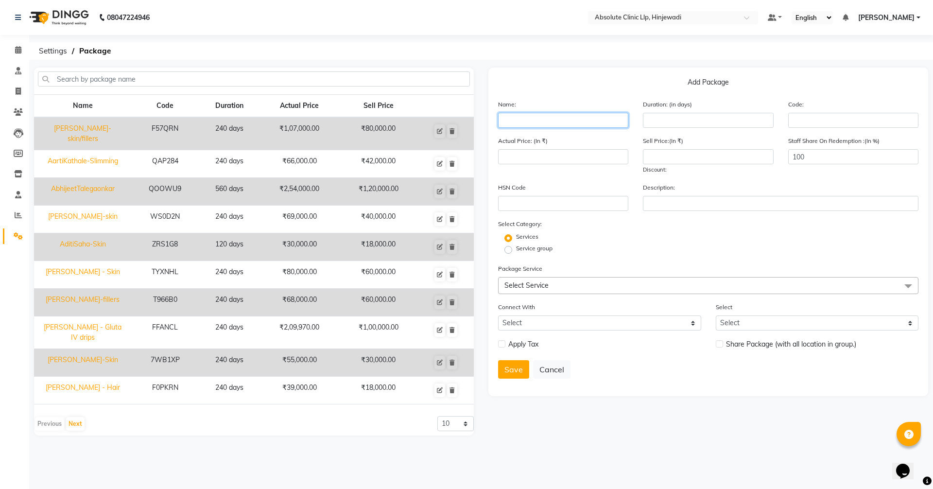
click at [530, 119] on input "text" at bounding box center [563, 120] width 130 height 15
type input "[PERSON_NAME] - Hair"
click at [711, 122] on input "number" at bounding box center [708, 120] width 130 height 15
type input "240"
click at [684, 284] on span "Select Service" at bounding box center [708, 285] width 420 height 17
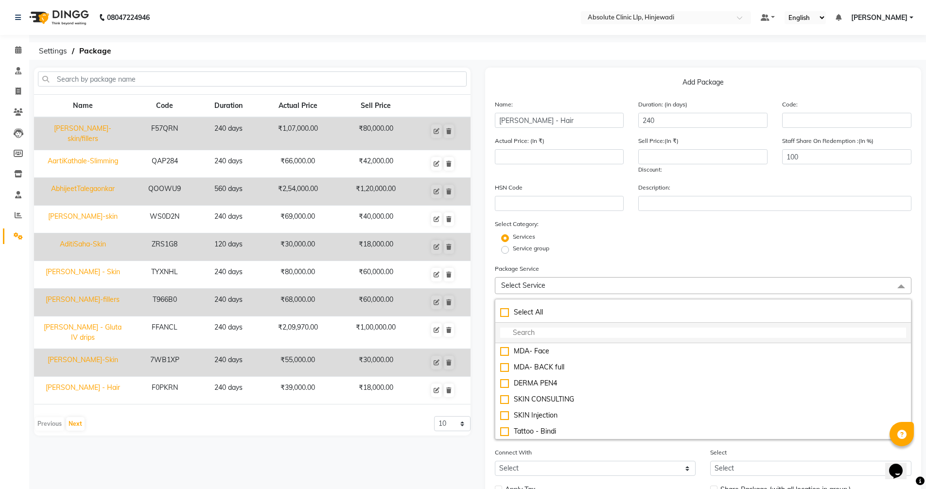
click at [535, 333] on input "multiselect-search" at bounding box center [703, 333] width 406 height 10
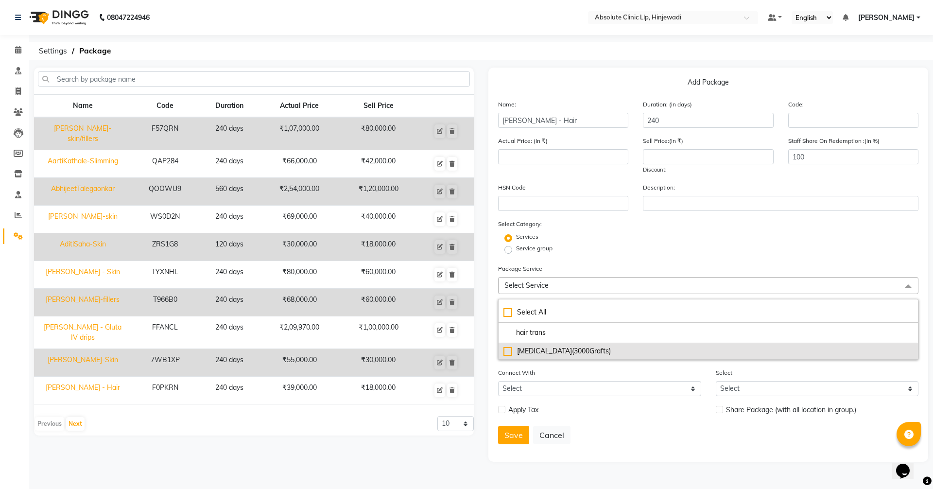
type input "hair trans"
click at [593, 354] on div "[MEDICAL_DATA](3000Grafts)" at bounding box center [708, 351] width 410 height 10
type input "75000"
checkbox input "true"
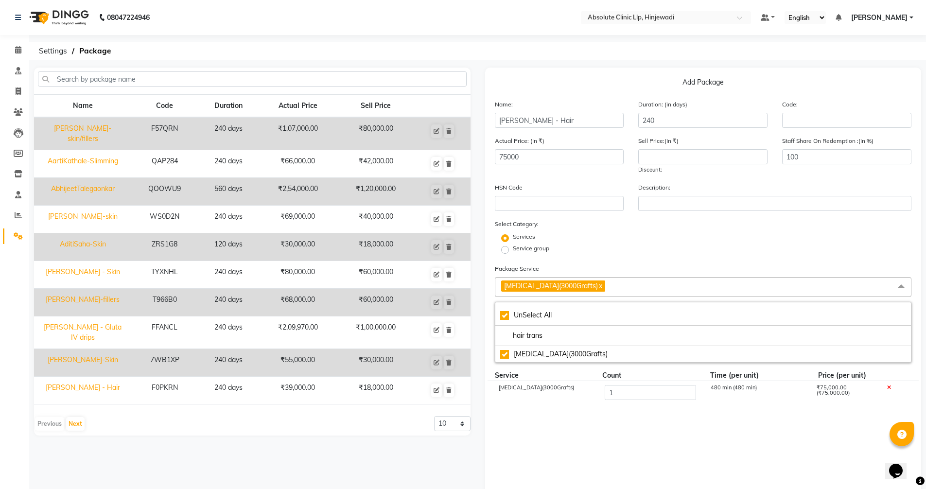
click at [682, 240] on div "Services" at bounding box center [703, 238] width 432 height 12
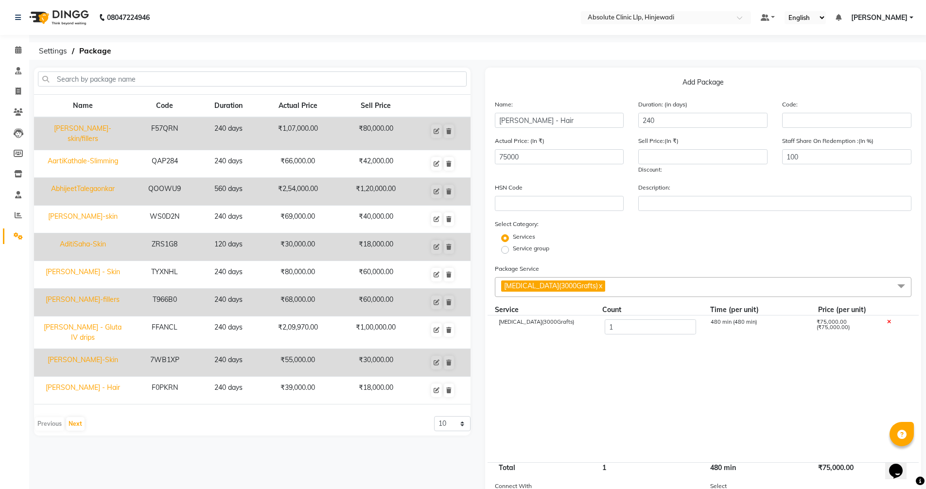
click at [718, 234] on div "Services" at bounding box center [703, 238] width 432 height 12
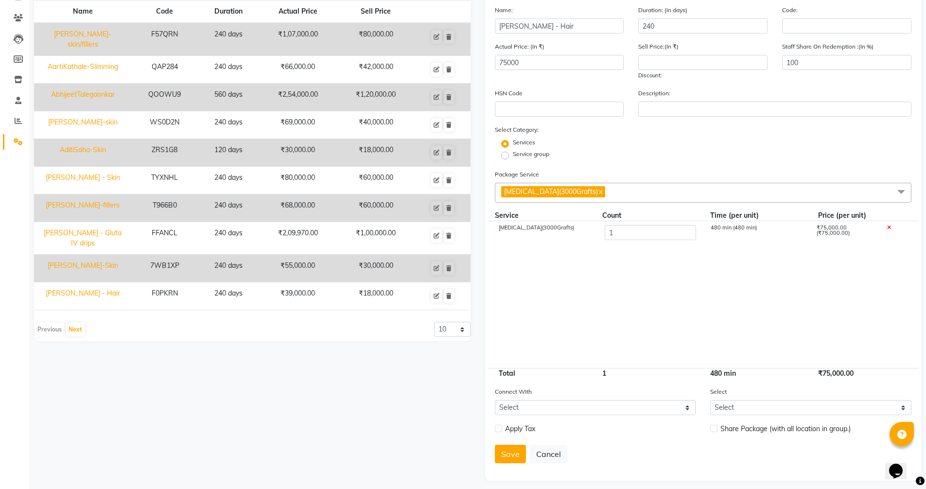
scroll to position [101, 0]
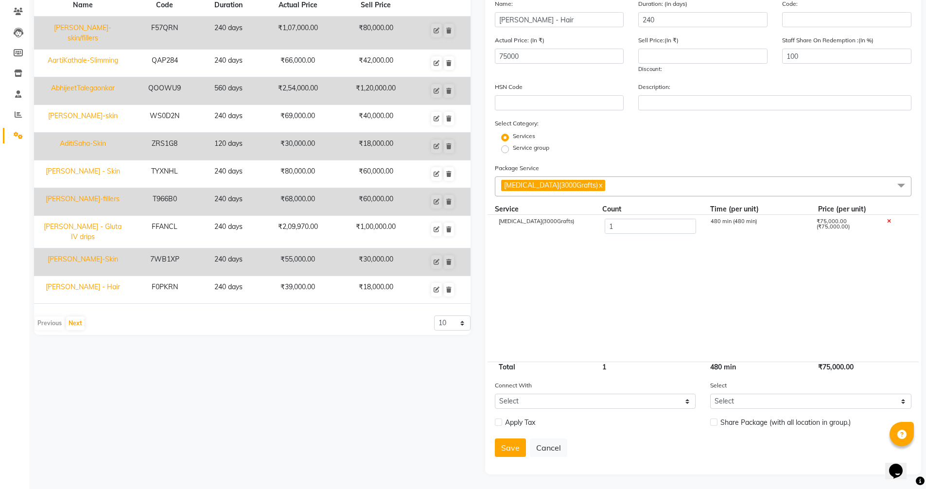
click at [890, 220] on icon at bounding box center [888, 221] width 4 height 5
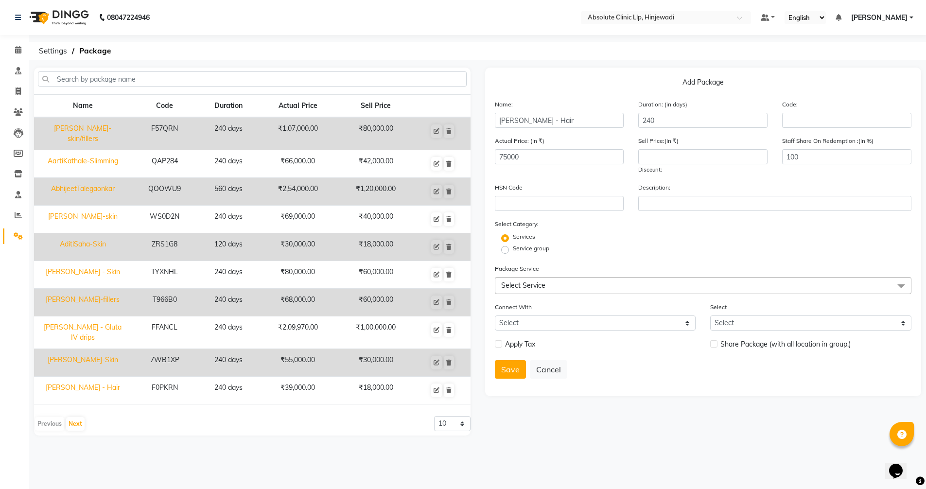
scroll to position [0, 0]
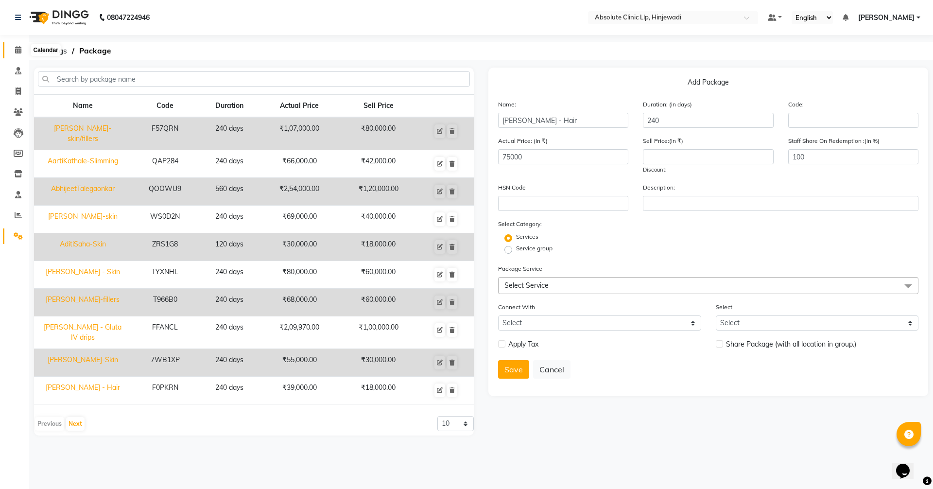
click at [22, 48] on span at bounding box center [18, 50] width 17 height 11
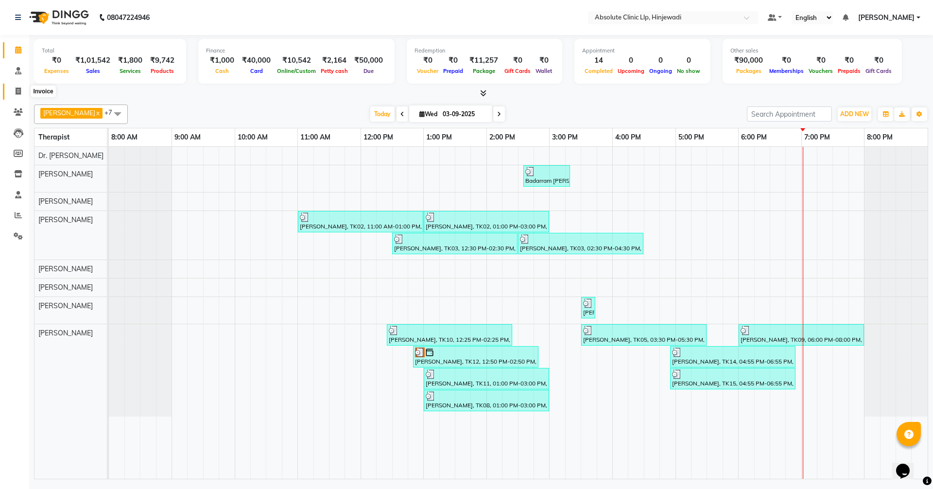
click at [17, 89] on icon at bounding box center [18, 90] width 5 height 7
select select "service"
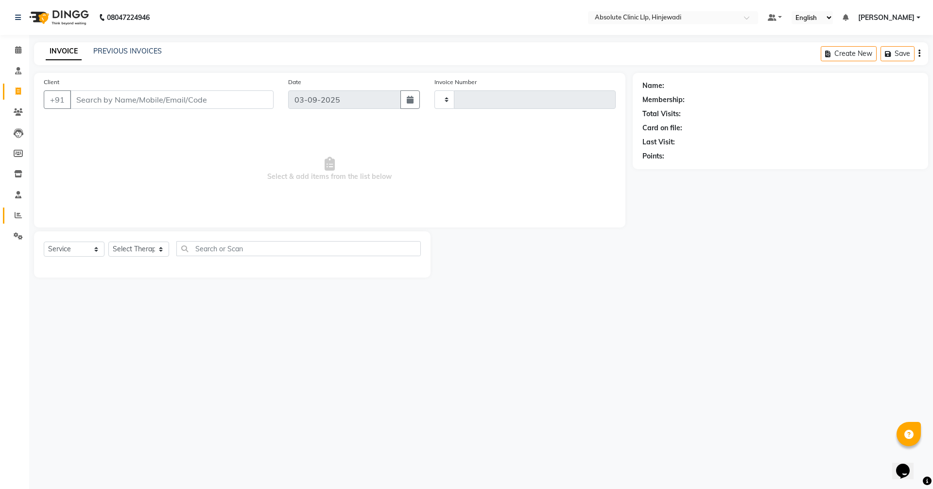
type input "2168"
select select "5113"
click at [17, 231] on span at bounding box center [18, 236] width 17 height 11
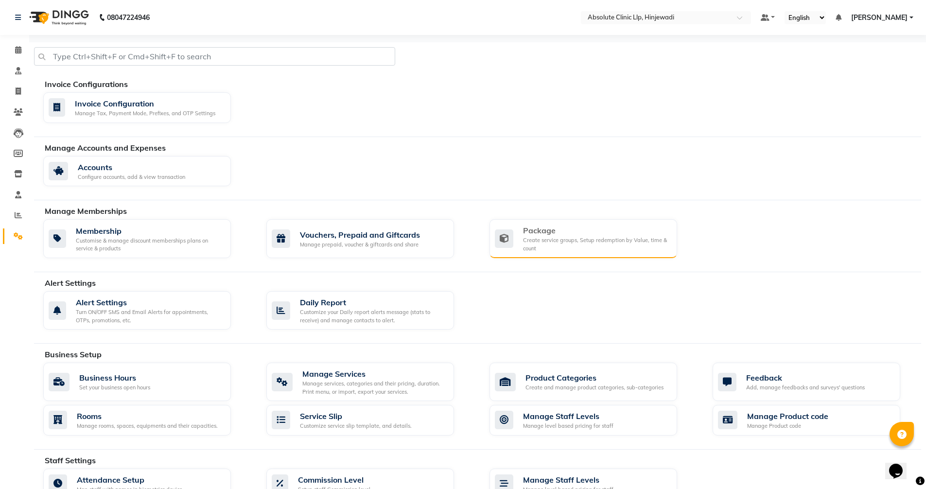
click at [577, 244] on div "Create service groups, Setup redemption by Value, time & count" at bounding box center [596, 244] width 146 height 16
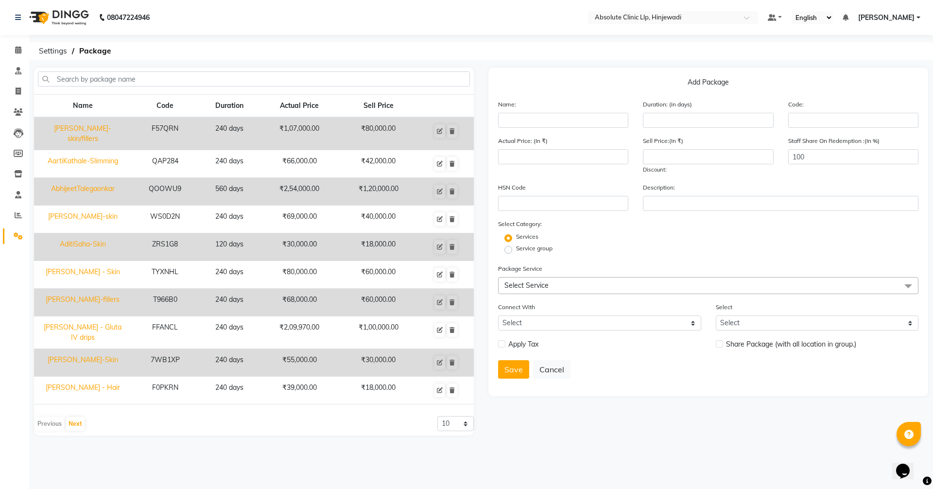
click at [612, 281] on span "Select Service" at bounding box center [708, 285] width 420 height 17
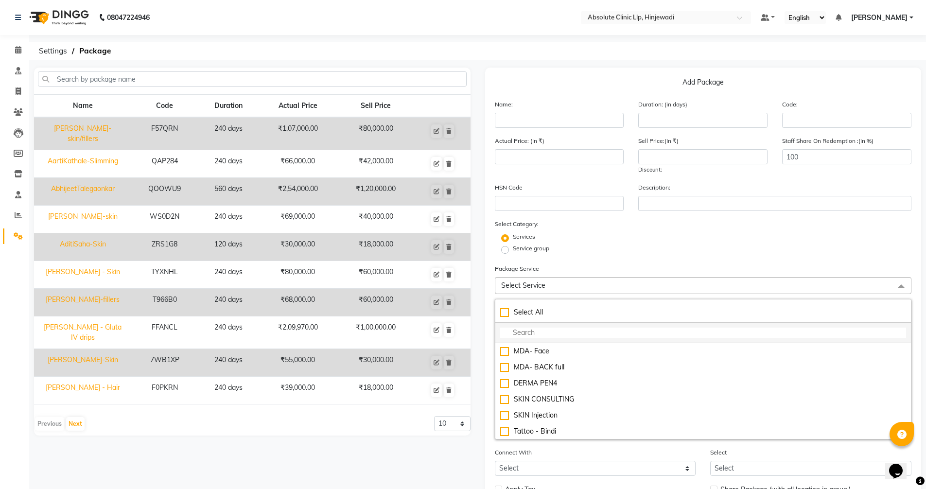
click at [569, 332] on input "multiselect-search" at bounding box center [703, 333] width 406 height 10
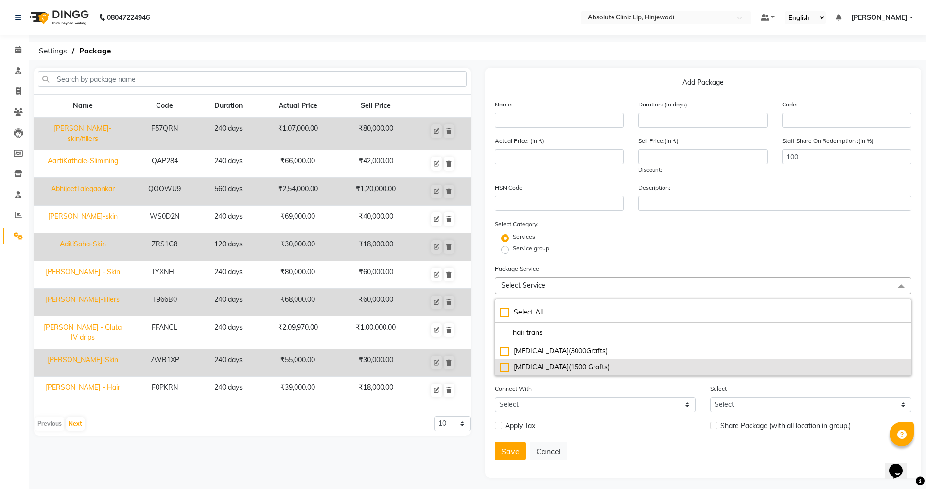
type input "hair trans"
click at [603, 365] on div "[MEDICAL_DATA](1500 Grafts)" at bounding box center [703, 367] width 406 height 10
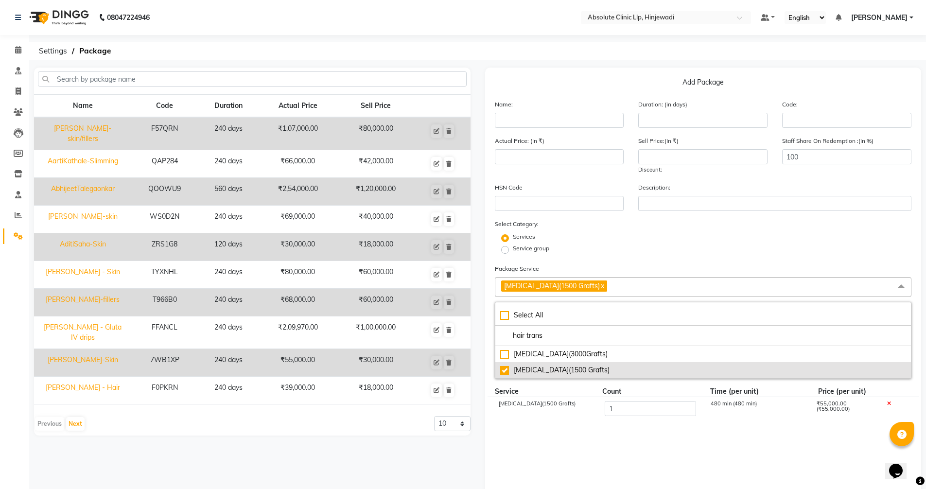
type input "55000"
checkbox input "true"
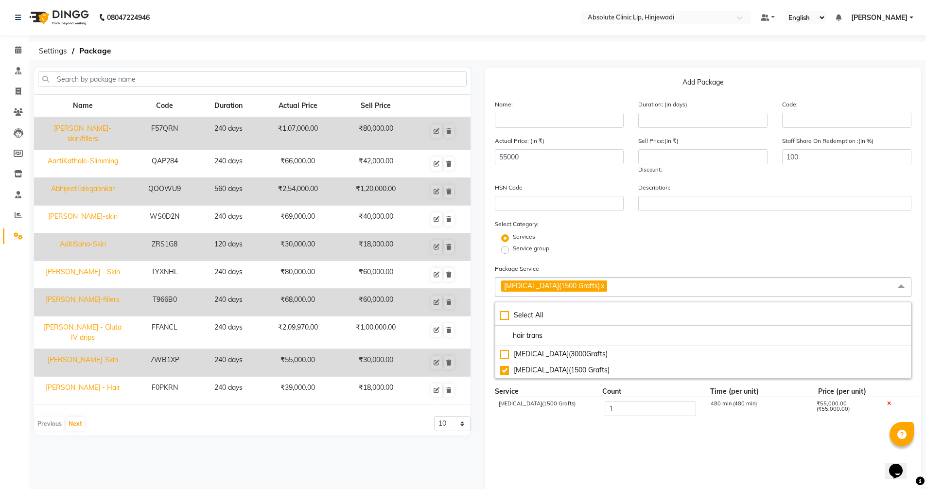
click at [684, 234] on div "Services" at bounding box center [703, 238] width 432 height 12
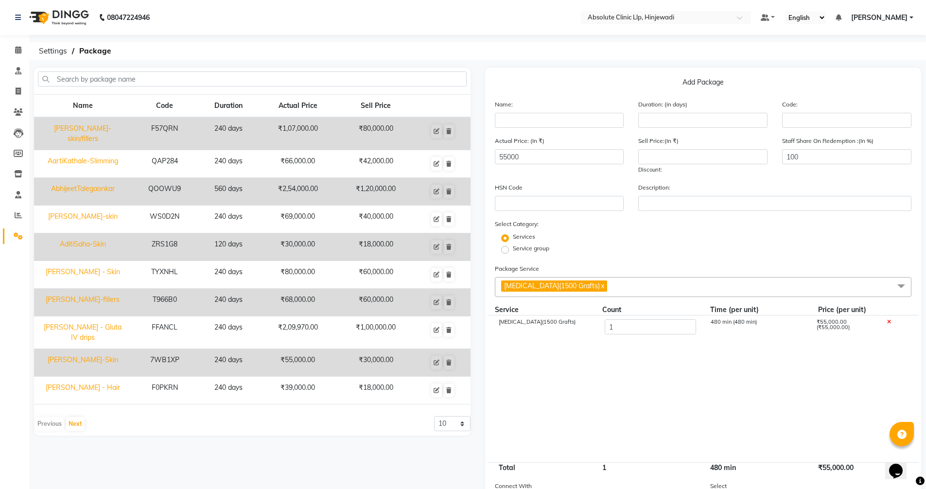
click at [640, 287] on span "[MEDICAL_DATA](1500 Grafts) x" at bounding box center [703, 287] width 417 height 20
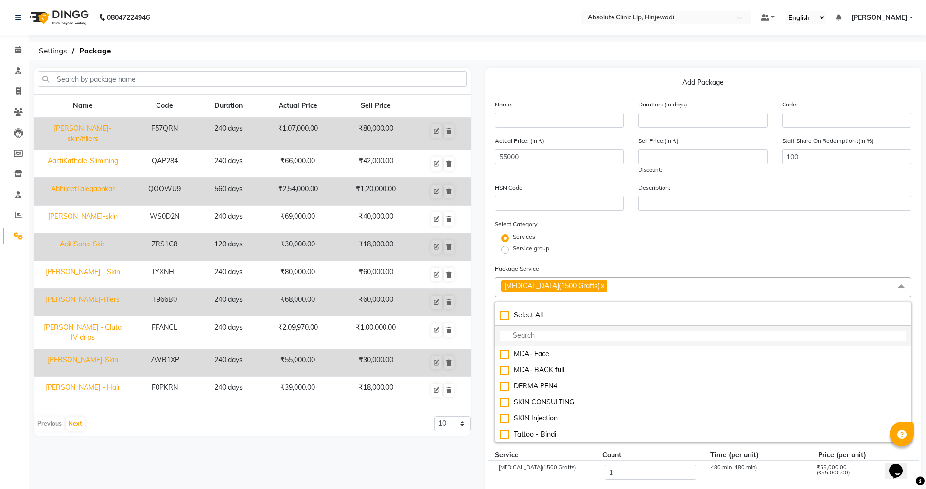
click at [568, 340] on input "multiselect-search" at bounding box center [703, 335] width 406 height 10
type input "g"
checkbox input "true"
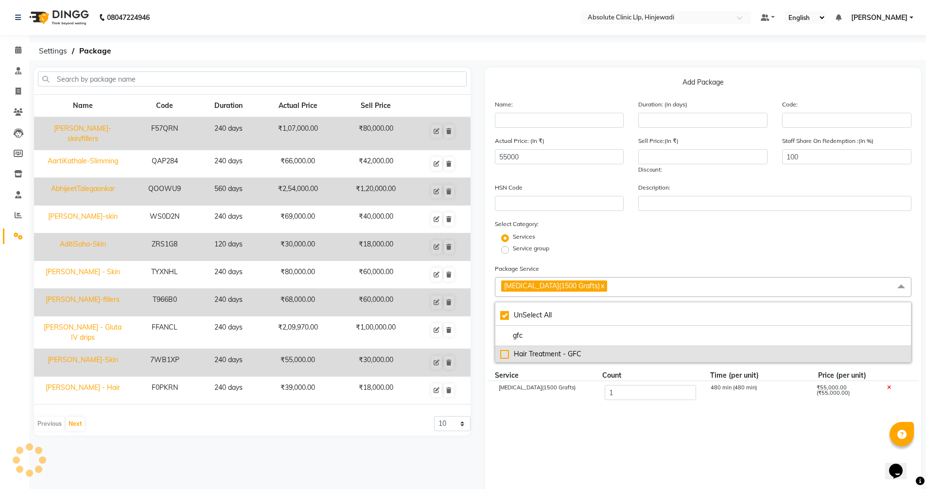
type input "gfc"
click at [575, 356] on div "Hair Treatment - GFC" at bounding box center [703, 354] width 406 height 10
type input "64000"
checkbox input "false"
checkbox input "true"
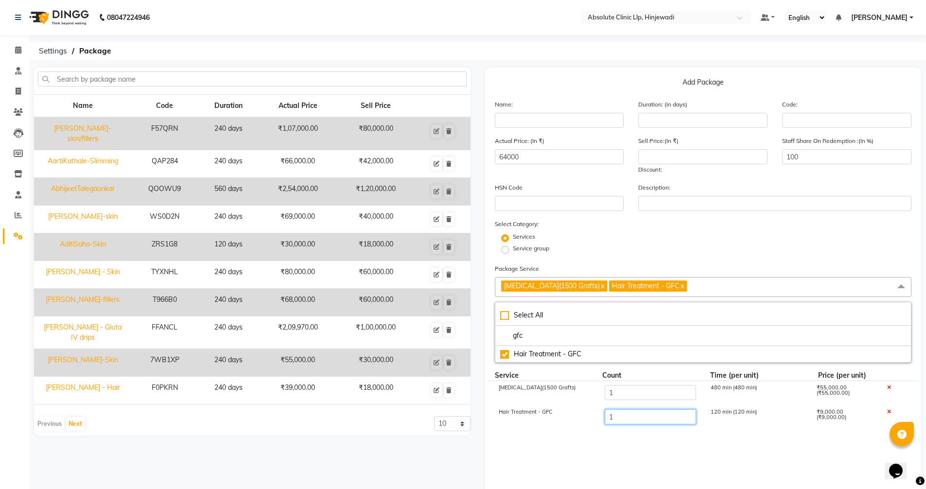
drag, startPoint x: 612, startPoint y: 417, endPoint x: 604, endPoint y: 418, distance: 7.8
click at [604, 418] on input "1" at bounding box center [649, 416] width 91 height 15
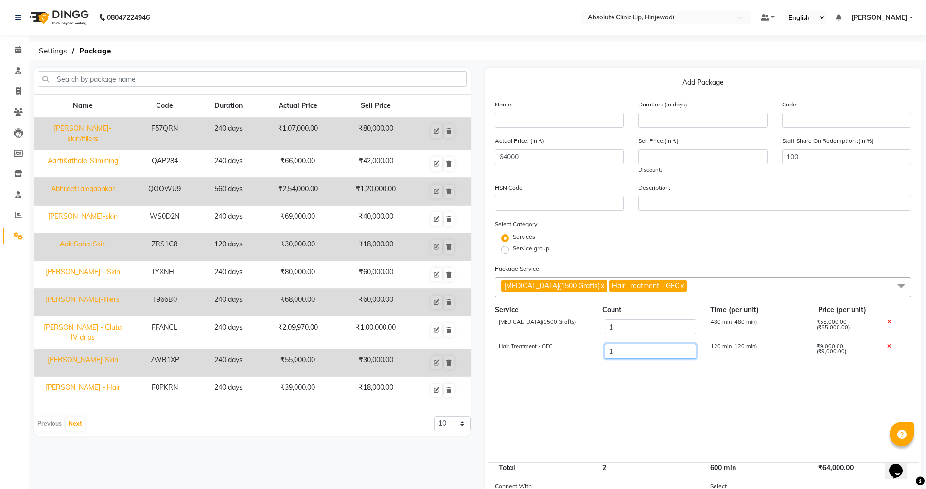
type input "3"
type input "82000"
click at [714, 254] on div "Service group" at bounding box center [703, 250] width 432 height 12
click at [552, 114] on input "text" at bounding box center [559, 120] width 129 height 15
type input "[PERSON_NAME] - Hair"
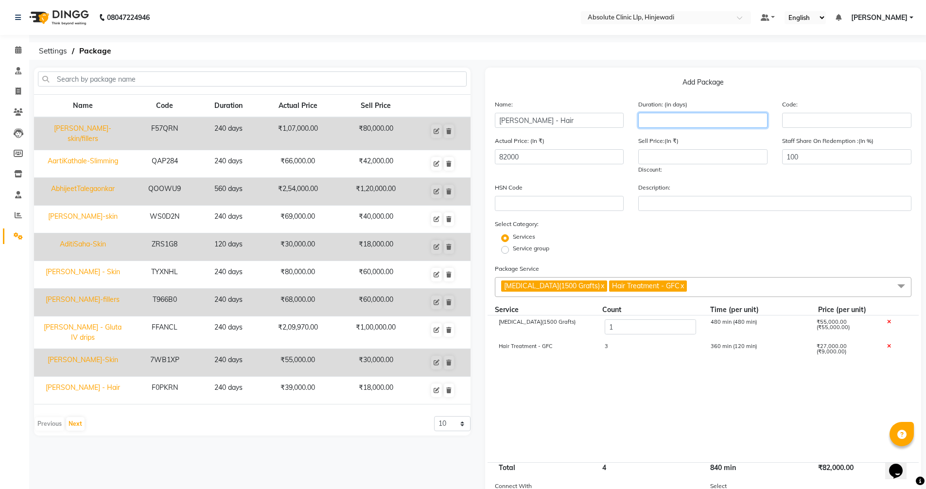
click at [656, 120] on input "number" at bounding box center [702, 120] width 129 height 15
type input "240"
click at [685, 159] on input "number" at bounding box center [702, 156] width 129 height 15
type input "65000"
click at [711, 258] on form "Name: [PERSON_NAME] - Hair Duration: (in days) 240 Code: Actual Price: (In ₹) 8…" at bounding box center [703, 332] width 417 height 466
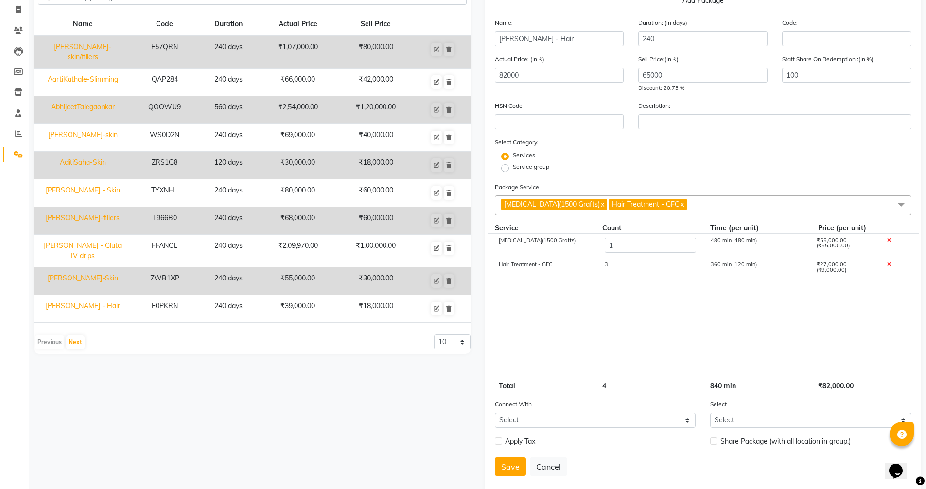
scroll to position [97, 0]
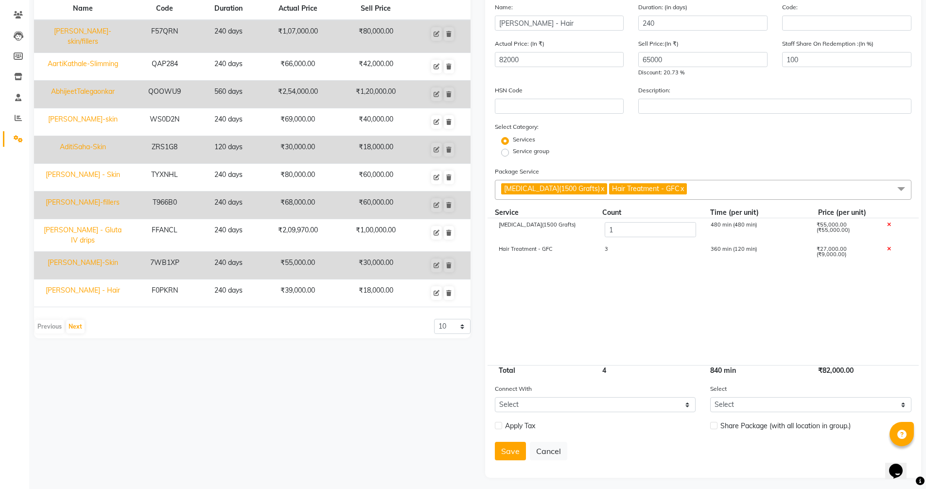
click at [720, 187] on span "[MEDICAL_DATA](1500 Grafts) x Hair Treatment - GFC x" at bounding box center [703, 190] width 417 height 20
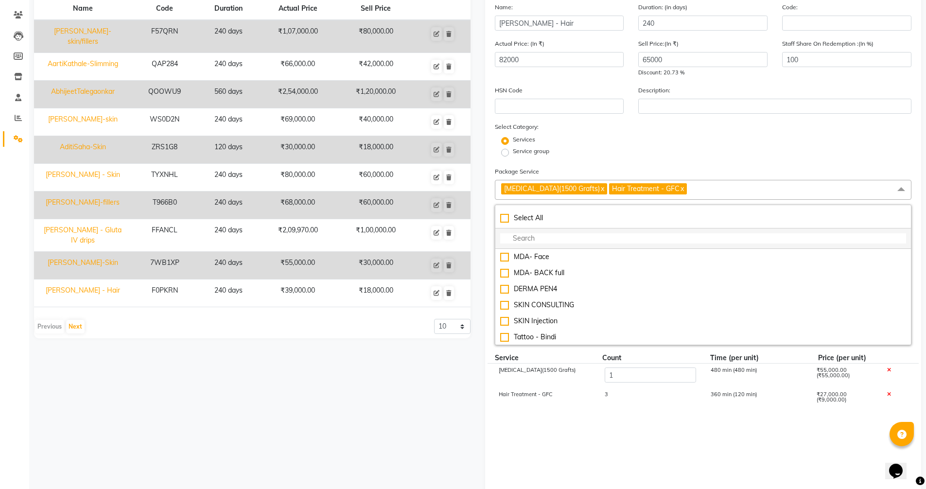
click at [594, 234] on input "multiselect-search" at bounding box center [703, 238] width 406 height 10
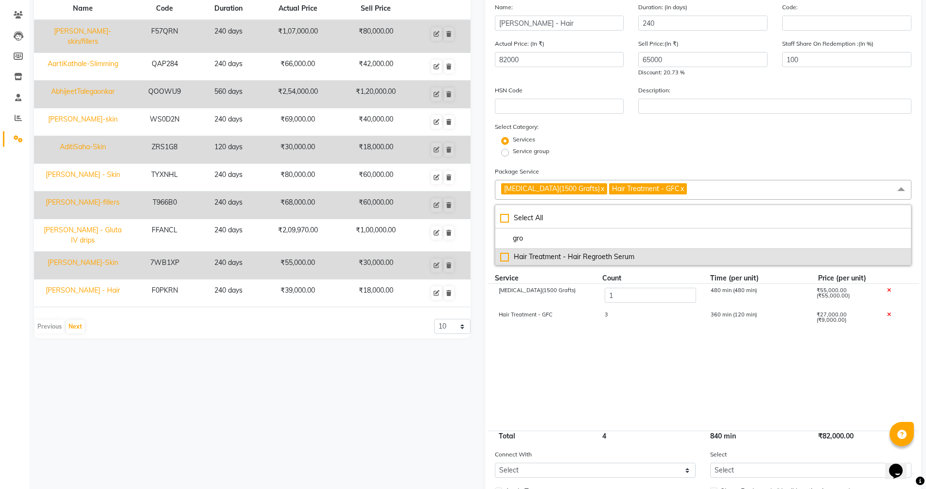
type input "gro"
click at [607, 255] on div "Hair Treatment - Hair Regroeth Serum" at bounding box center [703, 257] width 406 height 10
type input "84000"
checkbox input "true"
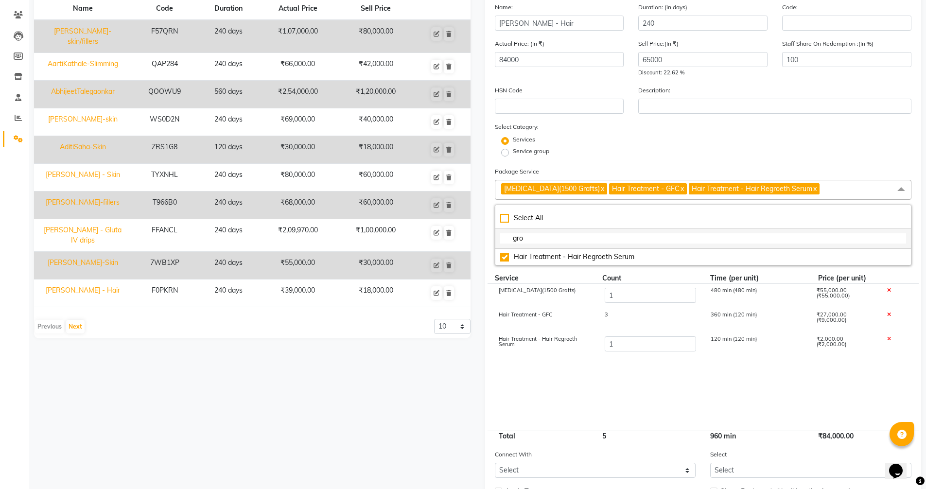
drag, startPoint x: 544, startPoint y: 241, endPoint x: 502, endPoint y: 238, distance: 42.4
click at [502, 238] on input "gro" at bounding box center [703, 238] width 406 height 10
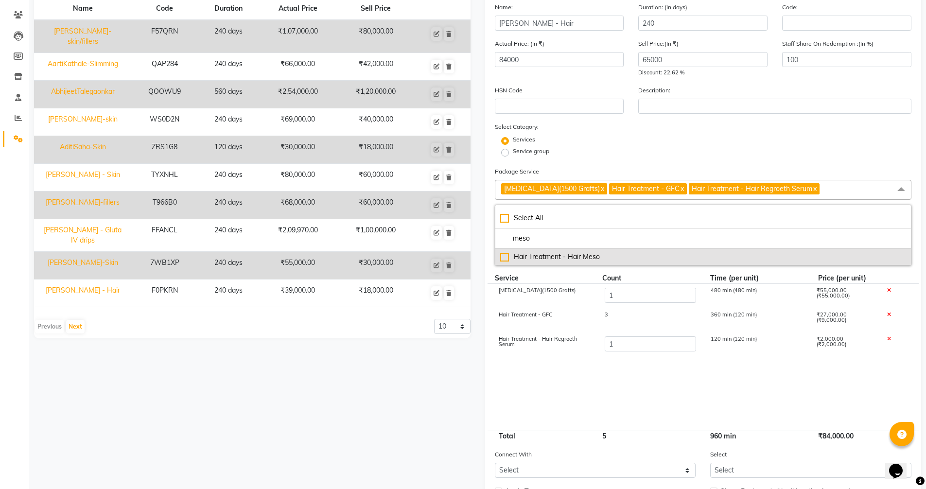
type input "meso"
click at [577, 256] on div "Hair Treatment - Hair Meso" at bounding box center [703, 257] width 406 height 10
type input "86000"
checkbox input "true"
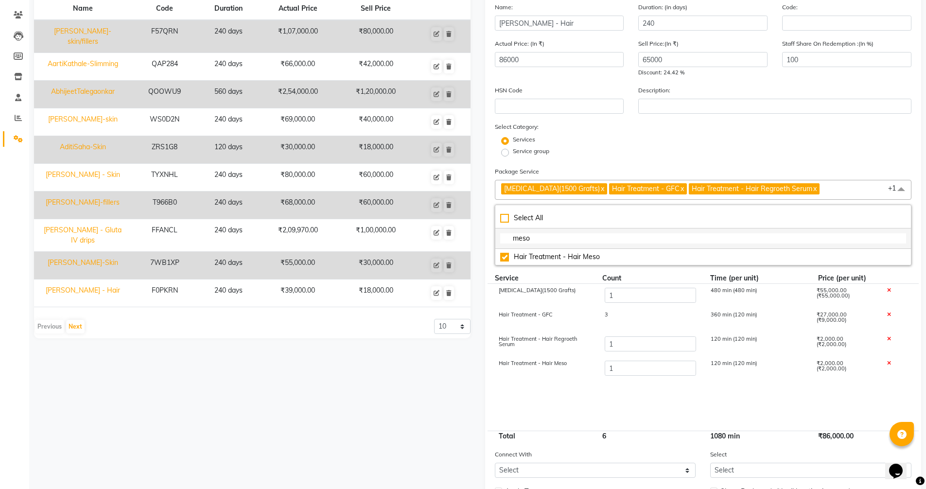
drag, startPoint x: 552, startPoint y: 241, endPoint x: 495, endPoint y: 234, distance: 57.3
click at [495, 234] on li "meso" at bounding box center [703, 238] width 416 height 20
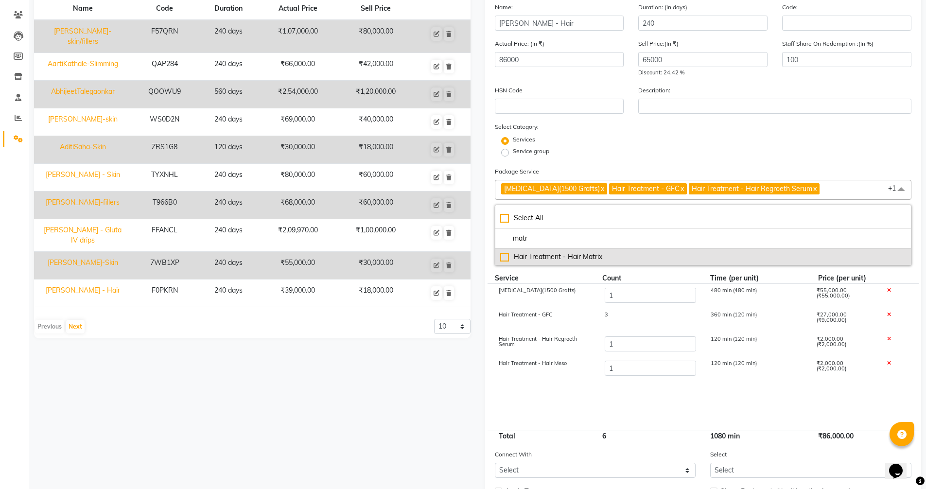
type input "matr"
click at [607, 259] on div "Hair Treatment - Hair Matrix" at bounding box center [703, 257] width 406 height 10
type input "89000"
checkbox input "true"
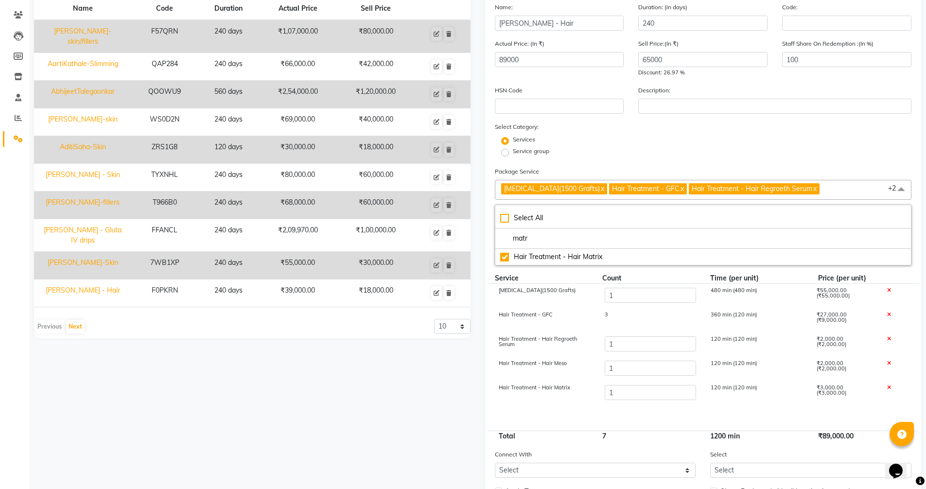
click at [439, 377] on div "Name Code Duration Actual Price Sell Price [PERSON_NAME]-skin/fillers F57QRN 24…" at bounding box center [252, 256] width 451 height 573
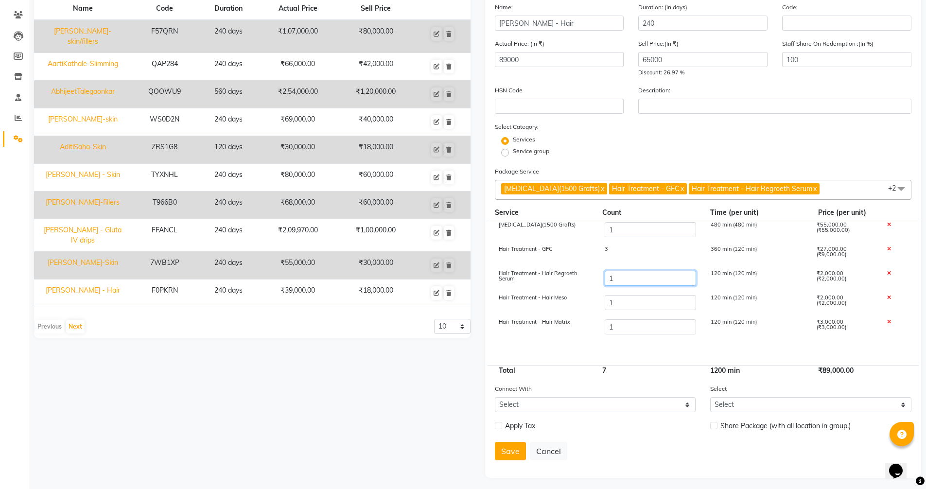
drag, startPoint x: 615, startPoint y: 276, endPoint x: 594, endPoint y: 275, distance: 21.4
click at [594, 275] on div "Hair Treatment - Hair Regroeth Serum 1 120 min (120 min) ₹2,000.00 (₹2,000.00)" at bounding box center [703, 279] width 432 height 24
type input "3"
type input "93000"
drag, startPoint x: 611, startPoint y: 302, endPoint x: 575, endPoint y: 299, distance: 36.1
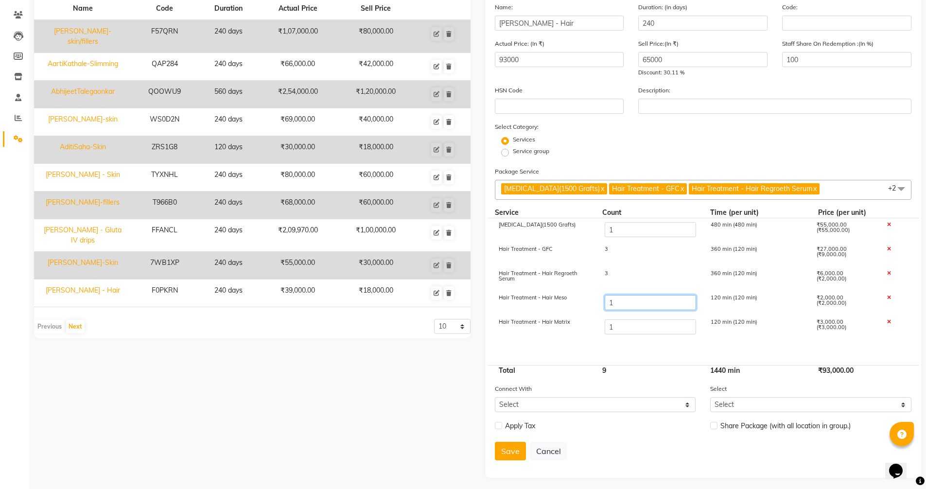
click at [575, 299] on div "Hair Treatment - Hair Meso 1 120 min (120 min) ₹2,000.00 (₹2,000.00)" at bounding box center [703, 303] width 432 height 24
type input "3"
type input "97000"
drag, startPoint x: 621, startPoint y: 323, endPoint x: 572, endPoint y: 322, distance: 49.1
click at [572, 322] on div "Hair Treatment - Hair Matrix 1 120 min (120 min) ₹3,000.00 (₹3,000.00)" at bounding box center [703, 327] width 432 height 24
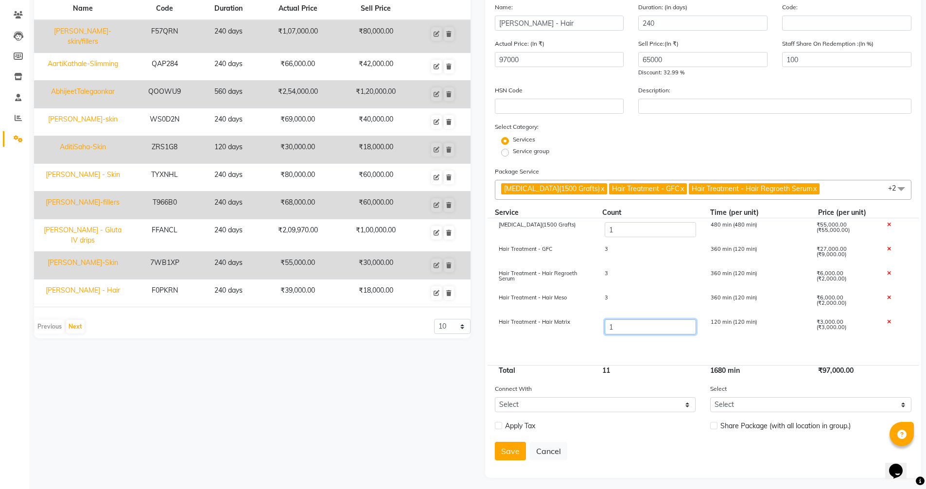
type input "3"
type input "103000"
click at [728, 149] on div "Service group" at bounding box center [703, 153] width 432 height 12
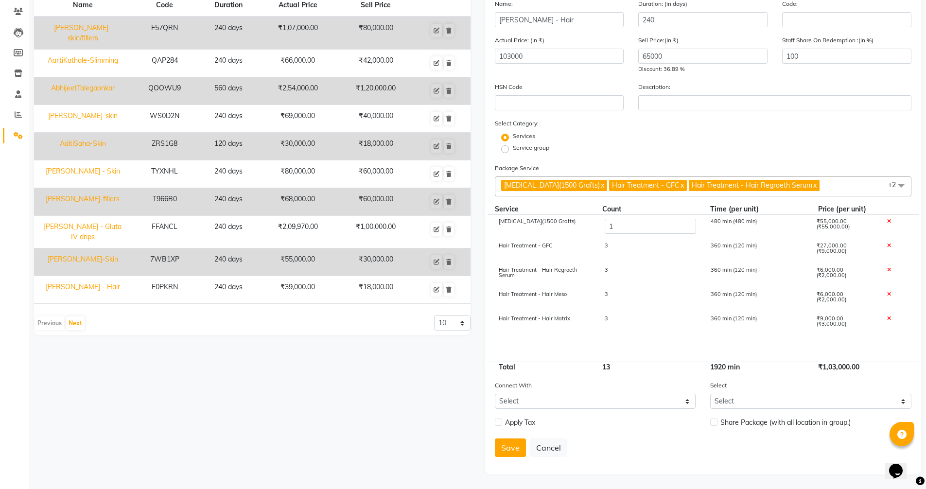
click at [500, 422] on label at bounding box center [498, 421] width 7 height 7
click at [500, 422] on input "checkbox" at bounding box center [498, 422] width 6 height 6
checkbox input "true"
click at [507, 471] on button "Save" at bounding box center [510, 473] width 31 height 18
select select
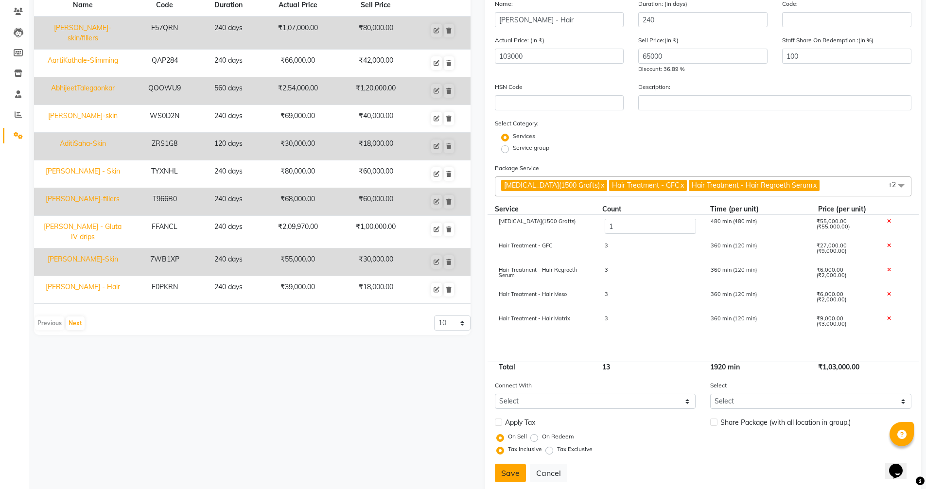
select select
checkbox input "false"
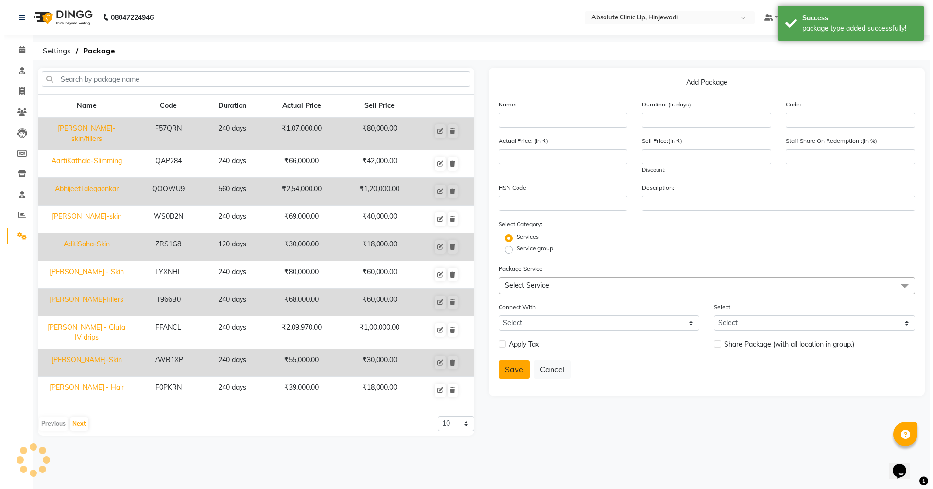
scroll to position [0, 0]
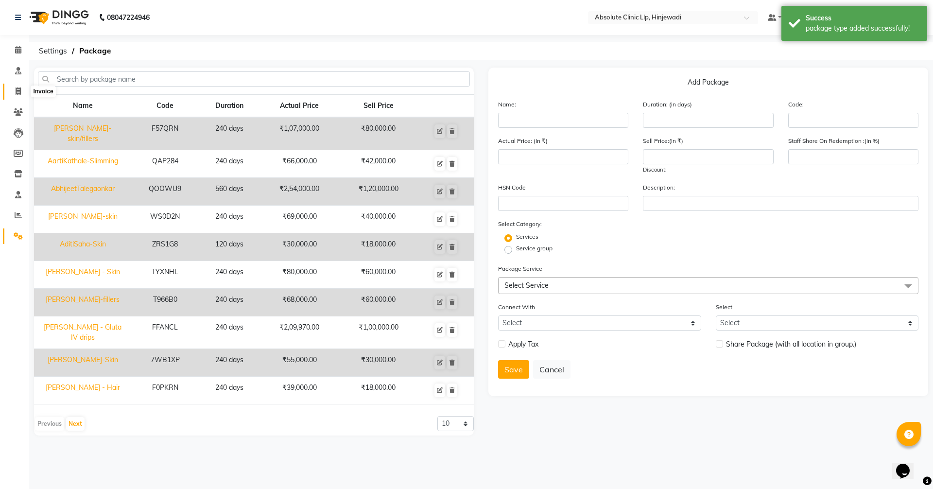
click at [17, 97] on span at bounding box center [18, 91] width 17 height 11
select select "service"
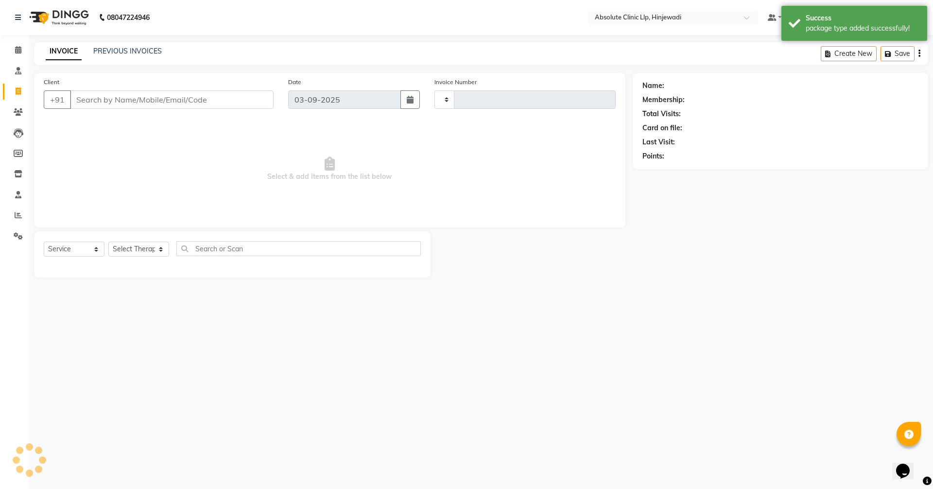
type input "2168"
select select "5113"
click at [143, 101] on input "Client" at bounding box center [172, 99] width 204 height 18
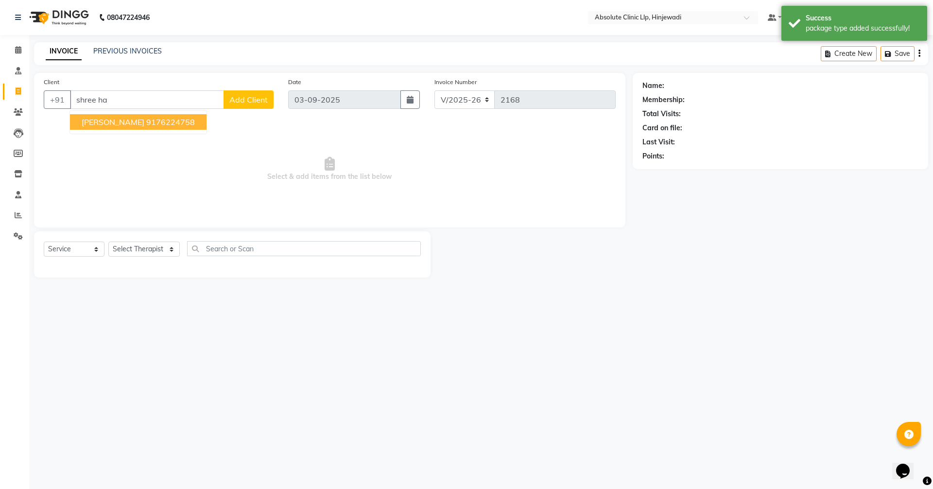
click at [155, 132] on ngb-typeahead-window "[PERSON_NAME] 9176224758" at bounding box center [138, 122] width 138 height 24
click at [159, 118] on ngb-highlight "9176224758" at bounding box center [170, 122] width 49 height 10
type input "9176224758"
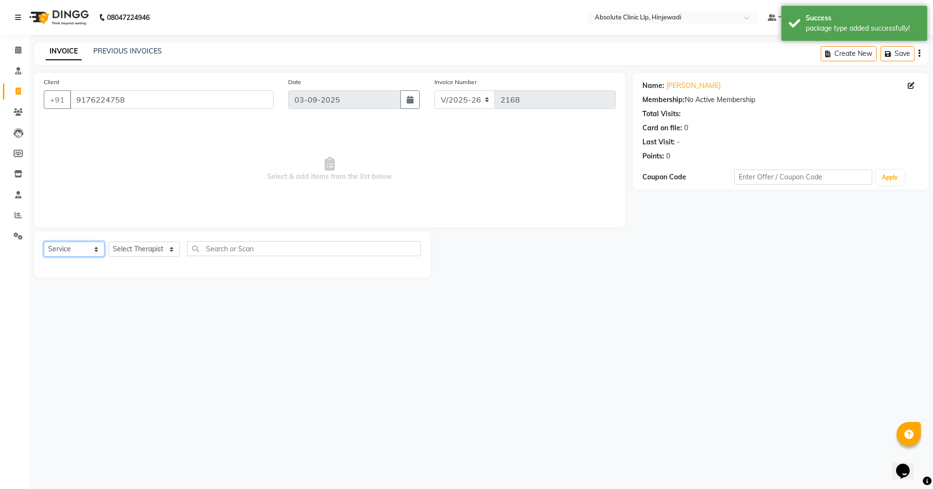
click at [57, 252] on select "Select Service Product Membership Package Voucher Prepaid Gift Card" at bounding box center [74, 249] width 61 height 15
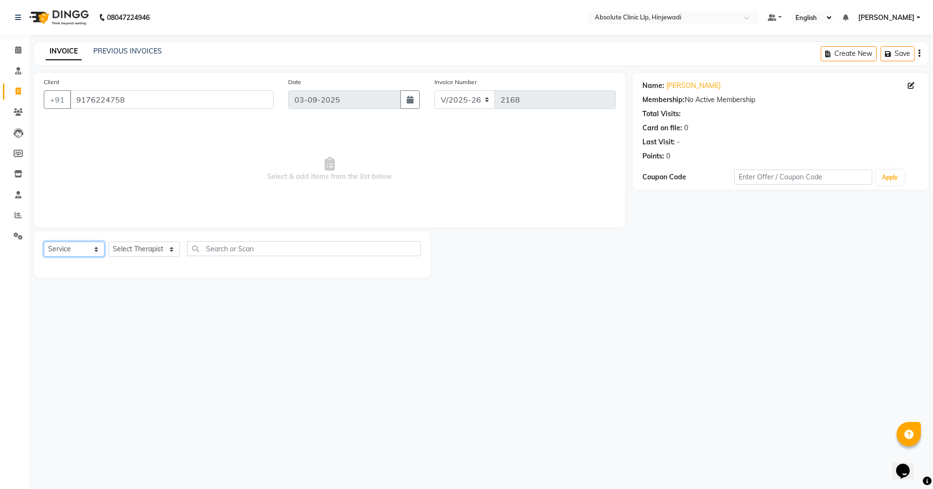
select select "package"
click at [44, 242] on select "Select Service Product Membership Package Voucher Prepaid Gift Card" at bounding box center [74, 249] width 61 height 15
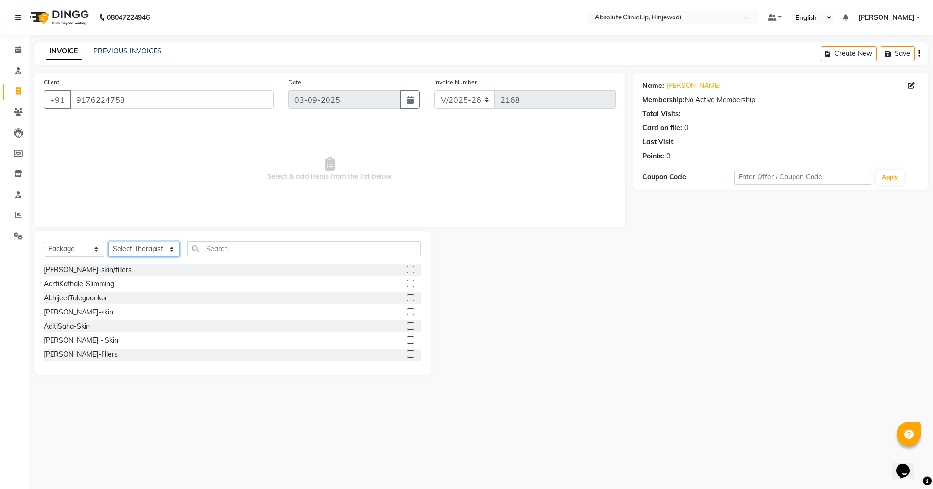
click at [144, 248] on select "Select Therapist [PERSON_NAME] DHANANJAY [PERSON_NAME] Dr. [PERSON_NAME] [PERSO…" at bounding box center [143, 249] width 71 height 15
select select "44044"
click at [108, 242] on select "Select Therapist [PERSON_NAME] DHANANJAY [PERSON_NAME] Dr. [PERSON_NAME] [PERSO…" at bounding box center [143, 249] width 71 height 15
click at [225, 249] on input "text" at bounding box center [304, 248] width 234 height 15
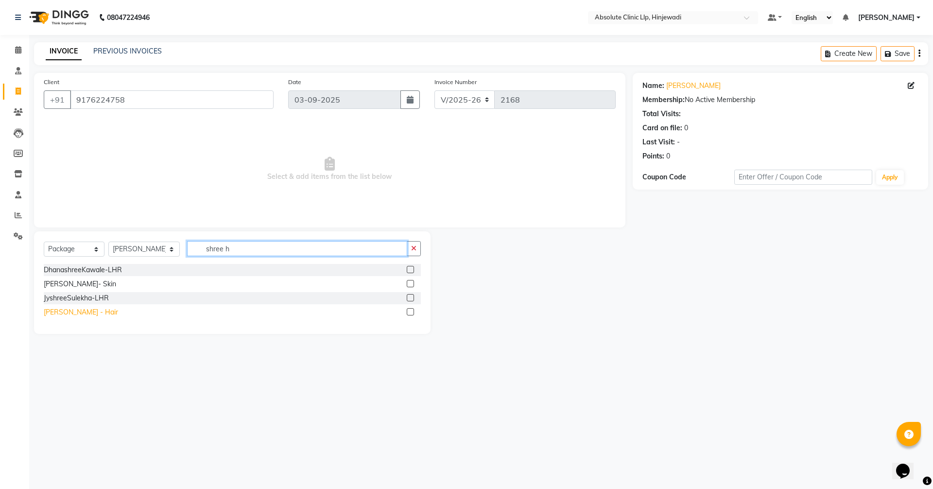
type input "shree h"
click at [98, 310] on div "[PERSON_NAME] - Hair" at bounding box center [81, 312] width 74 height 10
checkbox input "false"
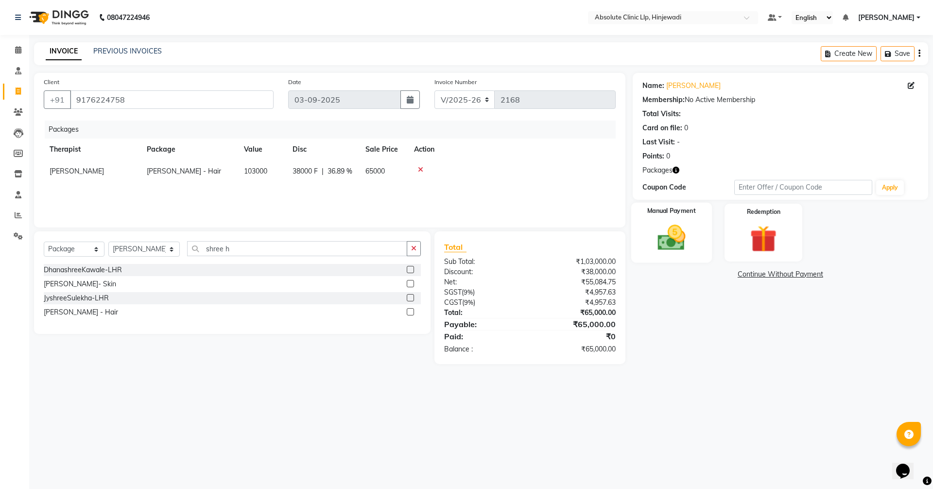
click at [658, 231] on img at bounding box center [671, 238] width 45 height 32
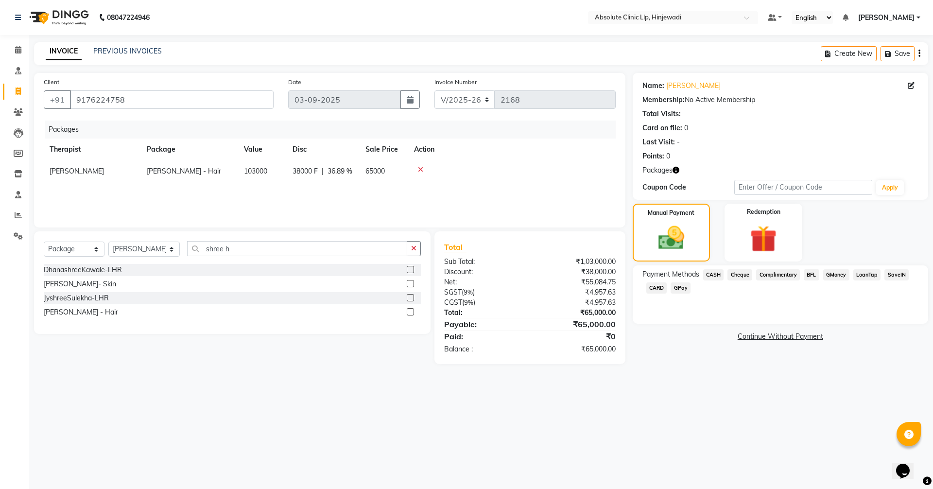
click at [897, 274] on span "SaveIN" at bounding box center [896, 274] width 24 height 11
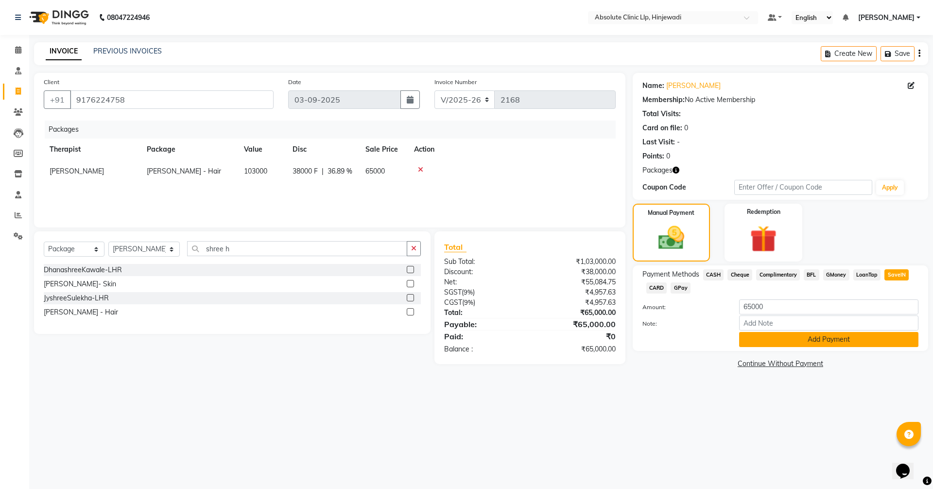
click at [832, 343] on button "Add Payment" at bounding box center [828, 339] width 179 height 15
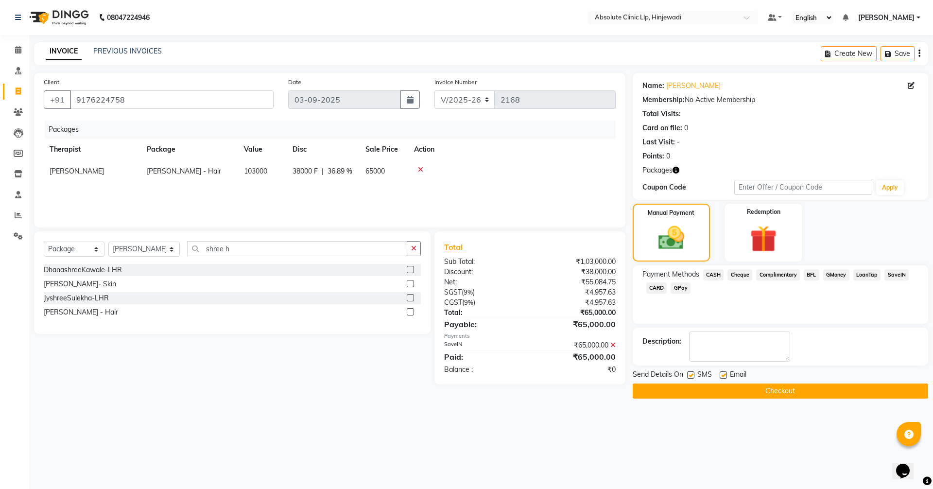
click at [806, 386] on button "Checkout" at bounding box center [780, 390] width 295 height 15
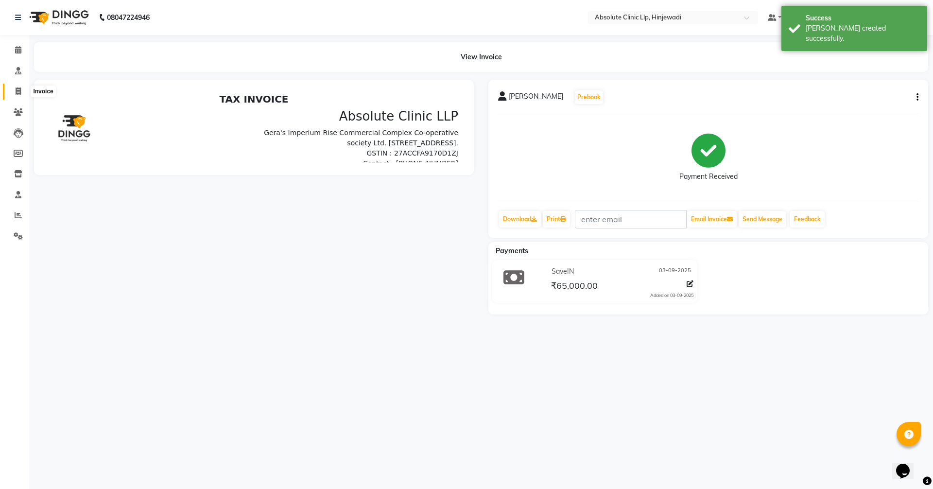
click at [20, 88] on icon at bounding box center [18, 90] width 5 height 7
select select "service"
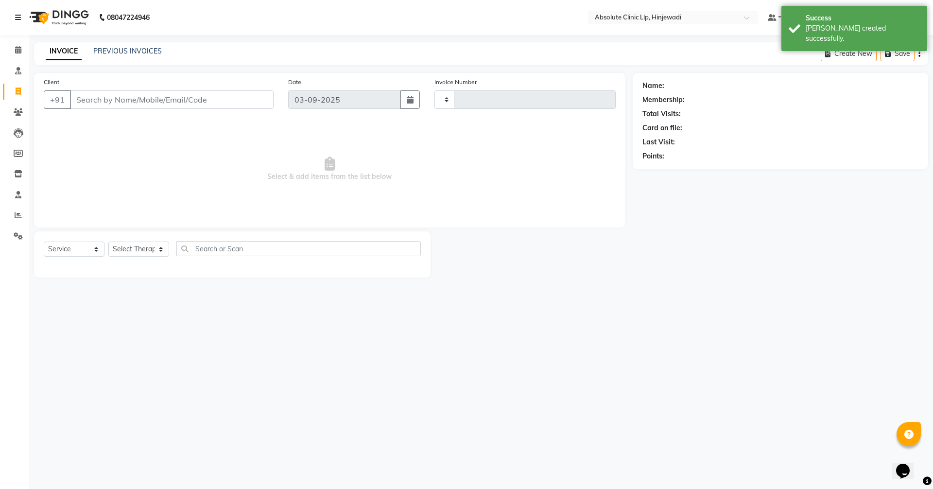
type input "2169"
select select "5113"
click at [132, 52] on link "PREVIOUS INVOICES" at bounding box center [127, 51] width 69 height 9
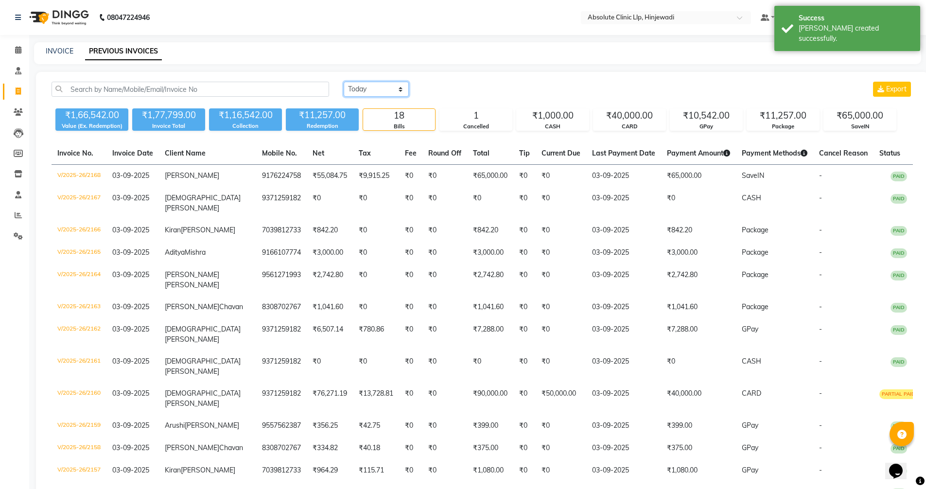
click at [389, 85] on select "[DATE] [DATE] Custom Range" at bounding box center [376, 89] width 65 height 15
select select "range"
click at [344, 82] on select "[DATE] [DATE] Custom Range" at bounding box center [376, 89] width 65 height 15
click at [457, 90] on input "03-09-2025" at bounding box center [455, 90] width 68 height 14
select select "9"
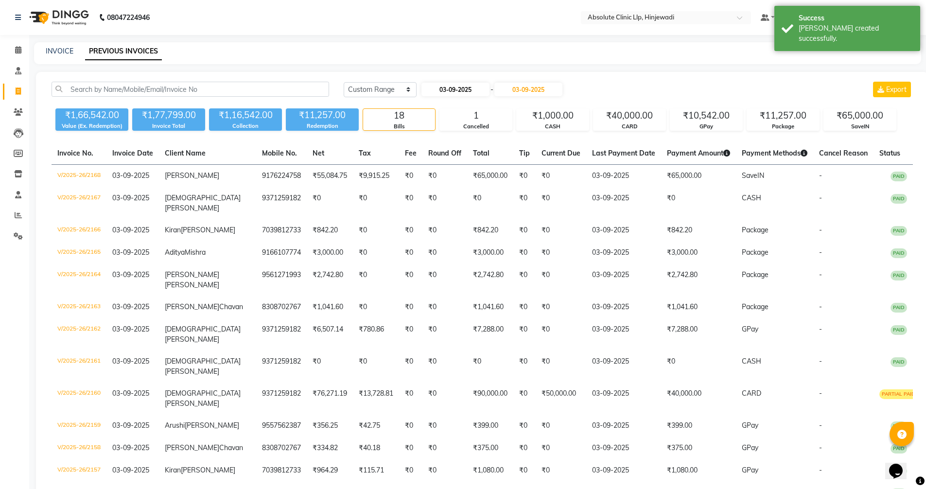
select select "2025"
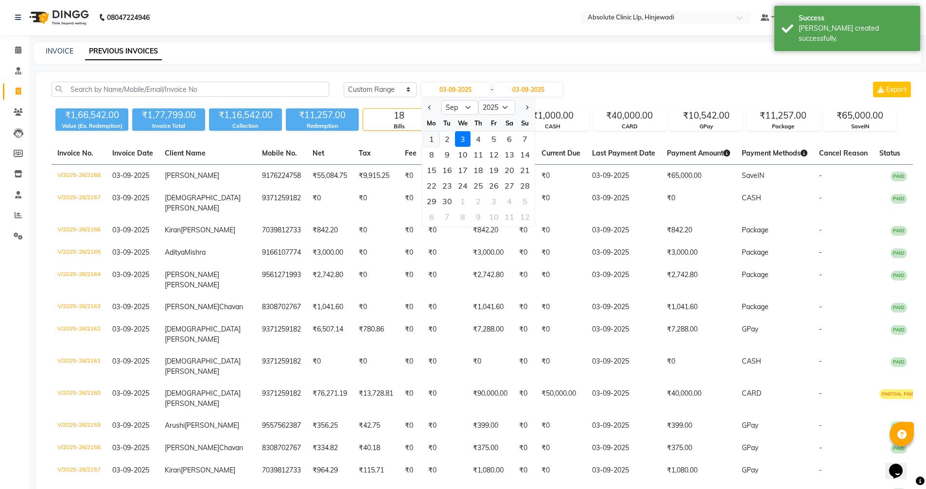
click at [432, 137] on div "1" at bounding box center [432, 139] width 16 height 16
type input "01-09-2025"
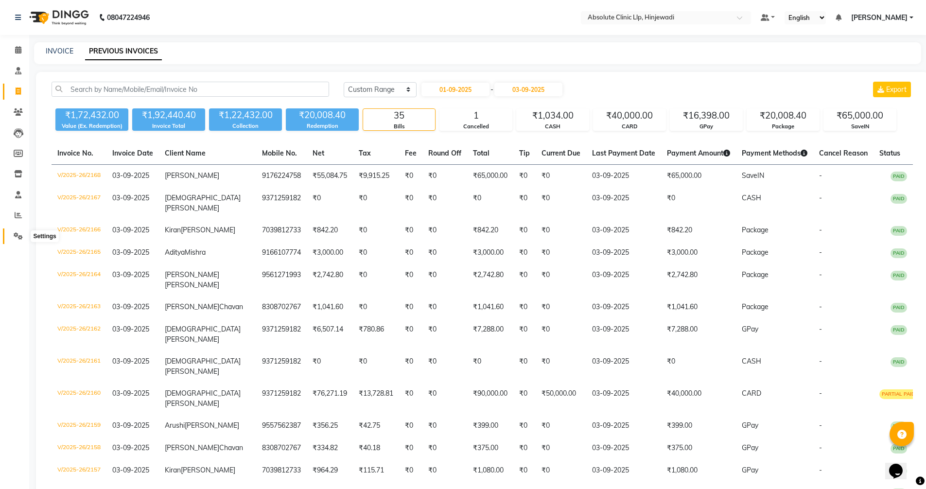
click at [17, 239] on icon at bounding box center [18, 235] width 9 height 7
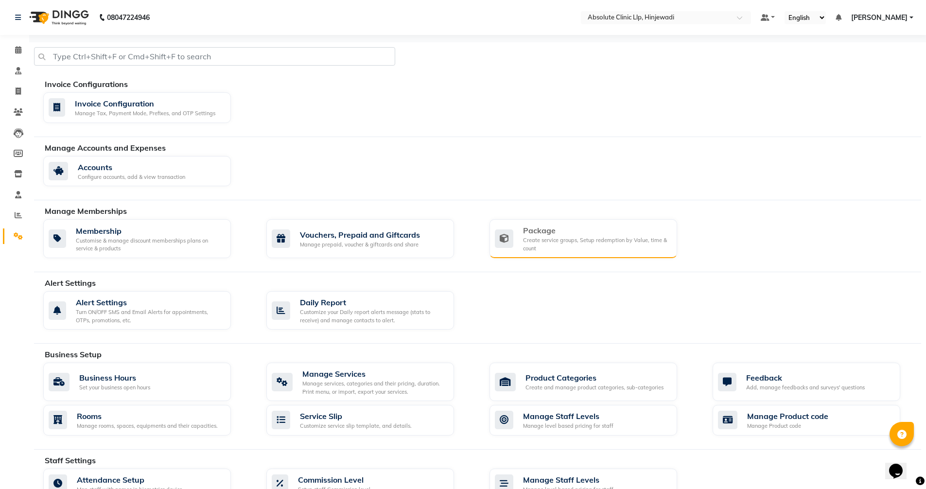
click at [545, 228] on div "Package" at bounding box center [596, 230] width 146 height 12
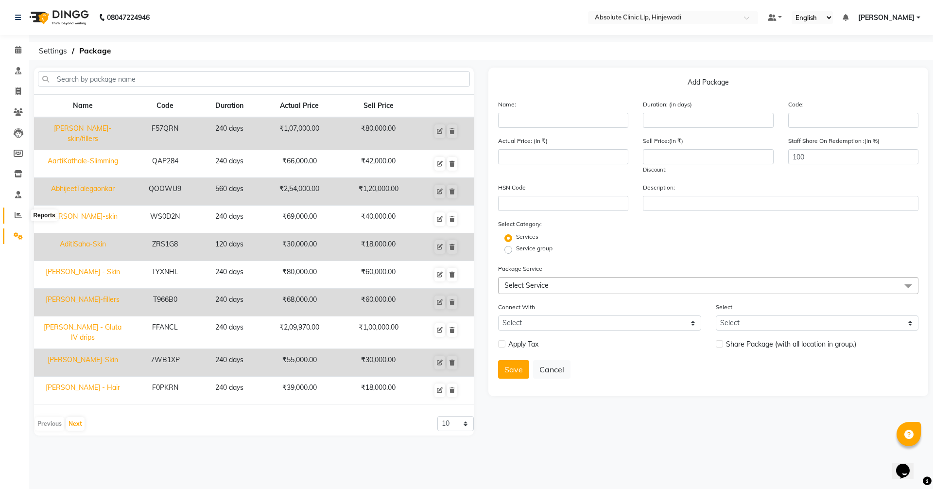
click at [15, 212] on icon at bounding box center [18, 214] width 7 height 7
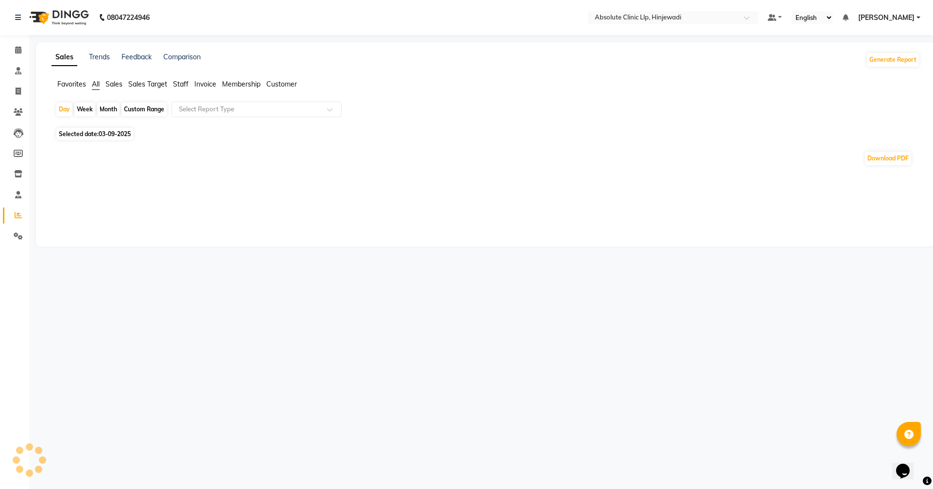
click at [116, 84] on span "Sales" at bounding box center [113, 84] width 17 height 9
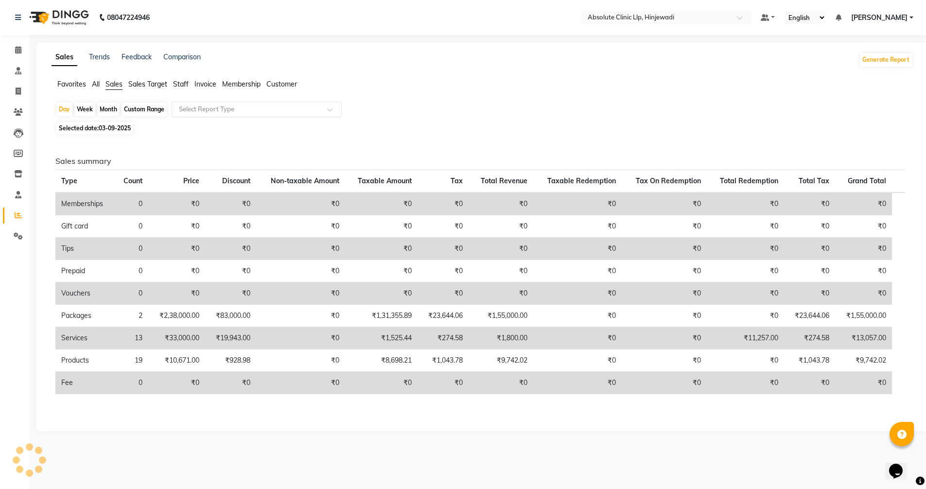
click at [204, 109] on input "text" at bounding box center [247, 109] width 140 height 10
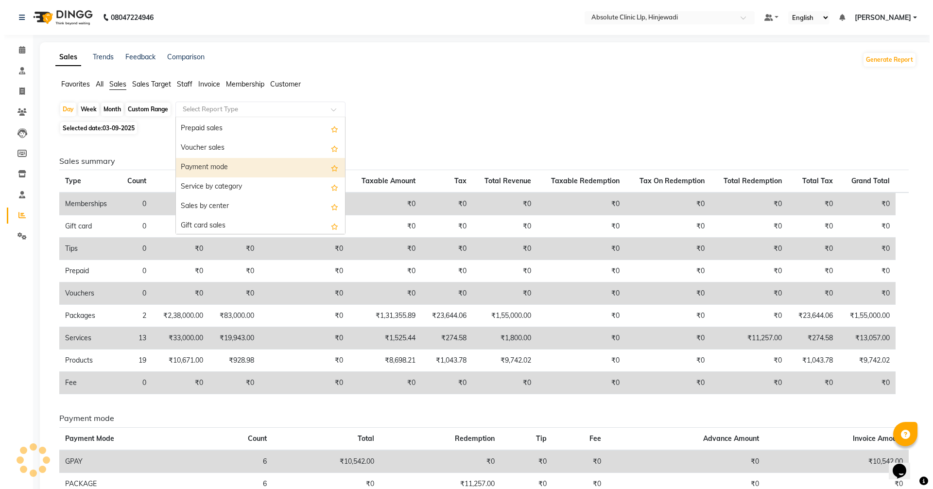
scroll to position [136, 0]
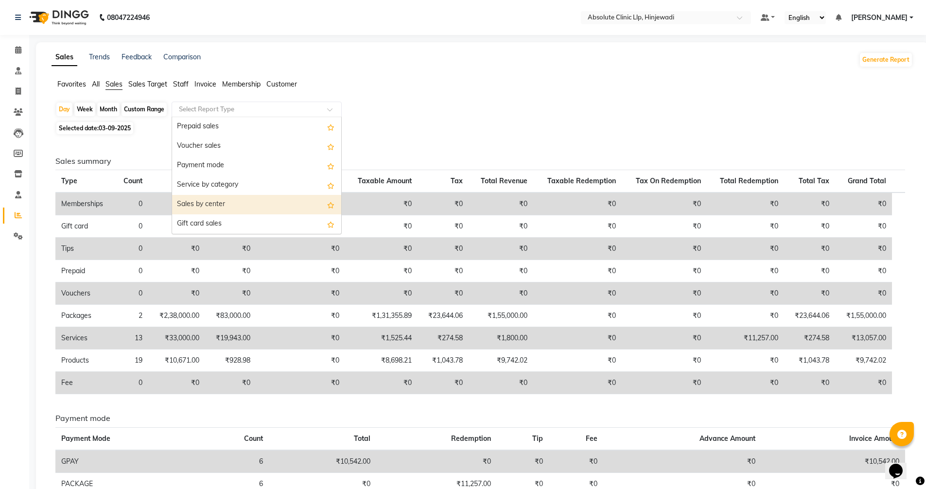
click at [211, 198] on div "Sales by center" at bounding box center [256, 204] width 169 height 19
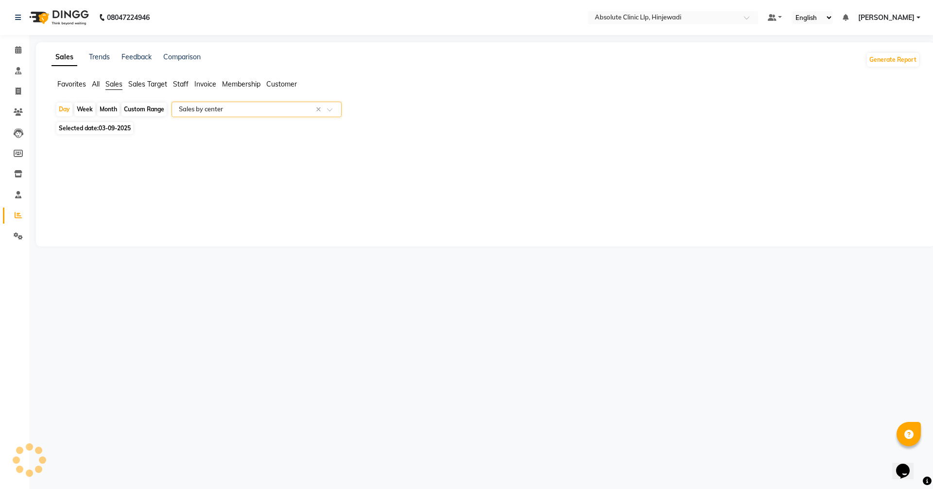
click at [104, 107] on div "Month" at bounding box center [108, 110] width 22 height 14
select select "9"
select select "2025"
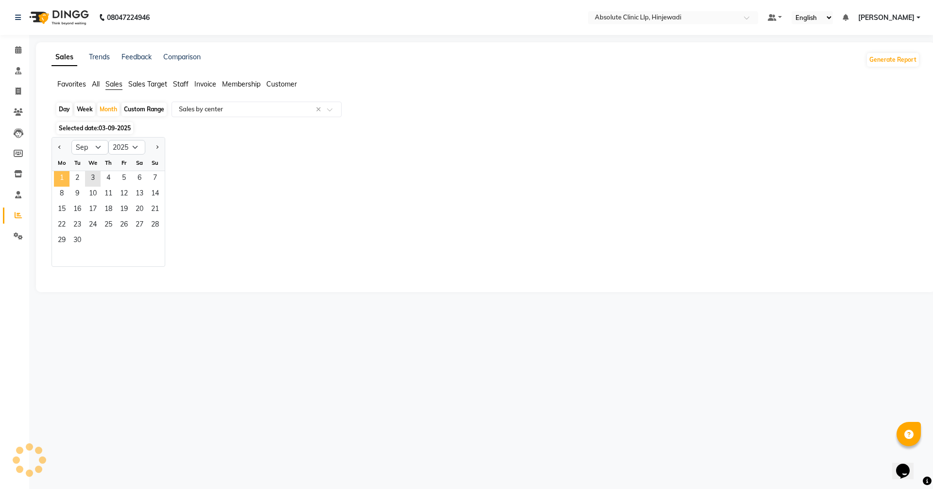
click at [61, 176] on span "1" at bounding box center [62, 179] width 16 height 16
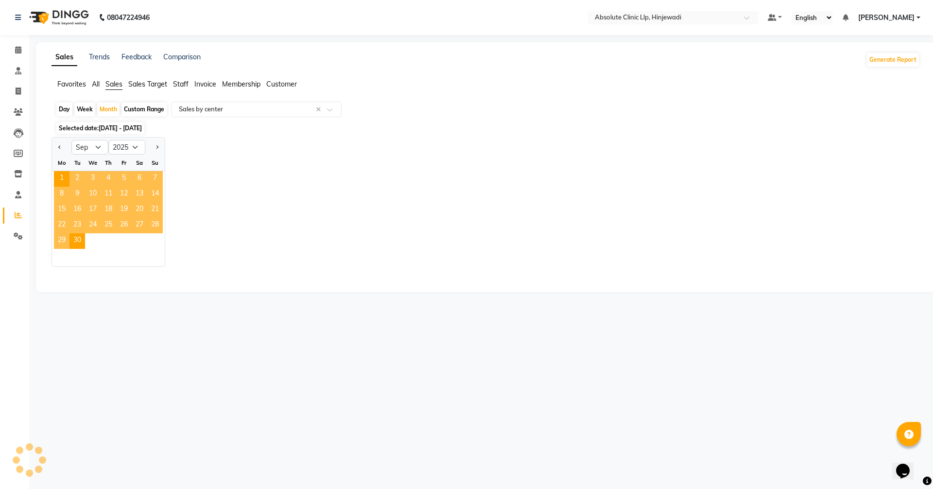
select select "full_report"
select select "csv"
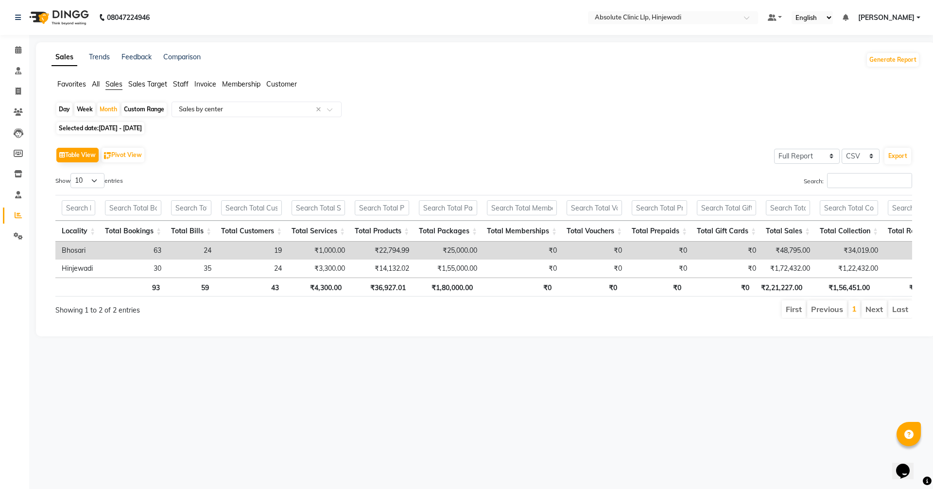
scroll to position [0, 61]
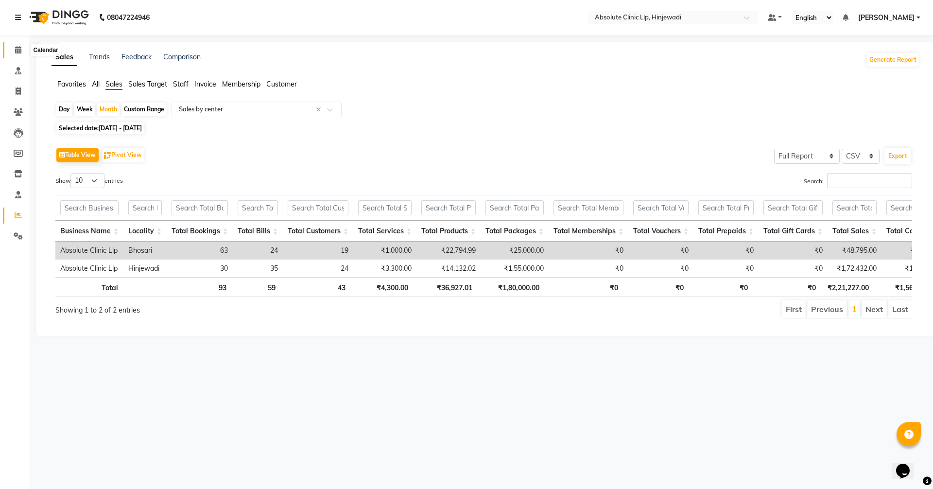
click at [13, 49] on span at bounding box center [18, 50] width 17 height 11
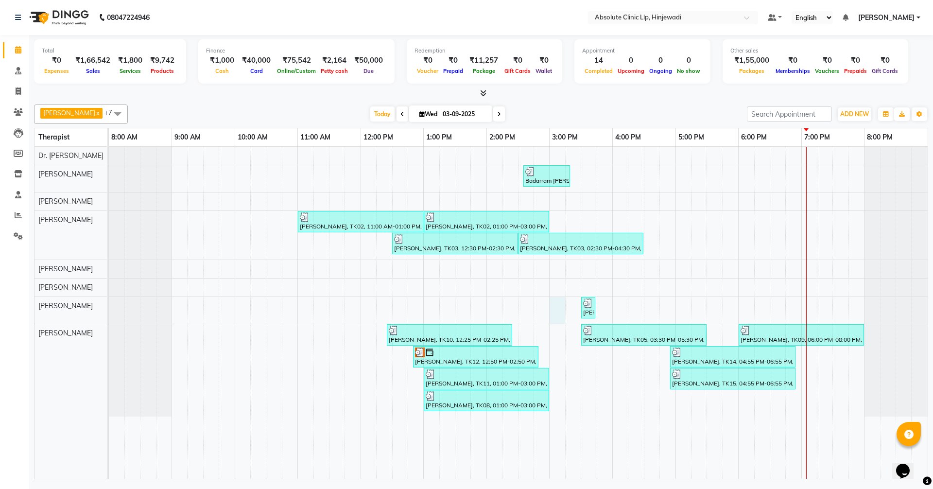
click at [552, 300] on div "Badarram [PERSON_NAME], TK13, 02:35 PM-03:20 PM, SKIN Injection (₹2000) [PERSON…" at bounding box center [518, 313] width 819 height 332
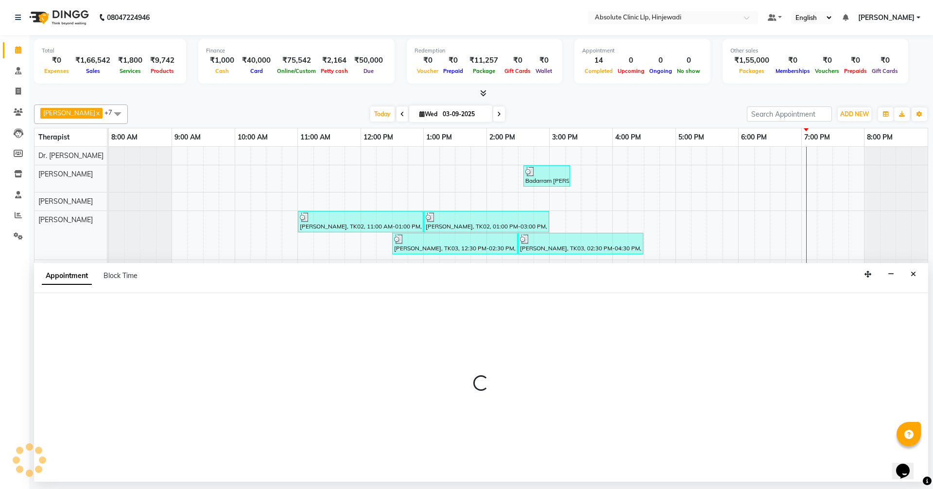
select select "44044"
select select "900"
select select "tentative"
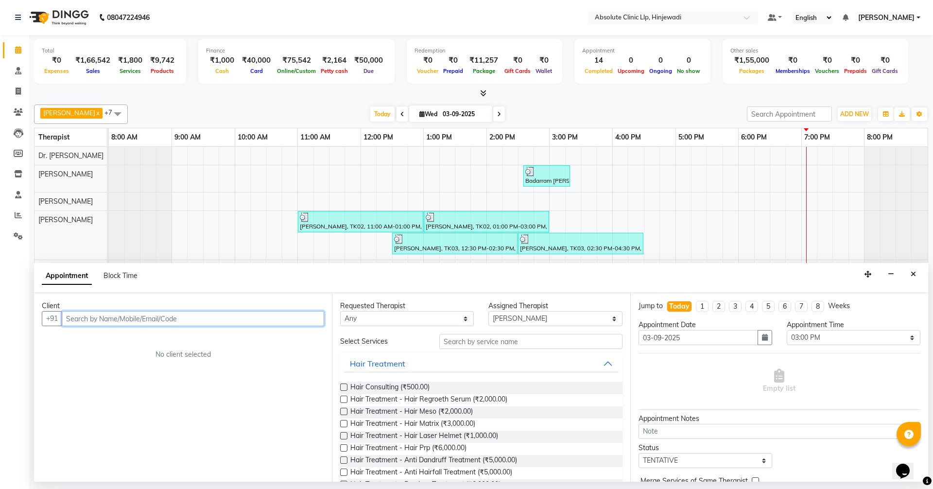
click at [272, 323] on input "text" at bounding box center [193, 318] width 262 height 15
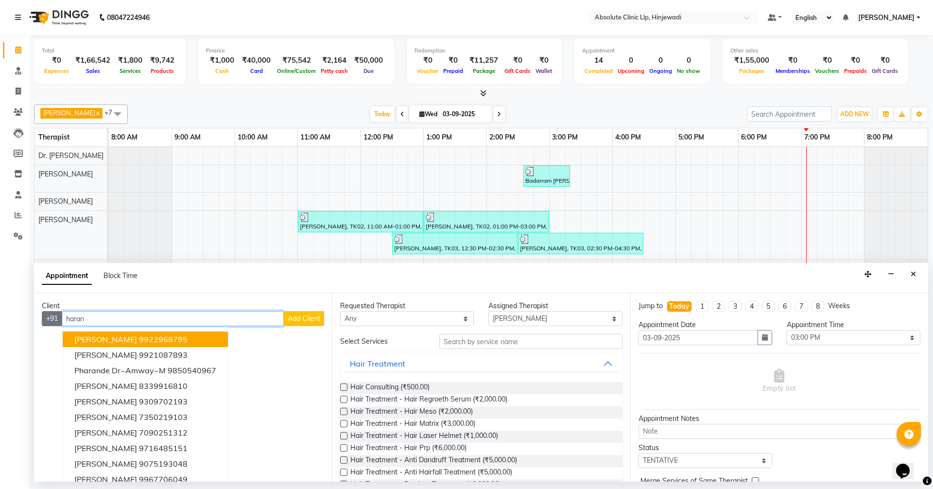
drag, startPoint x: 128, startPoint y: 325, endPoint x: 42, endPoint y: 318, distance: 86.7
click at [42, 318] on div "+91 [PERSON_NAME] 9922968795 [PERSON_NAME] 9921087893 Pharande Dr~amway~m 98505…" at bounding box center [183, 318] width 282 height 15
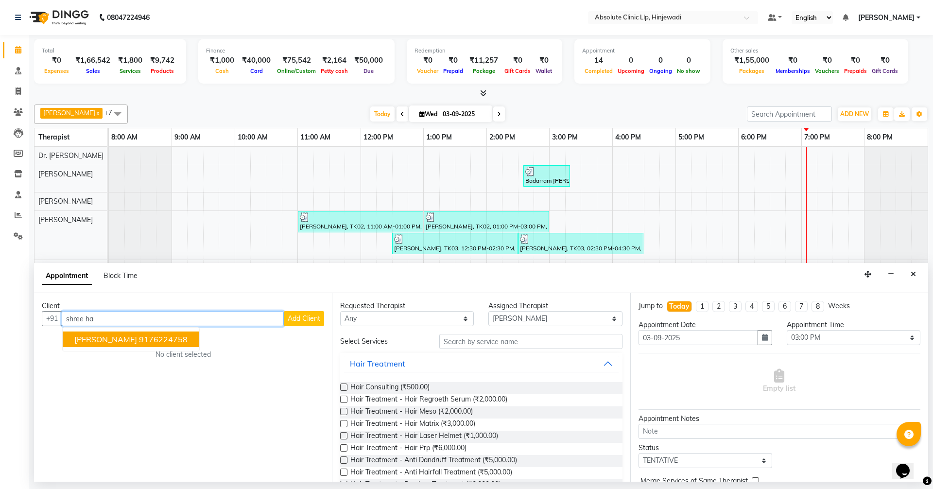
click at [100, 342] on span "[PERSON_NAME]" at bounding box center [105, 339] width 63 height 10
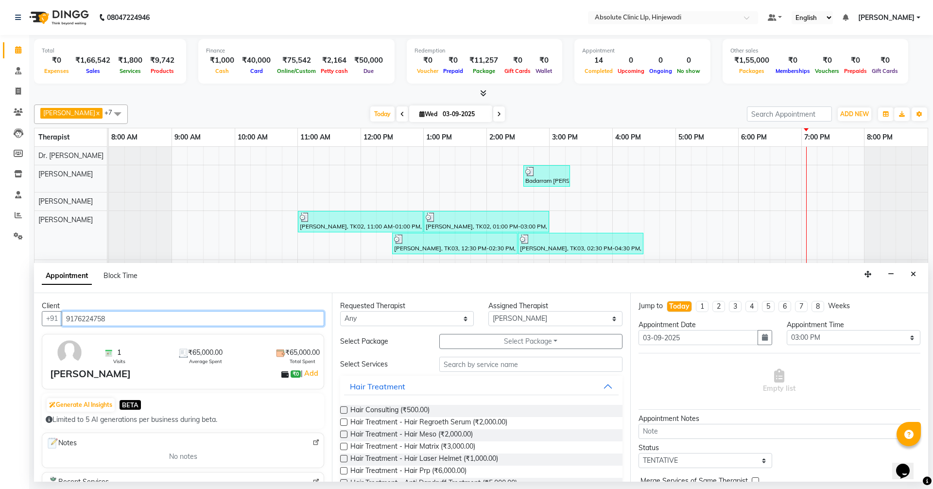
type input "9176224758"
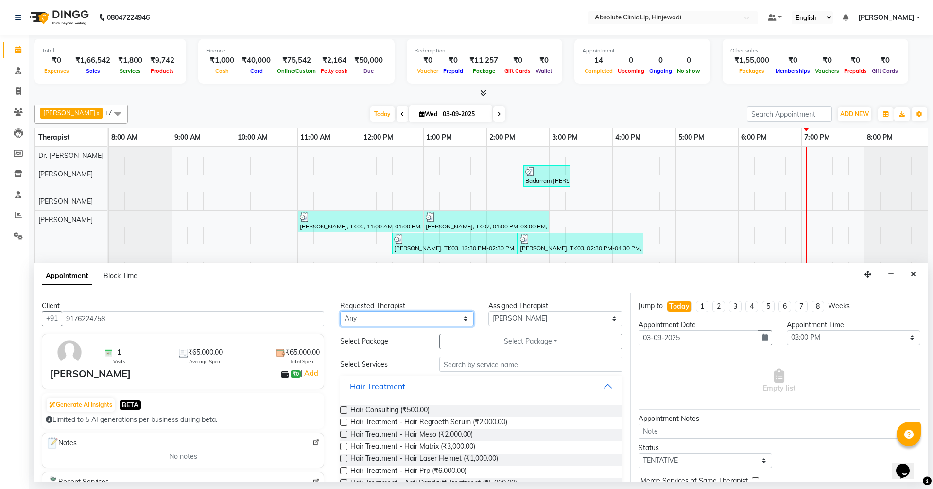
click at [466, 318] on select "Any [PERSON_NAME] DHANANJAY [PERSON_NAME] Dr. [PERSON_NAME] [PERSON_NAME] [PERS…" at bounding box center [407, 318] width 134 height 15
select select "44044"
click at [340, 311] on select "Any [PERSON_NAME] DHANANJAY [PERSON_NAME] Dr. [PERSON_NAME] [PERSON_NAME] [PERS…" at bounding box center [407, 318] width 134 height 15
click at [466, 365] on input "text" at bounding box center [530, 364] width 183 height 15
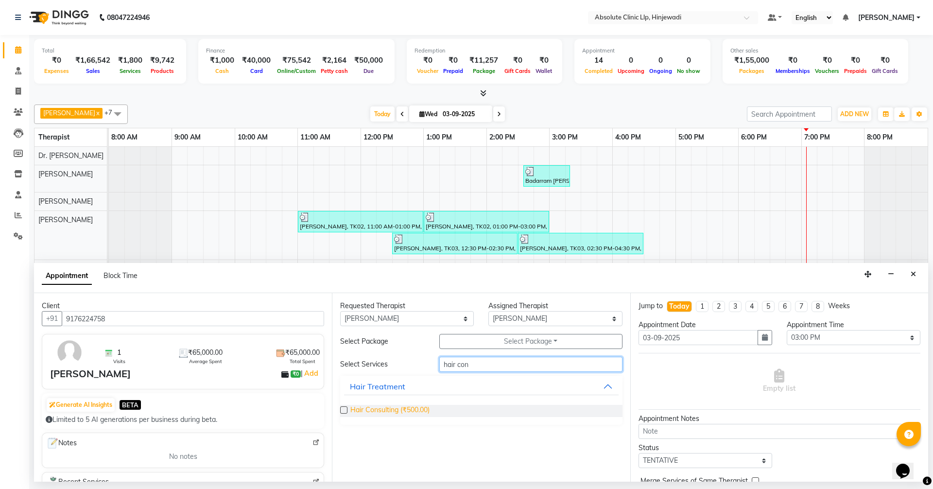
type input "hair con"
click at [402, 411] on span "Hair Consulting (₹500.00)" at bounding box center [389, 411] width 79 height 12
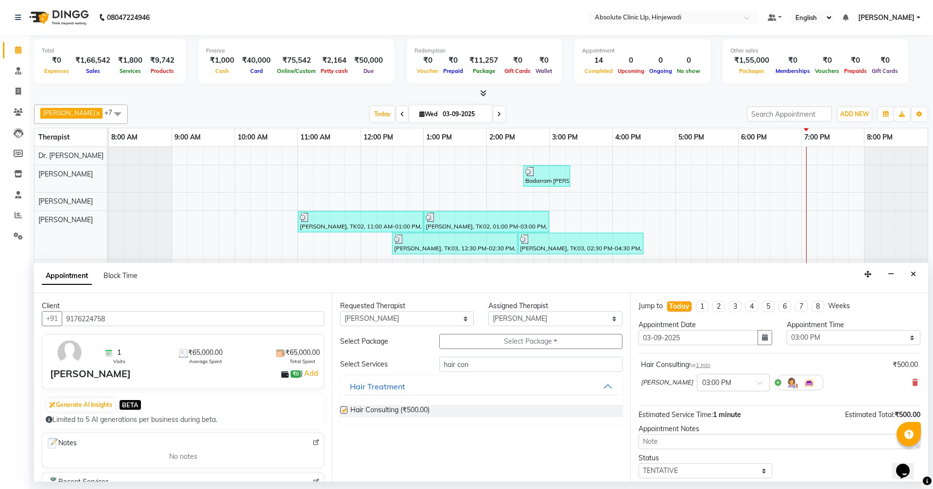
checkbox input "false"
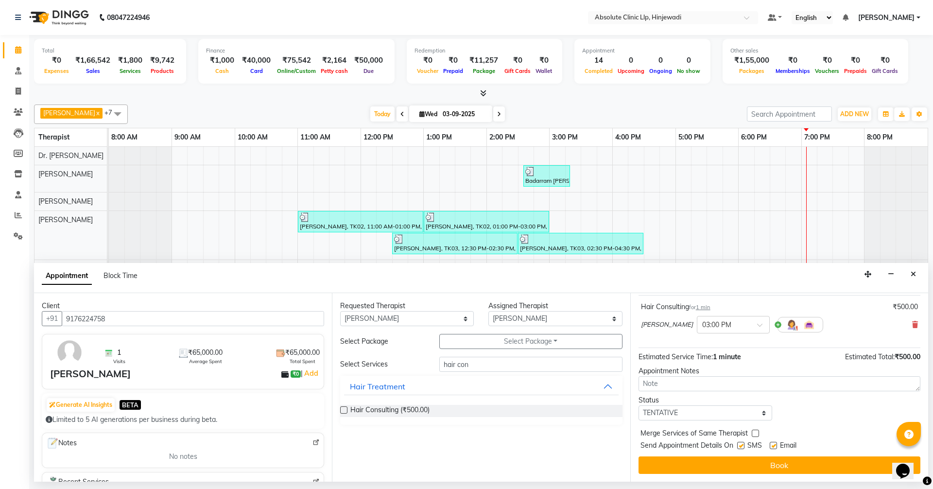
click at [773, 449] on label at bounding box center [773, 445] width 7 height 7
click at [773, 449] on input "checkbox" at bounding box center [773, 446] width 6 height 6
checkbox input "false"
click at [739, 446] on label at bounding box center [740, 445] width 7 height 7
click at [739, 446] on input "checkbox" at bounding box center [740, 446] width 6 height 6
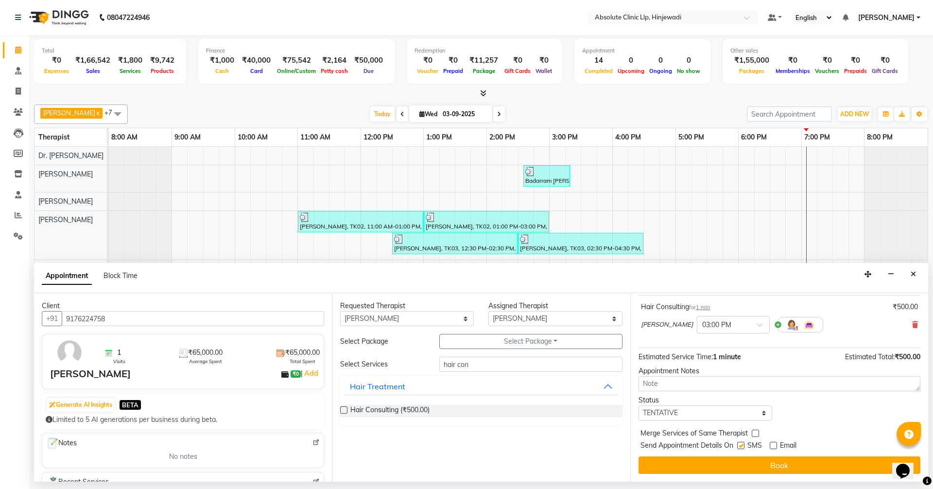
checkbox input "false"
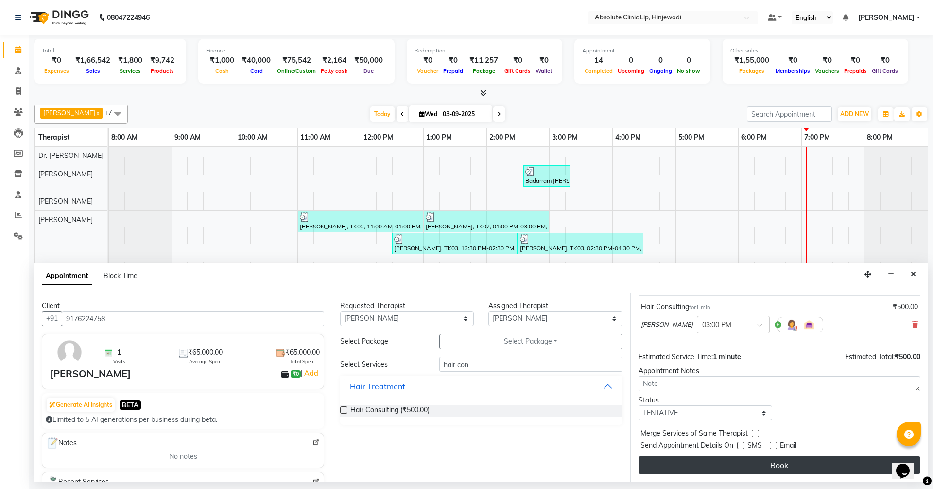
click at [777, 457] on button "Book" at bounding box center [780, 464] width 282 height 17
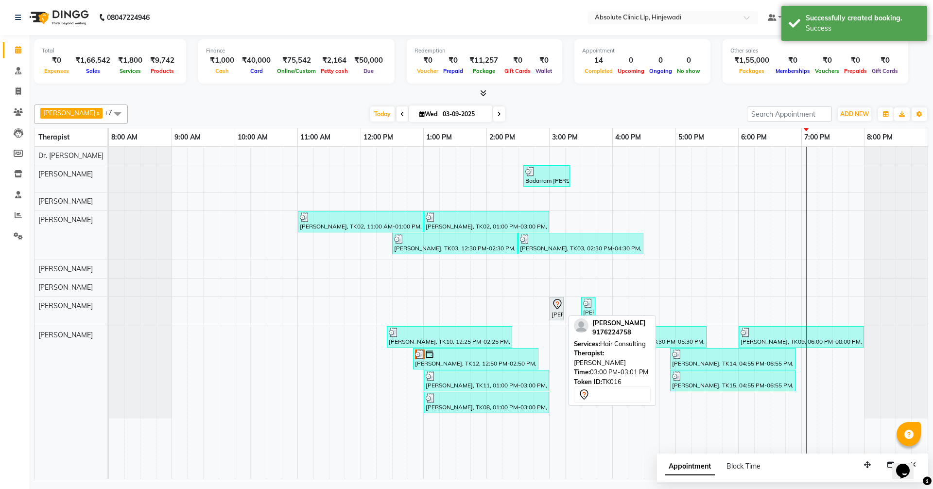
click at [553, 299] on icon at bounding box center [558, 304] width 12 height 12
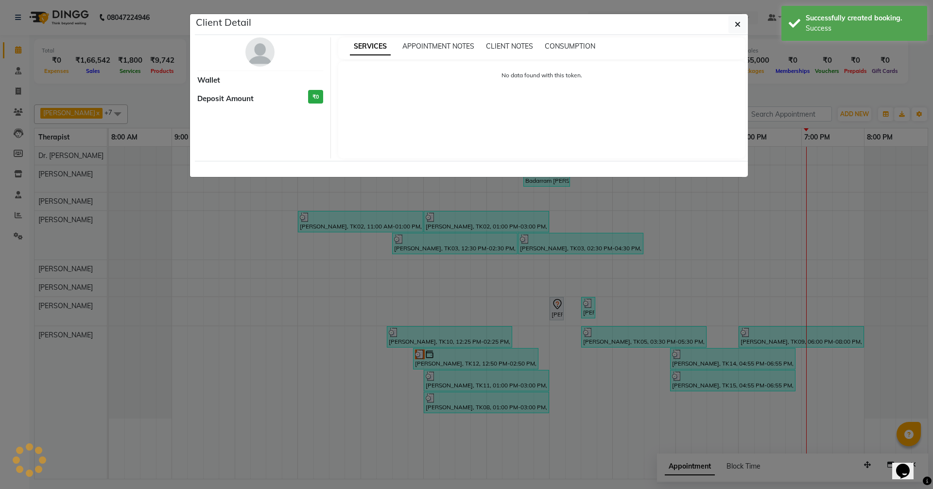
select select "7"
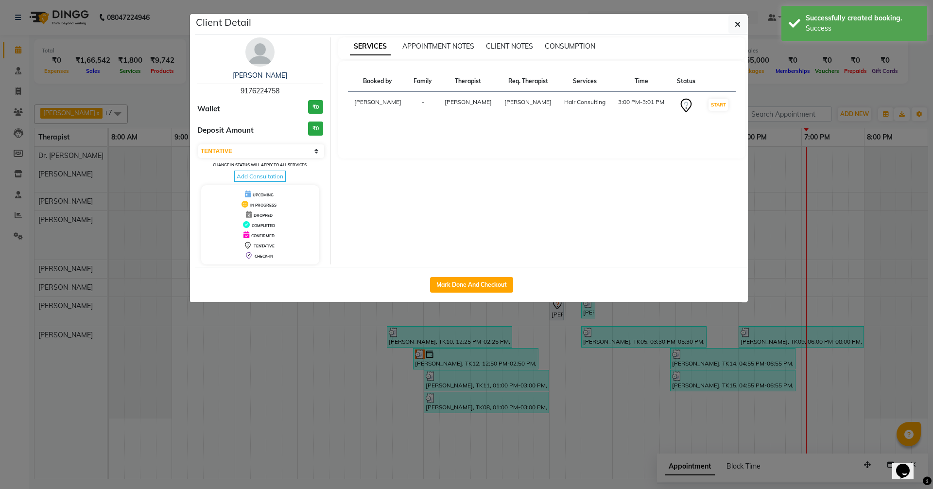
click at [479, 276] on div "Mark Done And Checkout" at bounding box center [471, 284] width 553 height 35
click at [488, 285] on button "Mark Done And Checkout" at bounding box center [471, 285] width 83 height 16
select select "service"
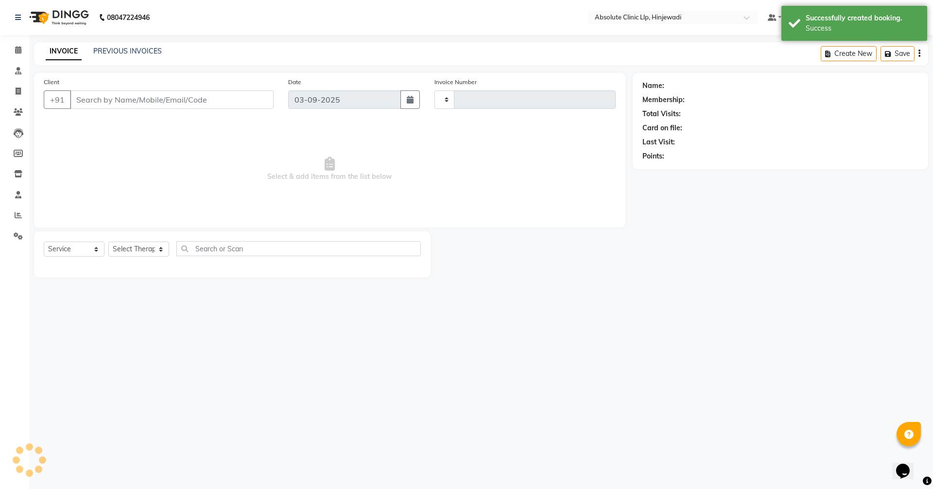
type input "2169"
select select "5113"
type input "9176224758"
select select "44044"
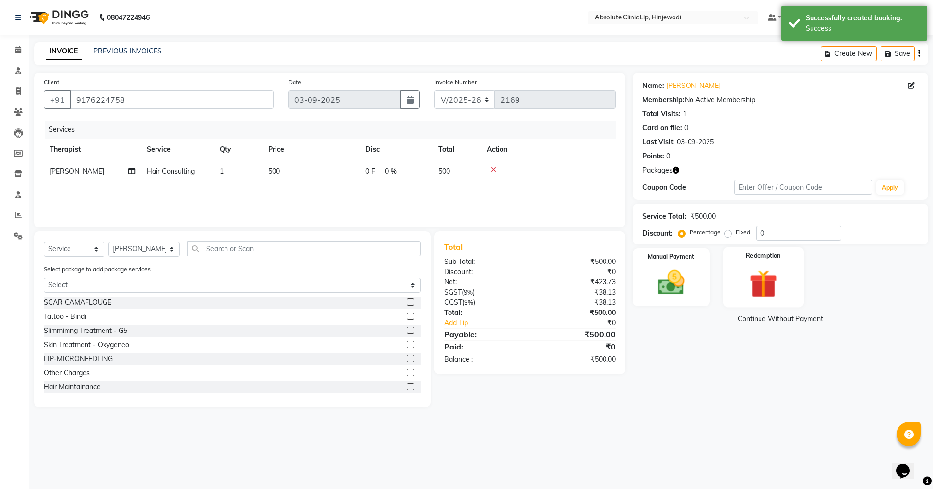
click at [760, 289] on img at bounding box center [763, 283] width 45 height 35
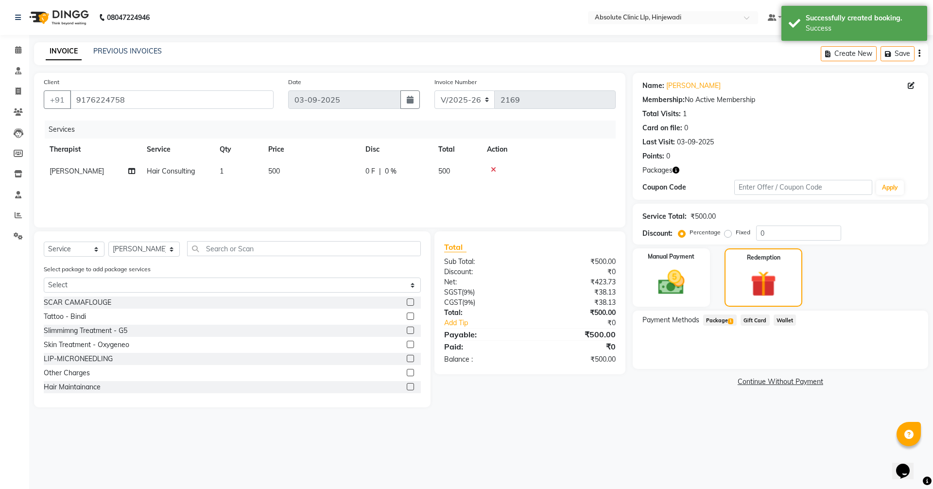
click at [720, 323] on span "Package 1" at bounding box center [720, 319] width 34 height 11
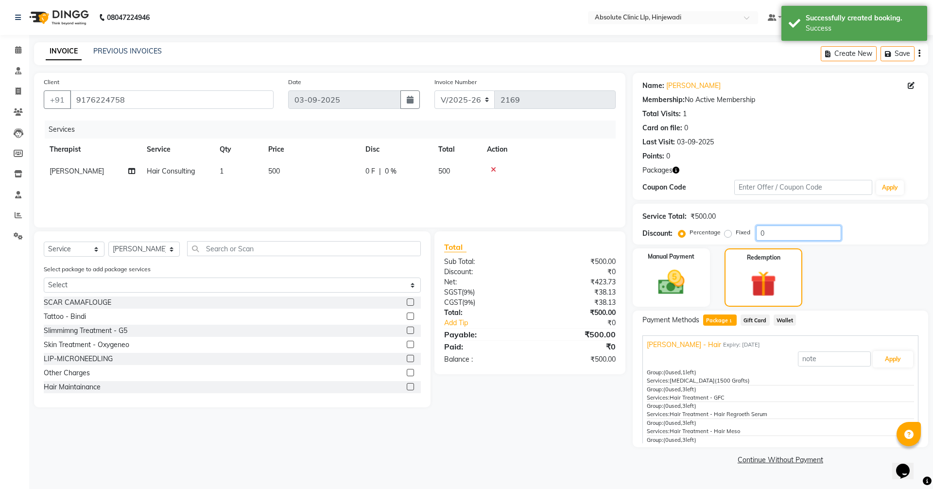
drag, startPoint x: 772, startPoint y: 235, endPoint x: 747, endPoint y: 234, distance: 24.8
click at [747, 234] on div "Percentage Fixed 0" at bounding box center [760, 232] width 161 height 15
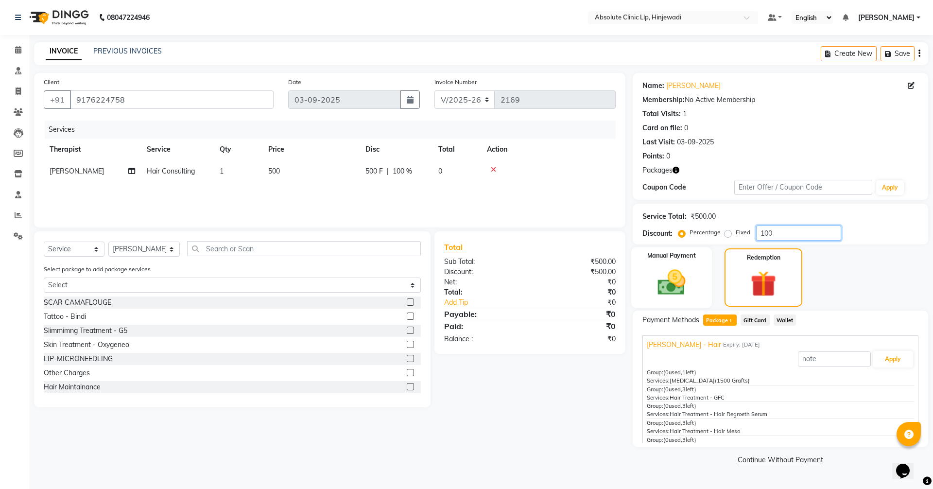
type input "100"
click at [680, 260] on label "Manual Payment" at bounding box center [671, 255] width 49 height 9
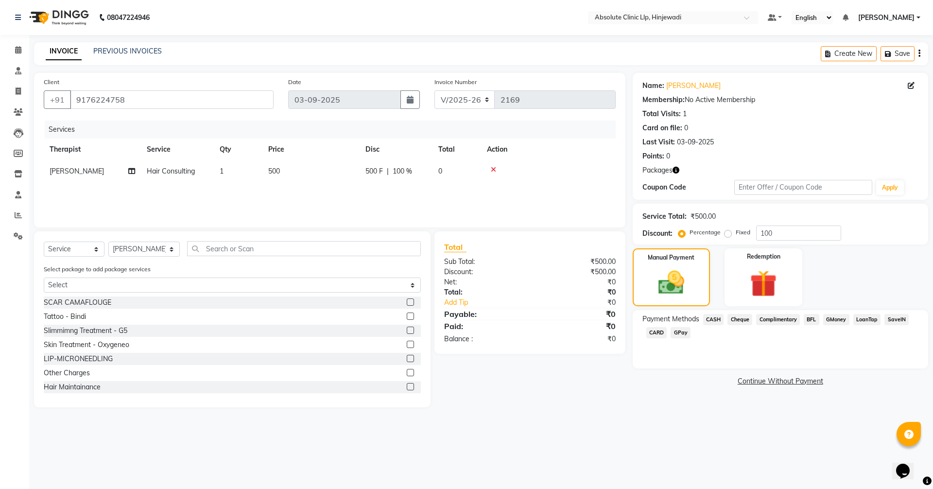
click at [713, 319] on span "CASH" at bounding box center [713, 319] width 21 height 11
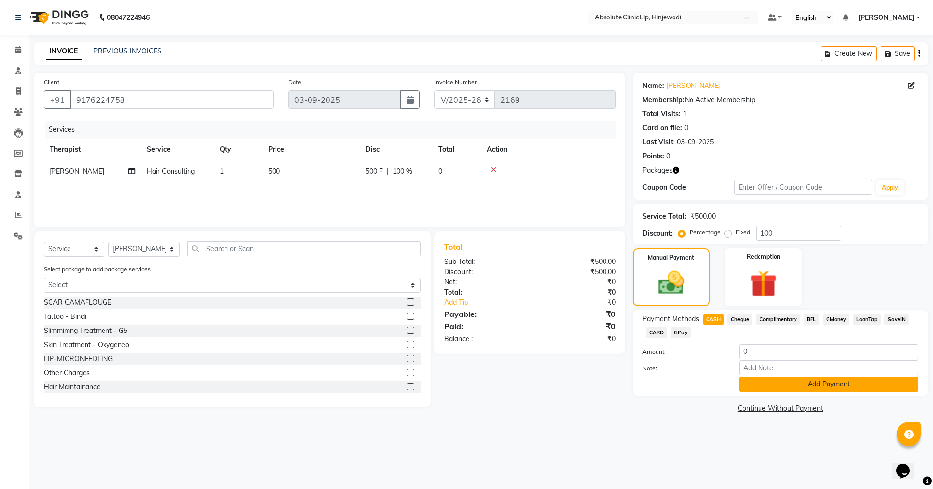
click at [889, 382] on button "Add Payment" at bounding box center [828, 384] width 179 height 15
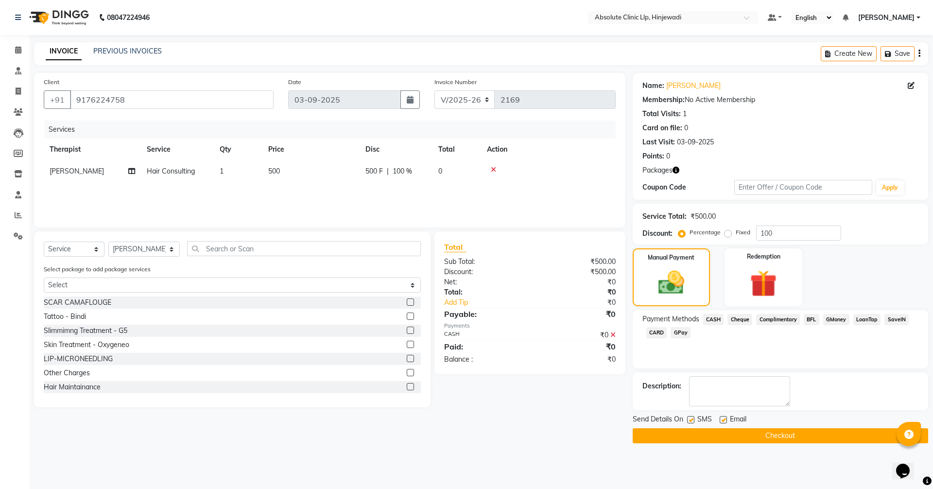
click at [786, 438] on button "Checkout" at bounding box center [780, 435] width 295 height 15
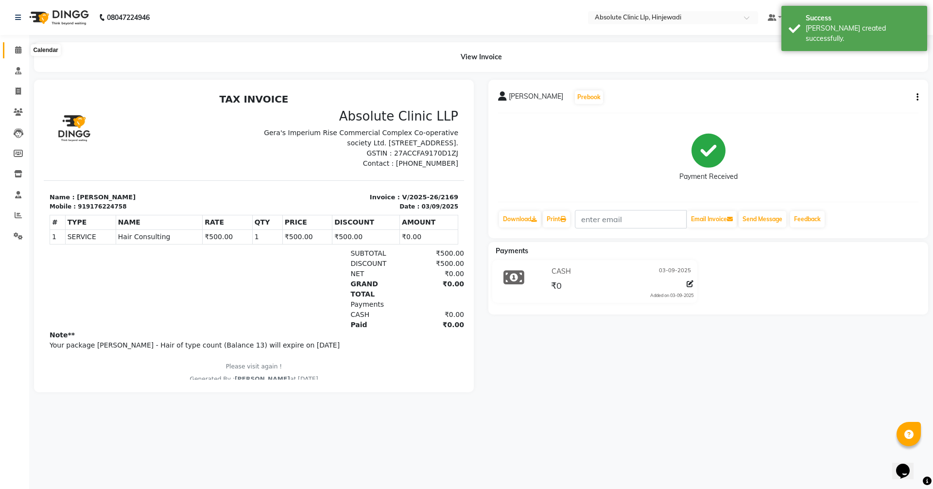
click at [18, 50] on icon at bounding box center [18, 49] width 6 height 7
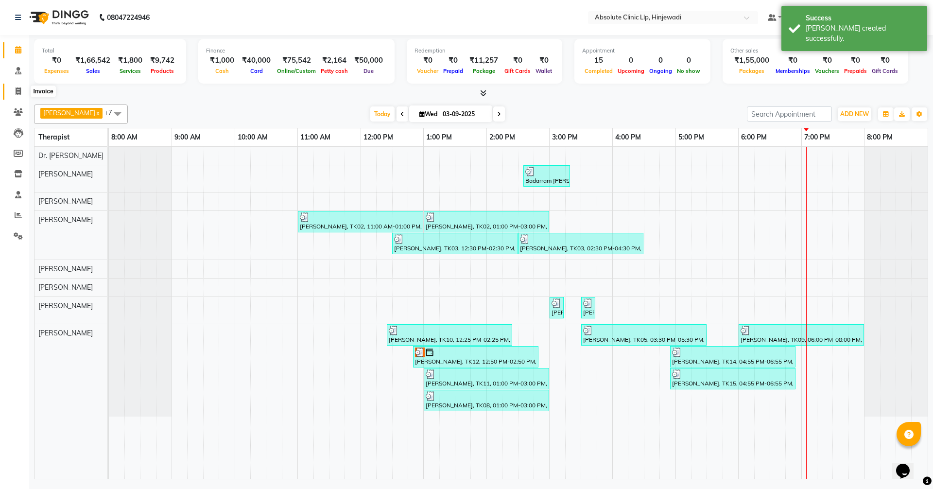
click at [19, 88] on icon at bounding box center [18, 90] width 5 height 7
select select "service"
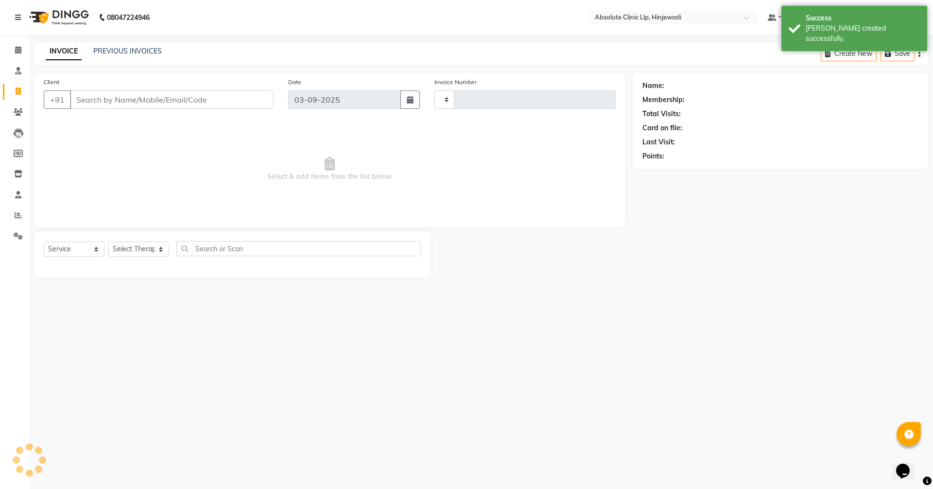
type input "2170"
select select "5113"
click at [157, 50] on link "PREVIOUS INVOICES" at bounding box center [127, 51] width 69 height 9
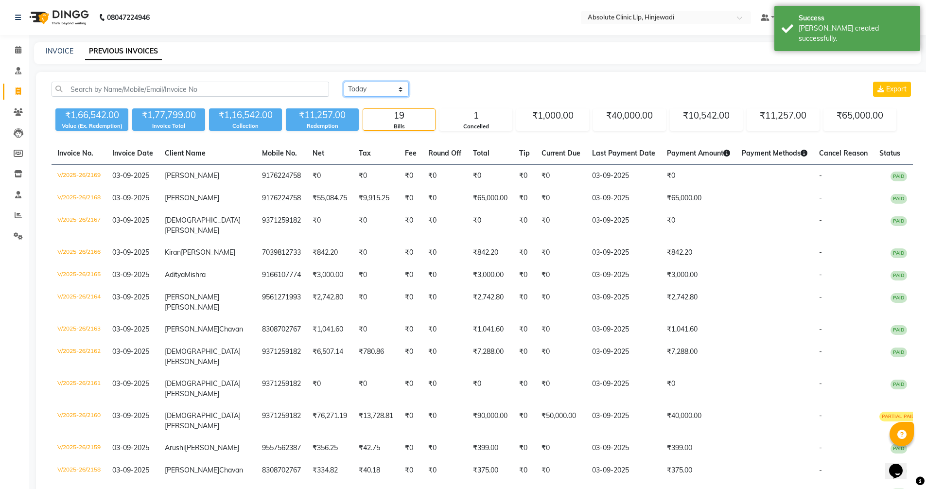
click at [391, 87] on select "[DATE] [DATE] Custom Range" at bounding box center [376, 89] width 65 height 15
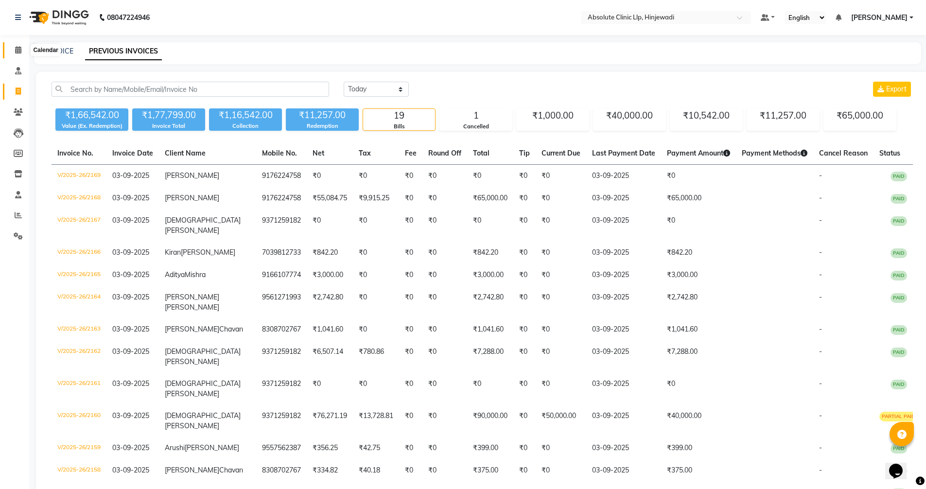
click at [16, 48] on icon at bounding box center [18, 49] width 6 height 7
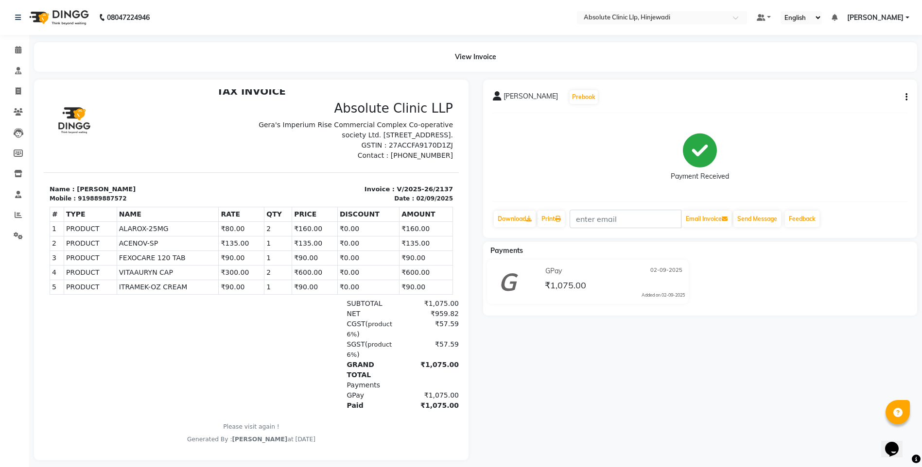
scroll to position [15, 0]
